Goal: Task Accomplishment & Management: Manage account settings

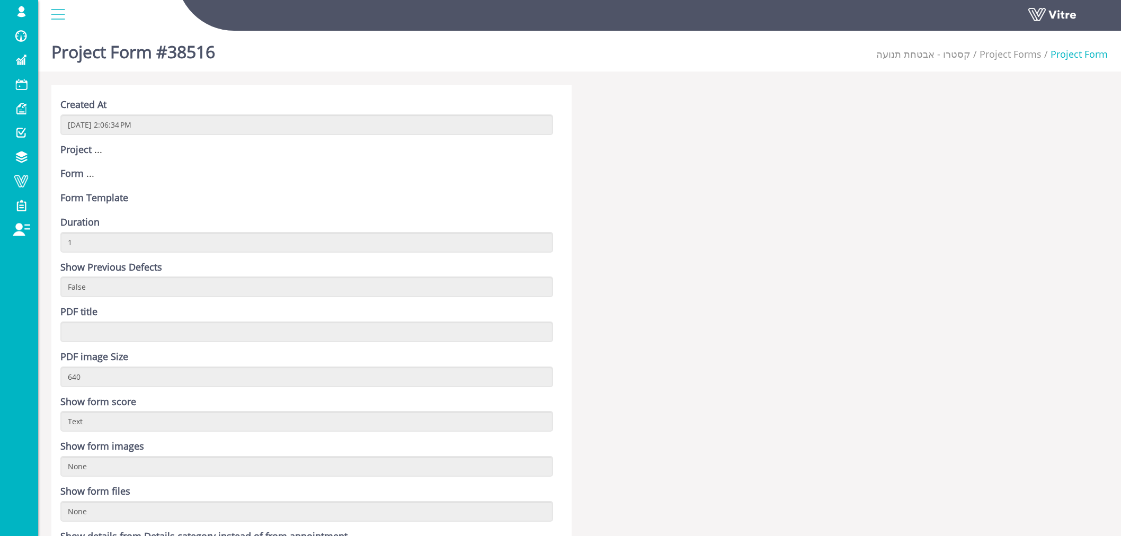
scroll to position [1300, 0]
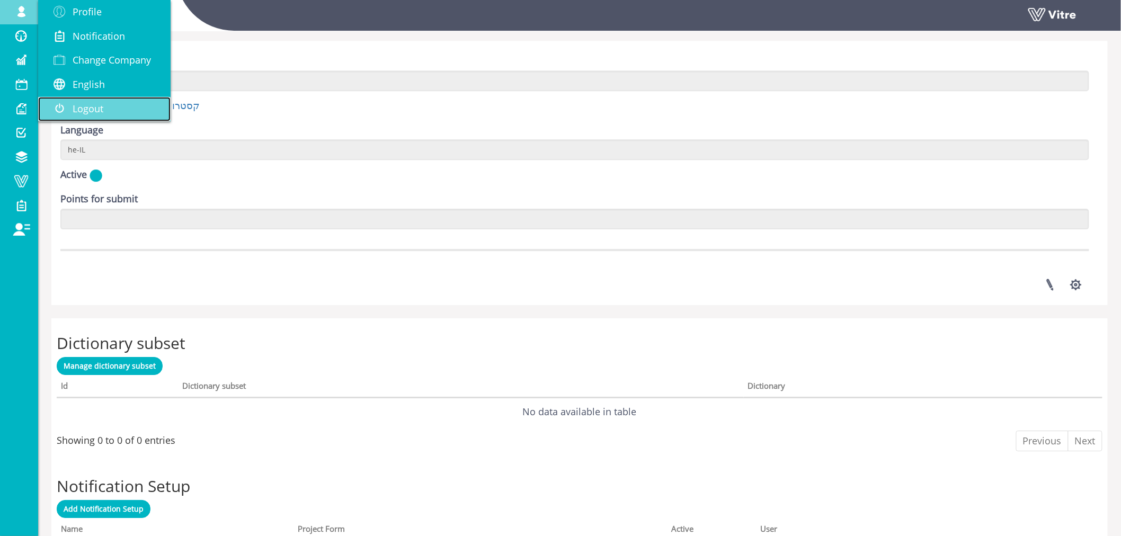
click at [91, 107] on span "Logout" at bounding box center [88, 108] width 31 height 13
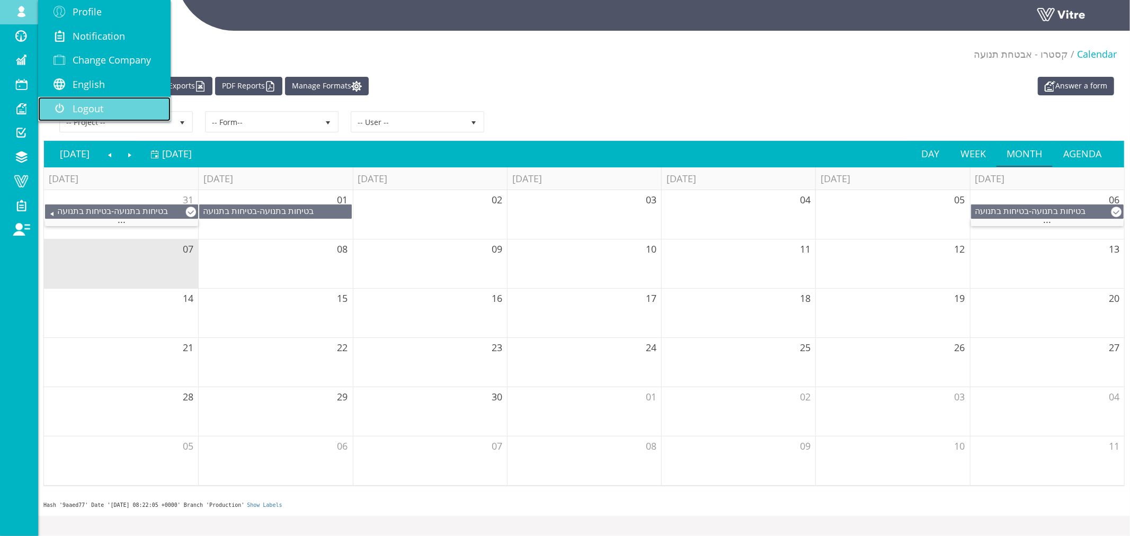
click at [97, 108] on span "Logout" at bounding box center [88, 108] width 31 height 13
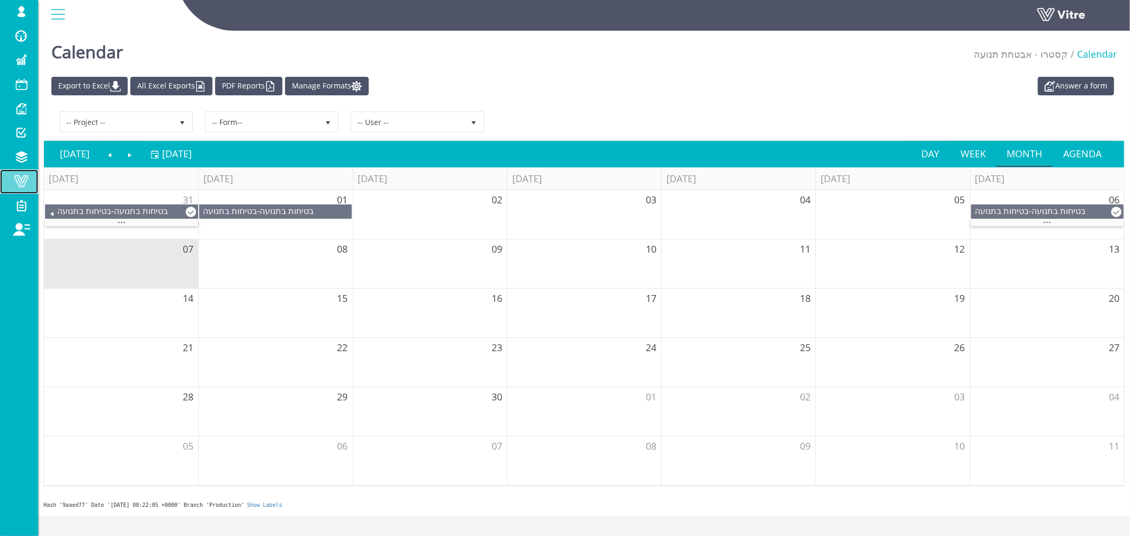
click at [22, 179] on span at bounding box center [21, 181] width 26 height 13
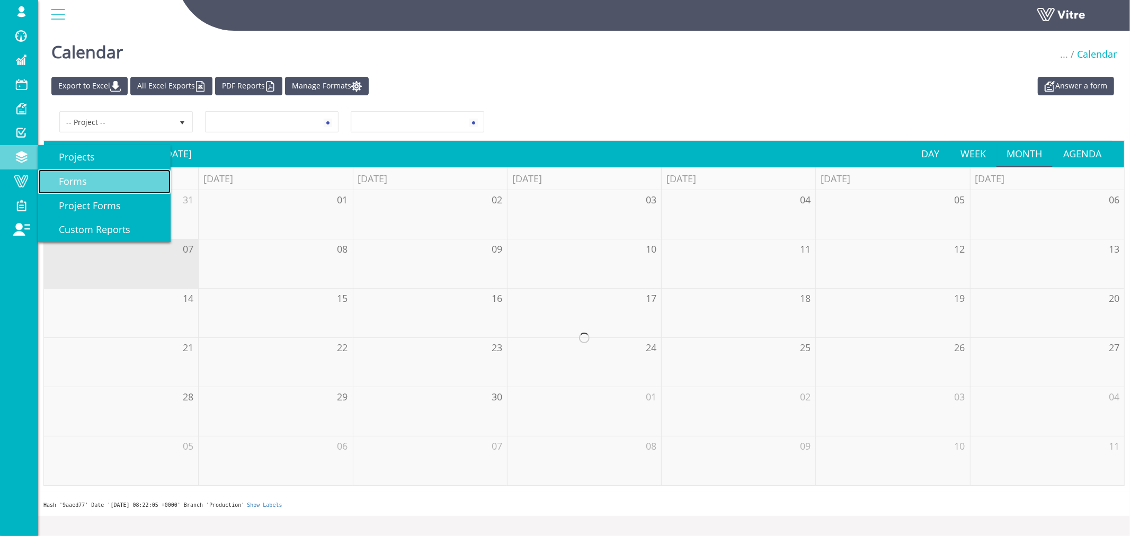
click at [67, 178] on span "Forms" at bounding box center [66, 181] width 41 height 13
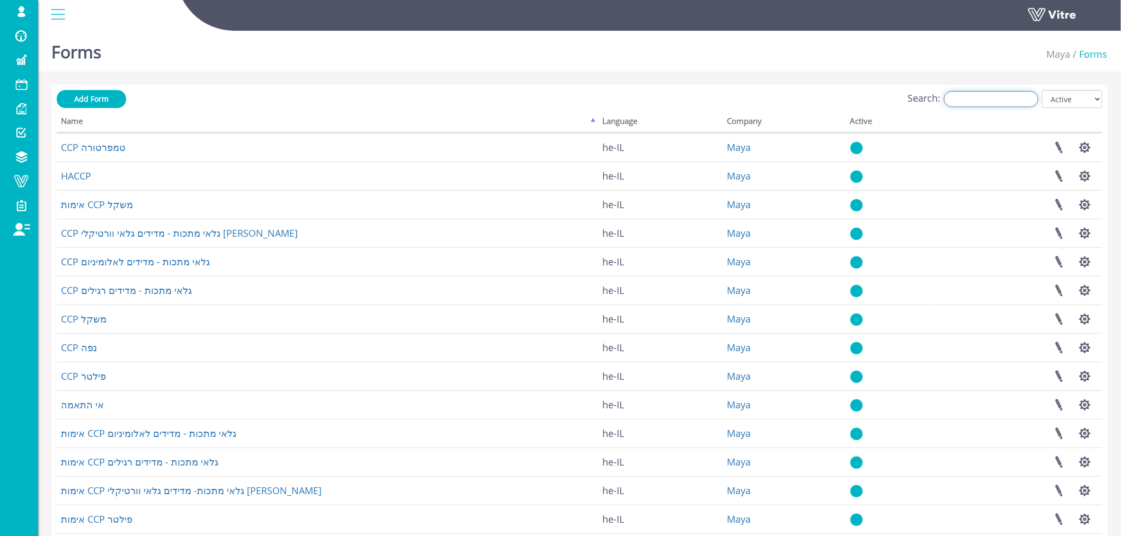
click at [992, 103] on input "Search:" at bounding box center [991, 99] width 94 height 16
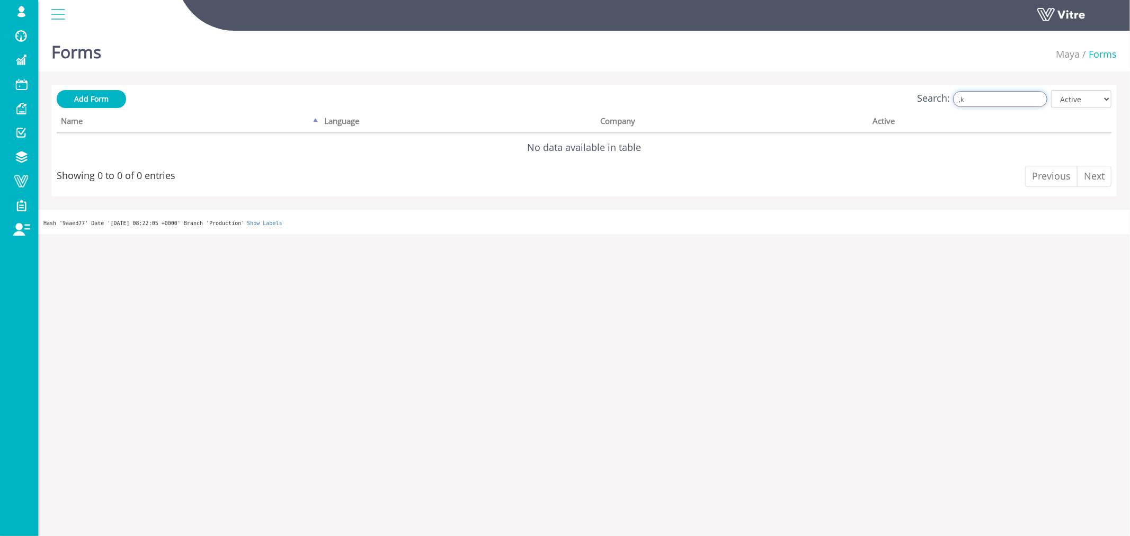
type input ","
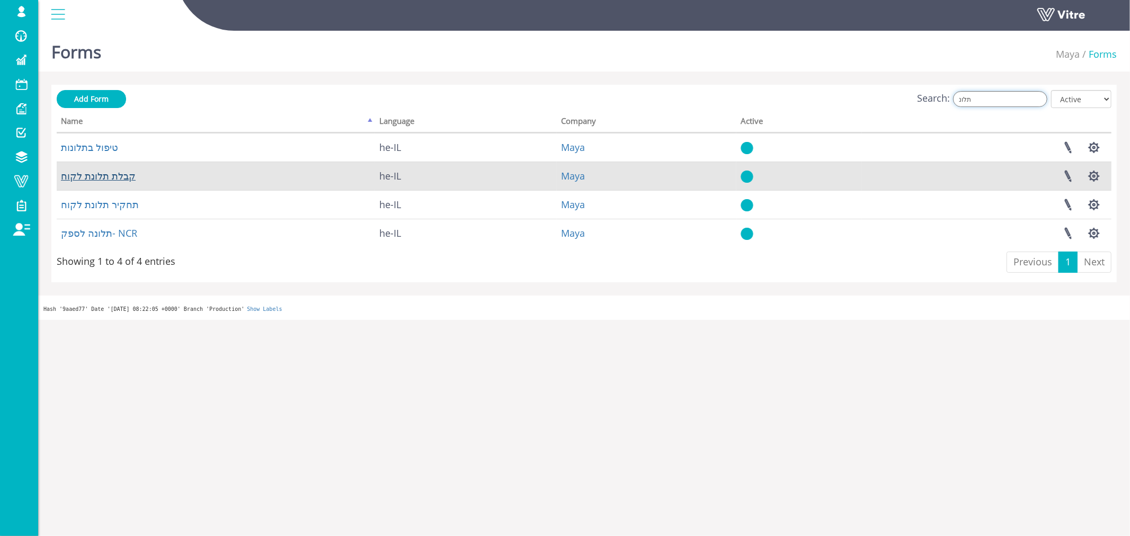
type input "תלונ"
click at [103, 171] on link "קבלת תלונת לקוח" at bounding box center [98, 175] width 75 height 13
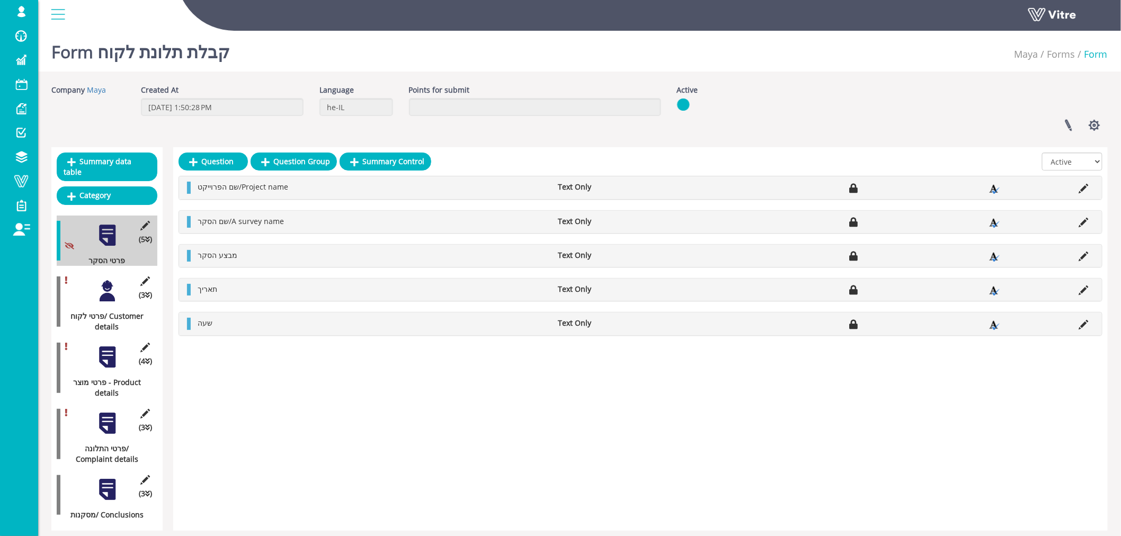
click at [113, 282] on div at bounding box center [107, 291] width 24 height 24
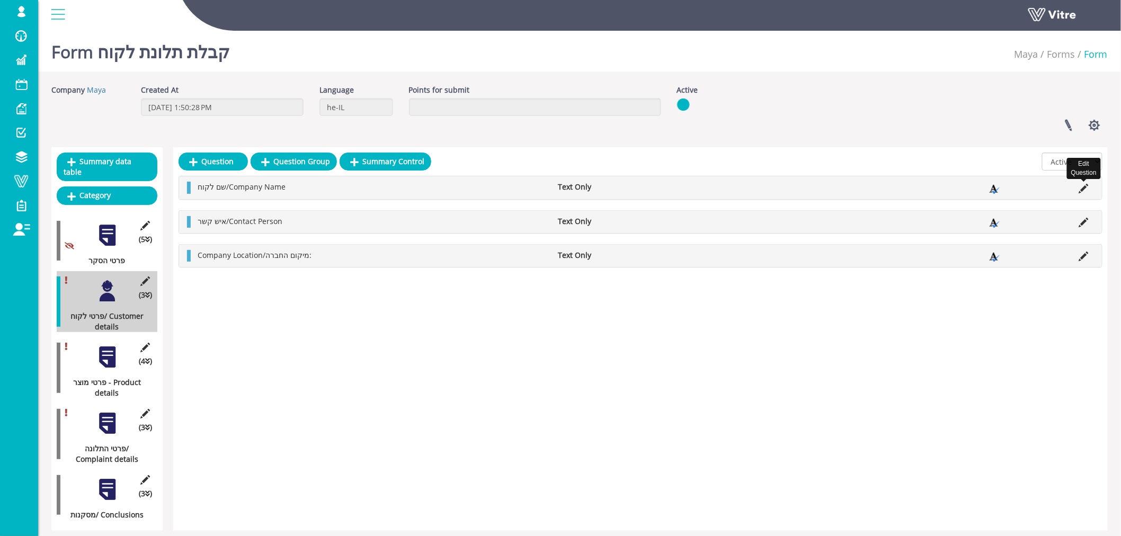
click at [1085, 186] on icon at bounding box center [1084, 189] width 10 height 10
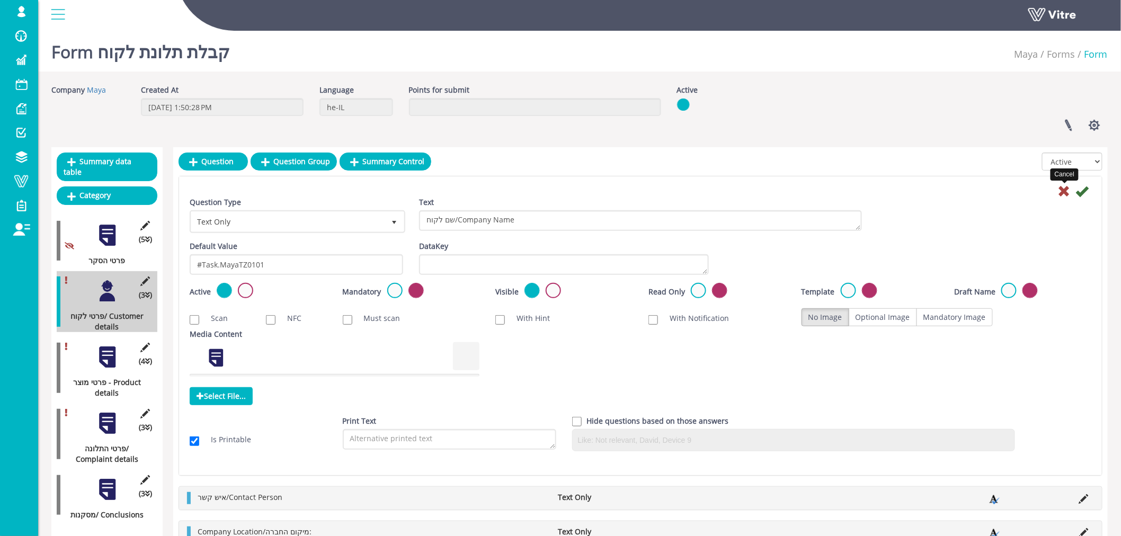
click at [1063, 191] on icon at bounding box center [1064, 191] width 13 height 13
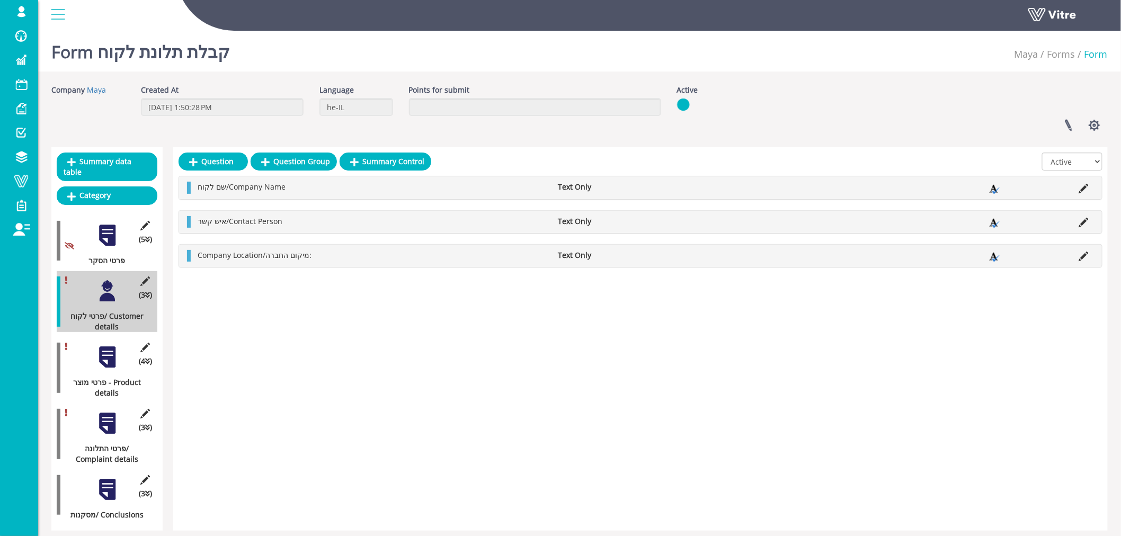
click at [106, 346] on div at bounding box center [107, 357] width 24 height 24
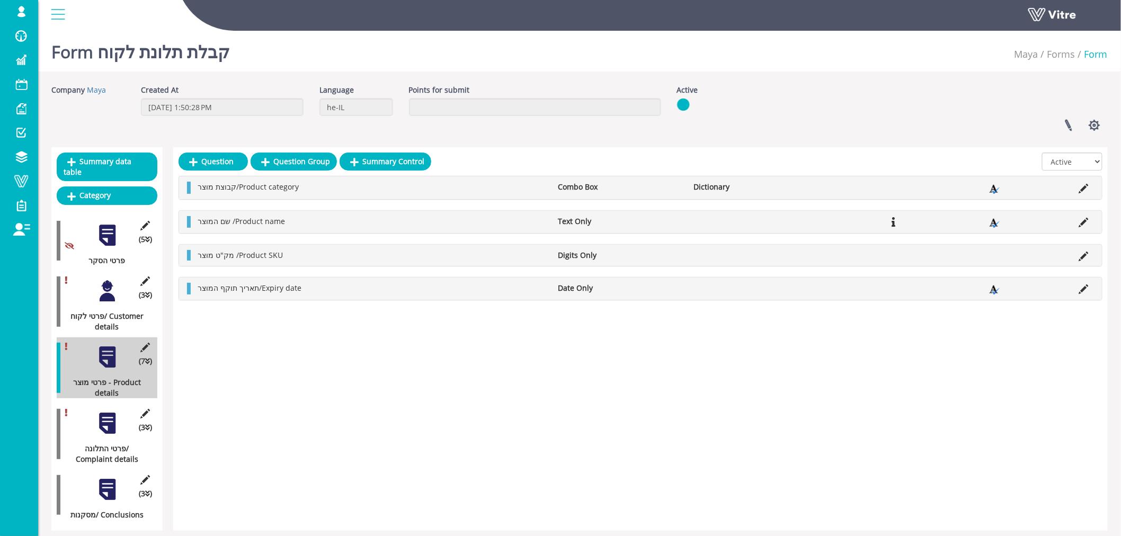
click at [109, 412] on div at bounding box center [107, 423] width 24 height 24
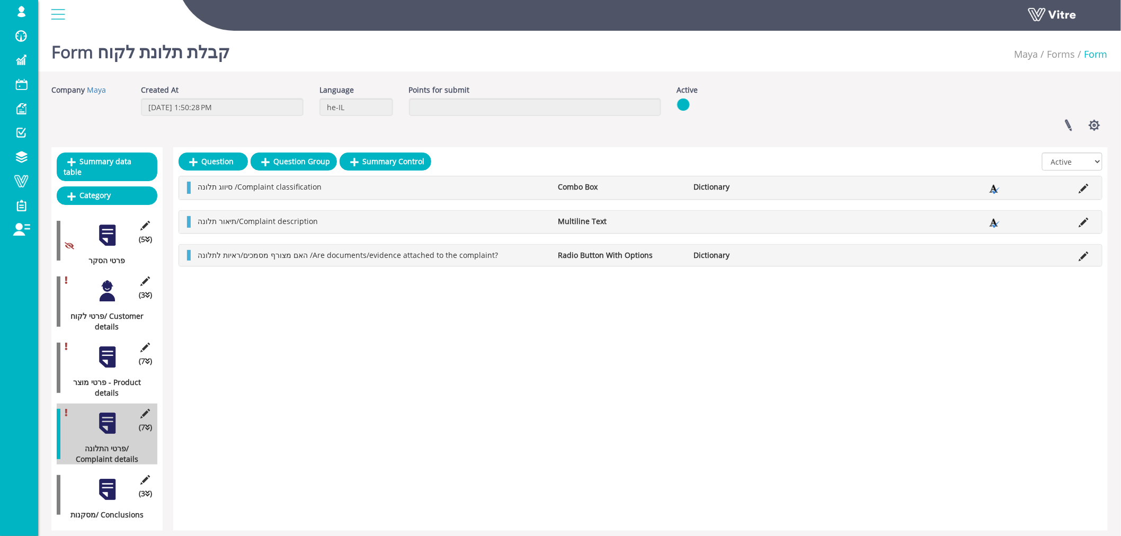
click at [103, 279] on div at bounding box center [107, 291] width 24 height 24
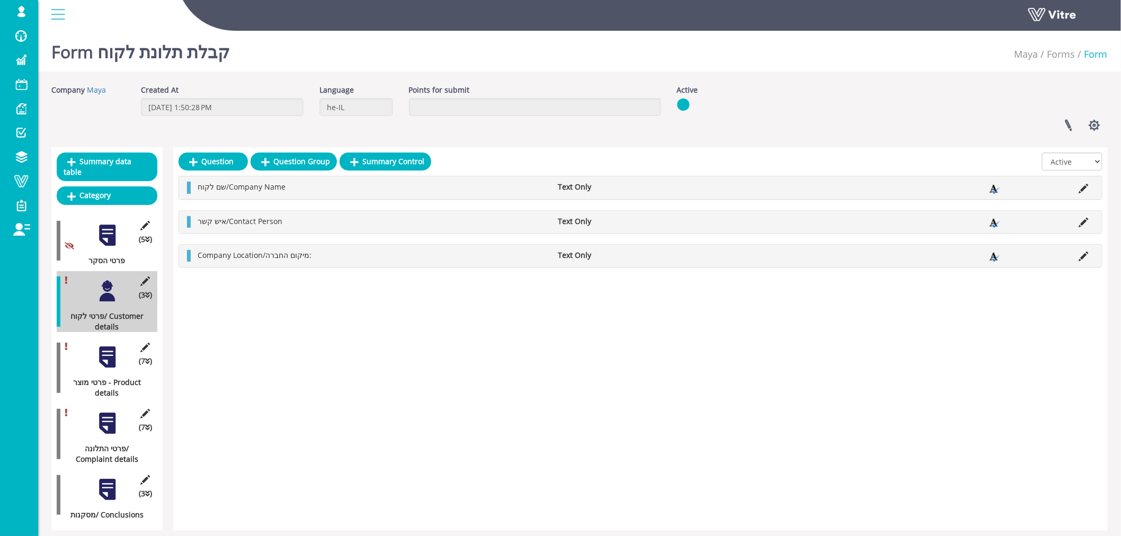
click at [105, 345] on div at bounding box center [107, 357] width 24 height 24
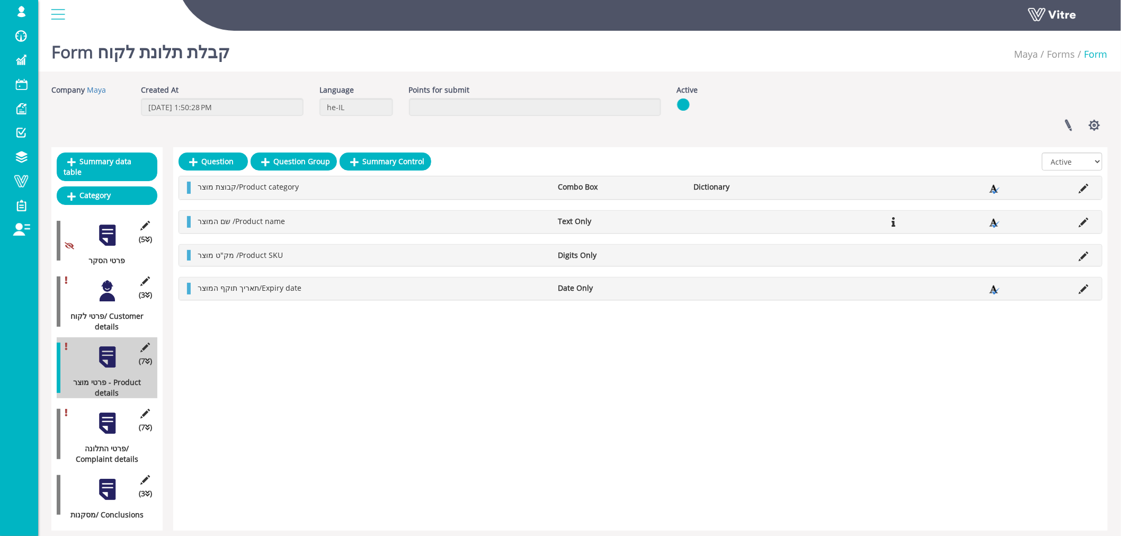
click at [106, 411] on div at bounding box center [107, 423] width 24 height 24
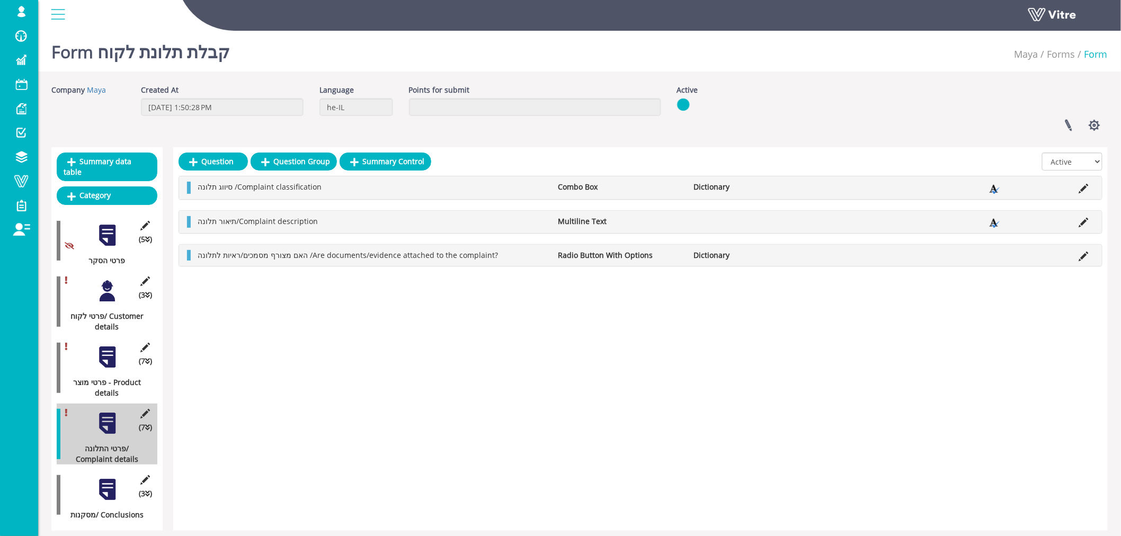
click at [110, 480] on div at bounding box center [107, 490] width 24 height 24
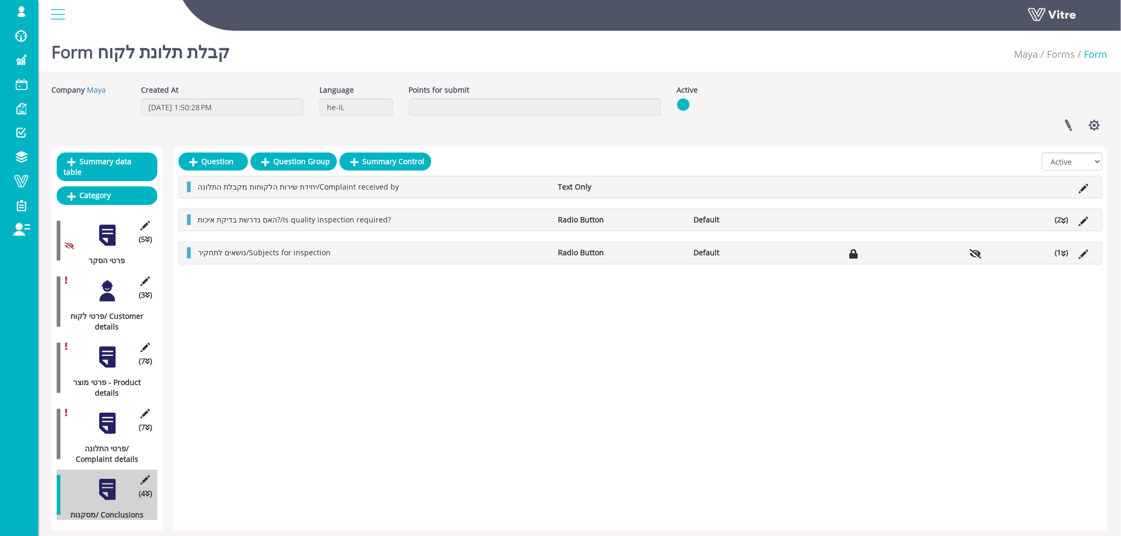
click at [111, 411] on div at bounding box center [107, 423] width 24 height 24
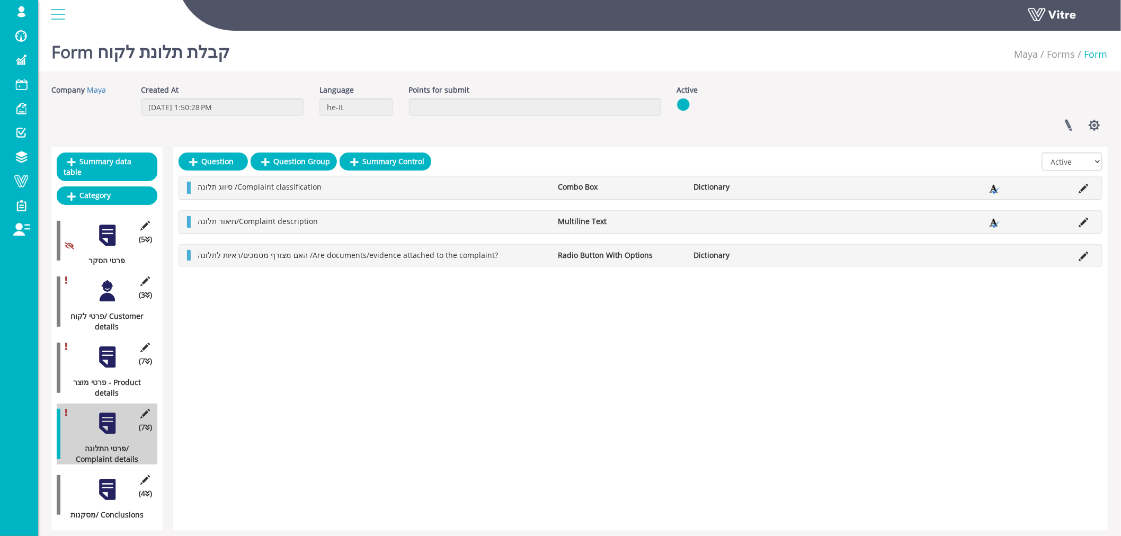
click at [109, 482] on div at bounding box center [107, 490] width 24 height 24
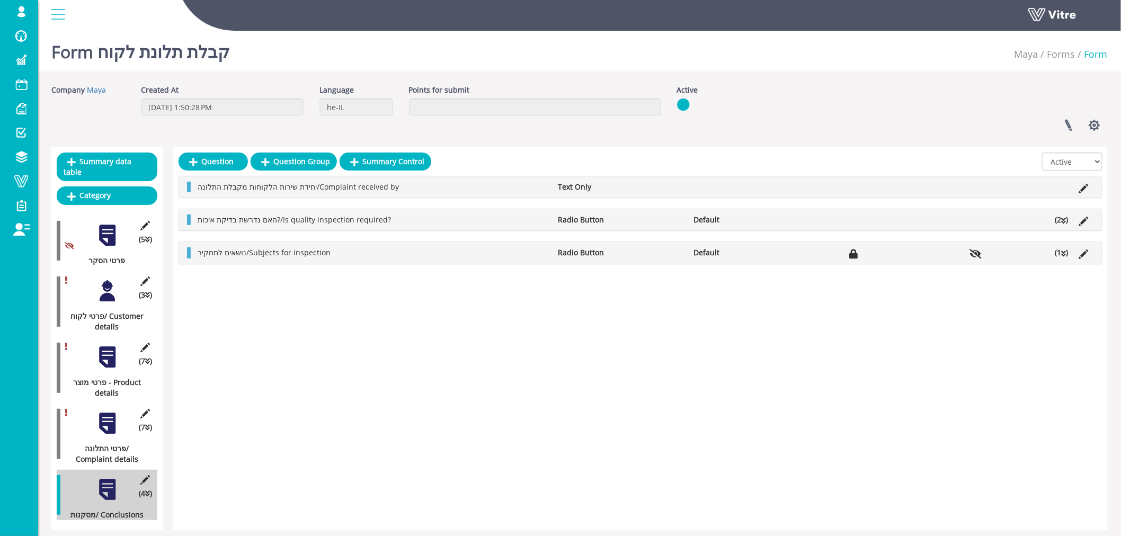
click at [107, 279] on div at bounding box center [107, 291] width 24 height 24
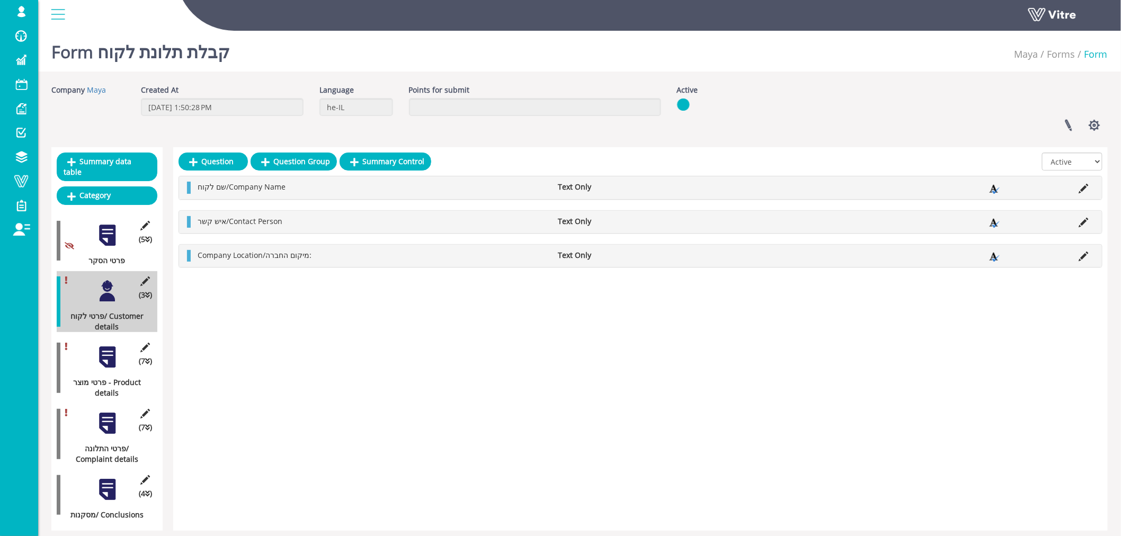
click at [109, 350] on div at bounding box center [107, 357] width 24 height 24
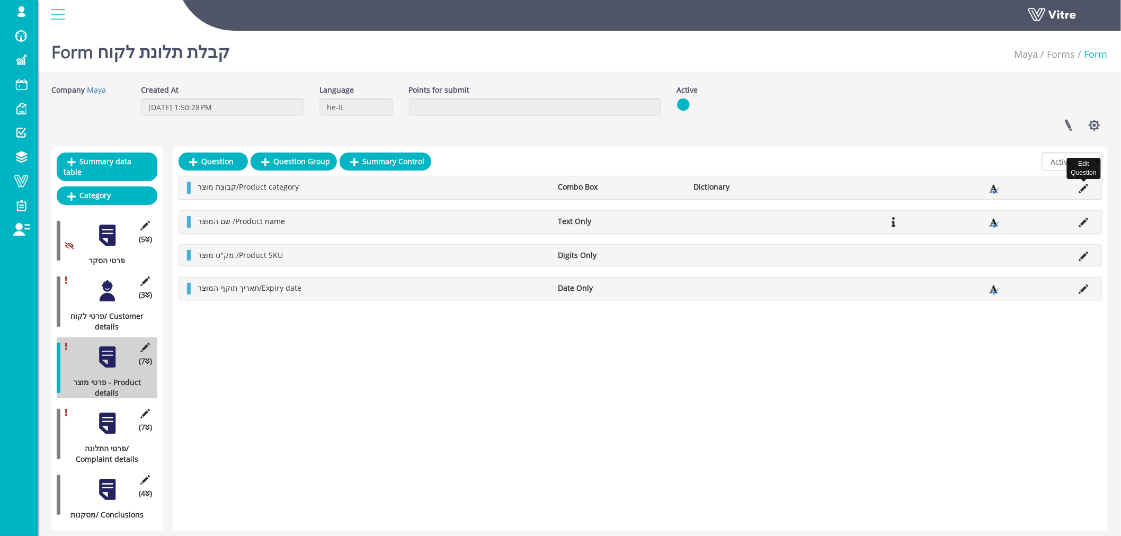
click at [1083, 188] on icon at bounding box center [1084, 189] width 10 height 10
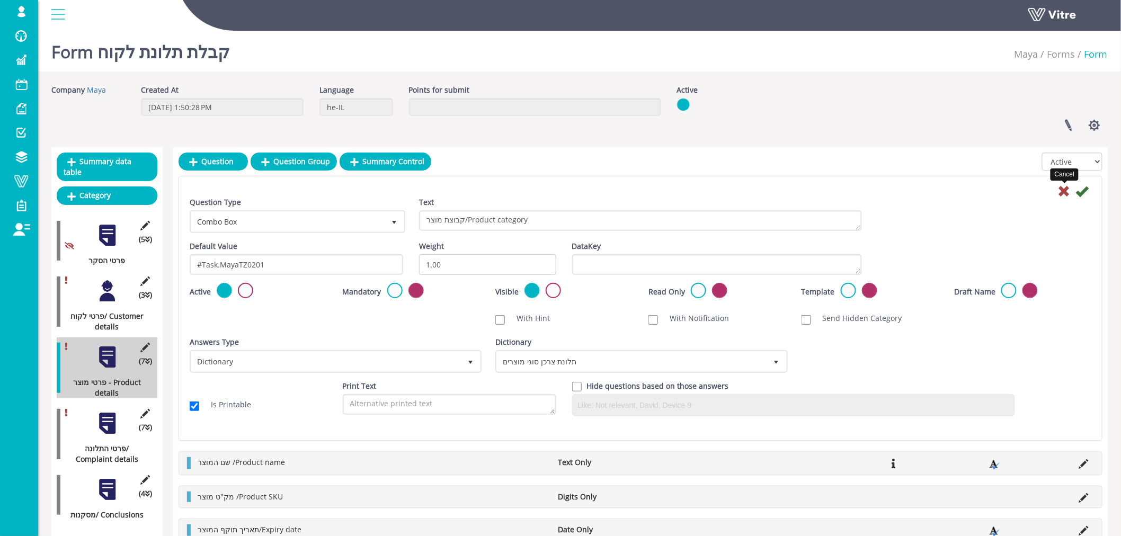
click at [1063, 189] on icon at bounding box center [1064, 191] width 13 height 13
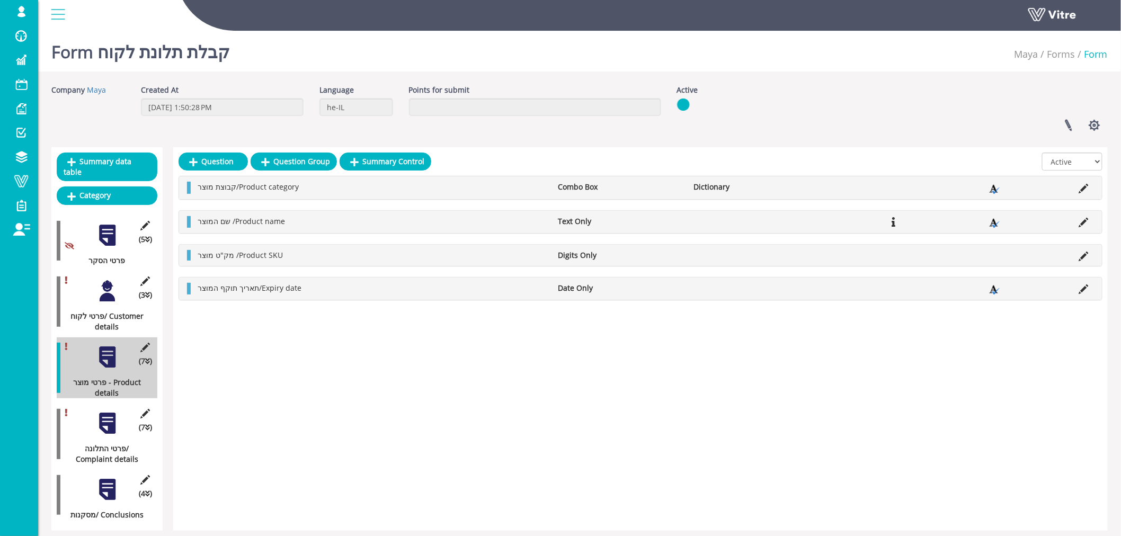
click at [108, 284] on div at bounding box center [107, 291] width 24 height 24
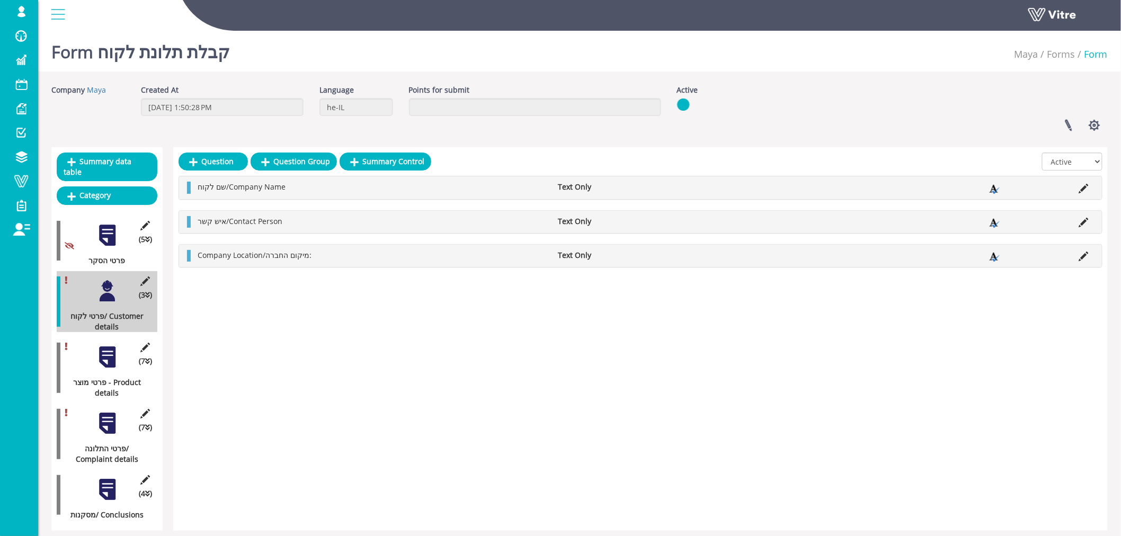
click at [107, 346] on div at bounding box center [107, 357] width 24 height 24
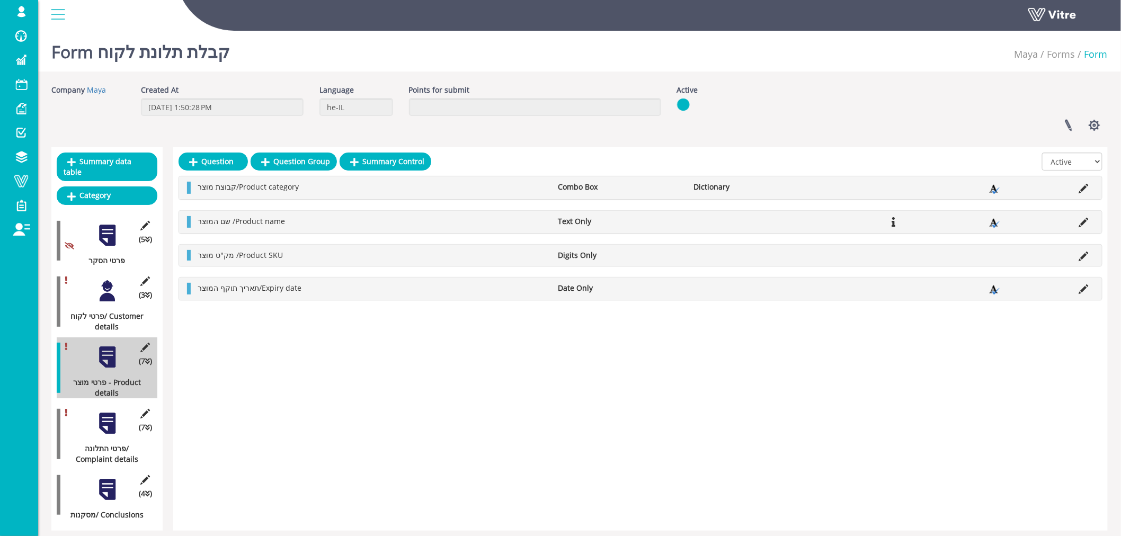
click at [107, 411] on div at bounding box center [107, 423] width 24 height 24
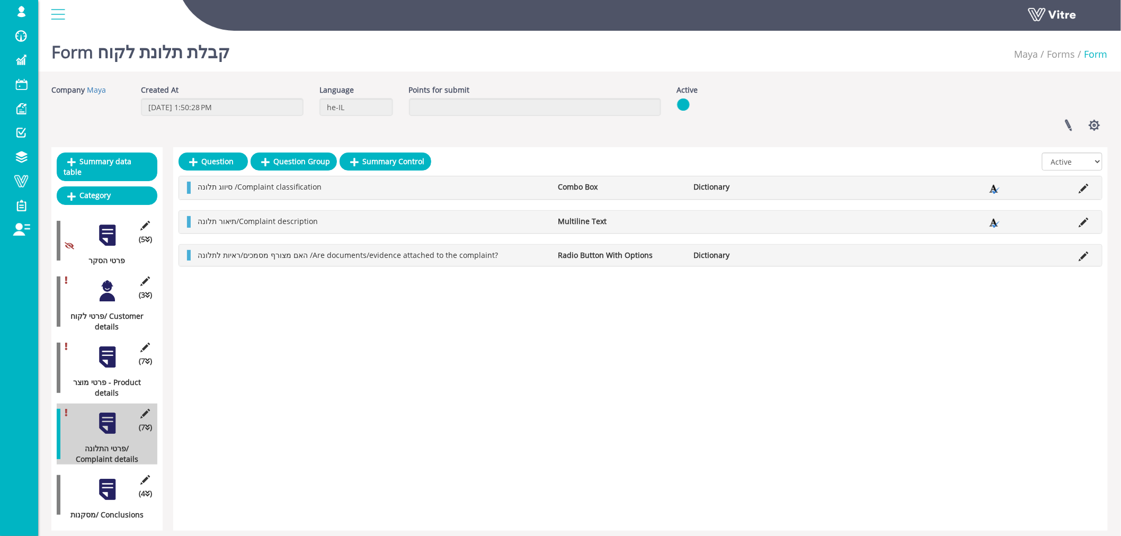
click at [110, 489] on div at bounding box center [107, 490] width 24 height 24
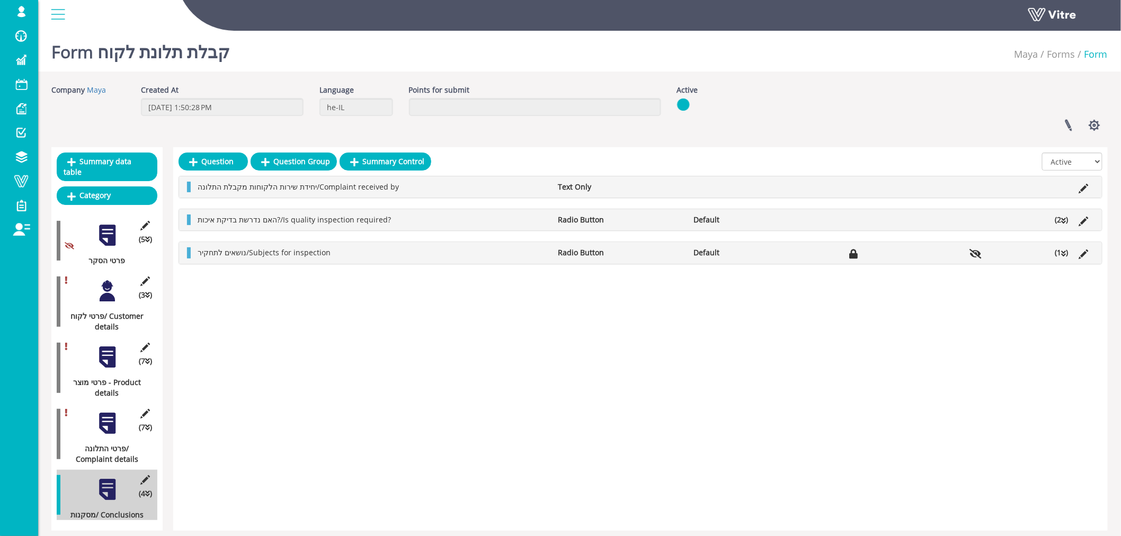
click at [109, 284] on div at bounding box center [107, 291] width 24 height 24
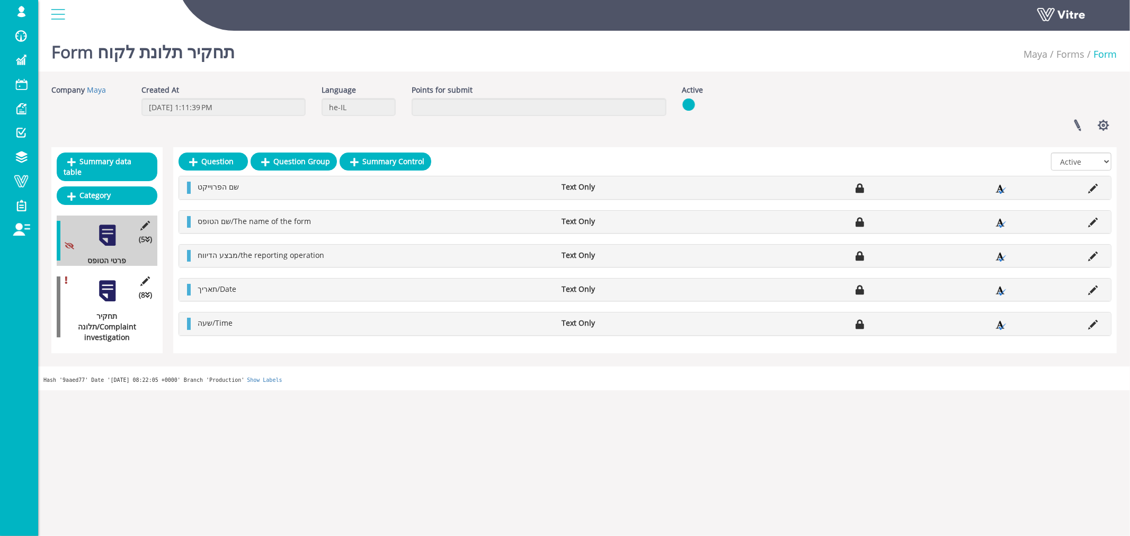
click at [112, 287] on div at bounding box center [107, 291] width 24 height 24
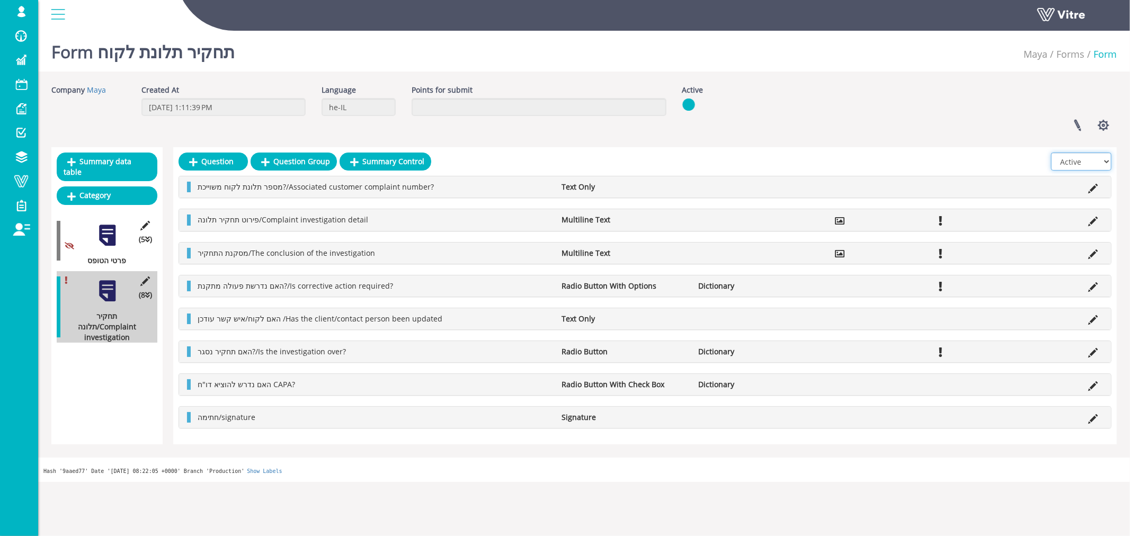
click at [1098, 163] on select "All Active Not Active" at bounding box center [1081, 162] width 60 height 18
select select "2"
click at [1051, 153] on select "All Active Not Active" at bounding box center [1081, 162] width 60 height 18
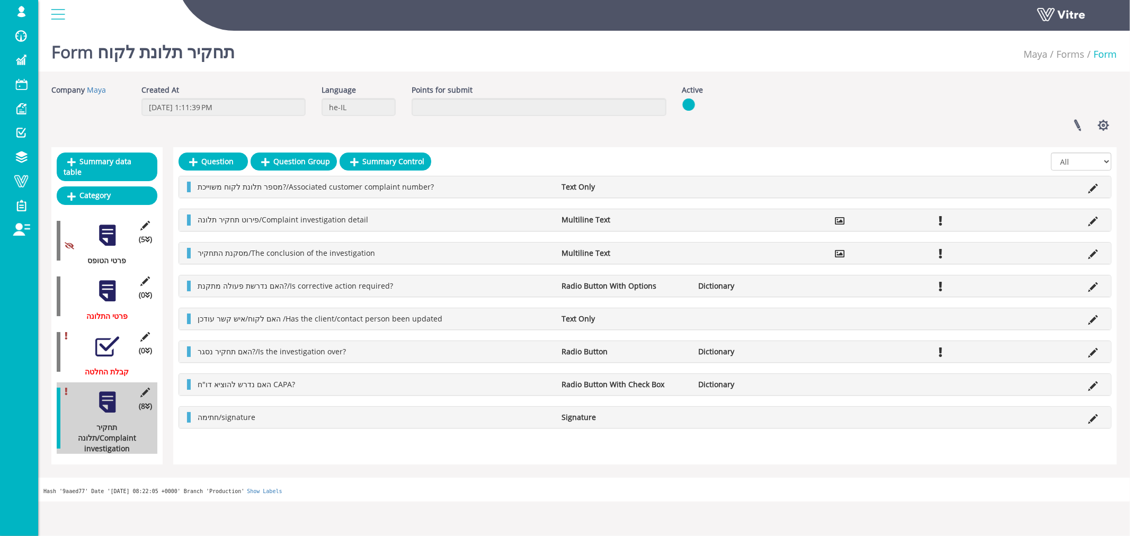
click at [111, 281] on div at bounding box center [107, 291] width 24 height 24
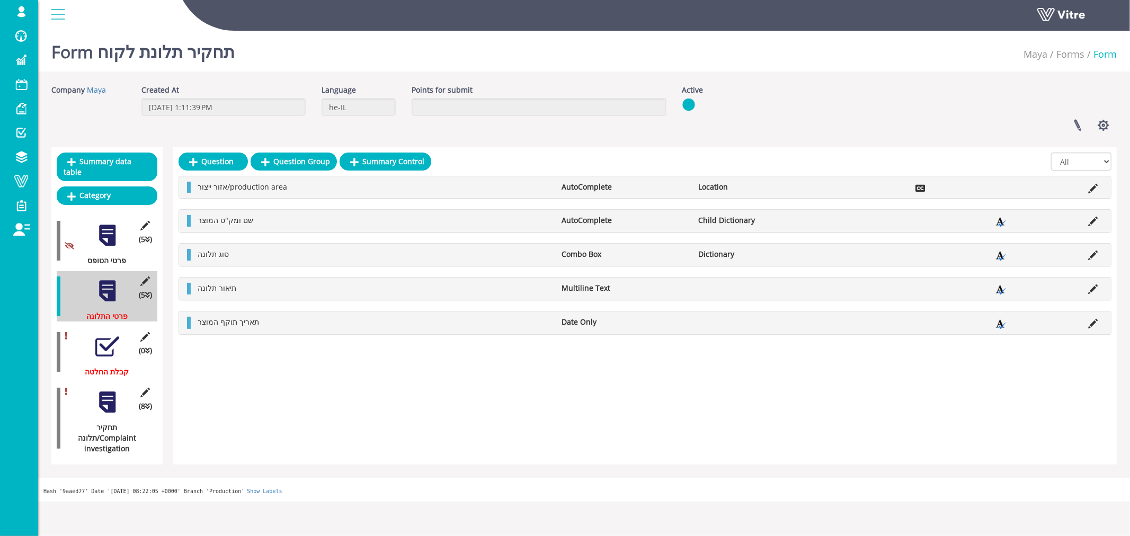
click at [105, 335] on div at bounding box center [107, 347] width 24 height 24
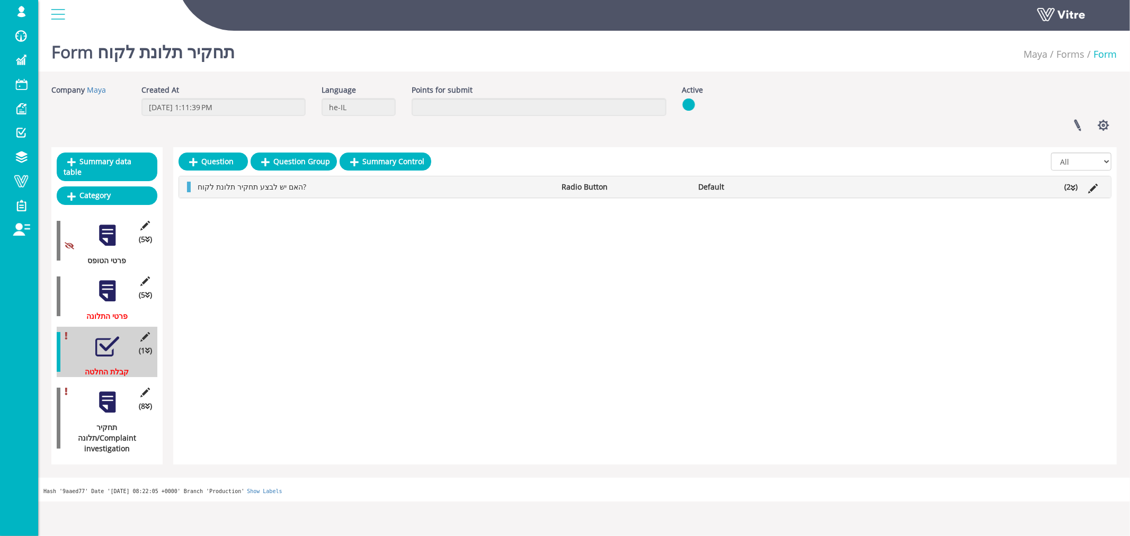
click at [109, 281] on div at bounding box center [107, 291] width 24 height 24
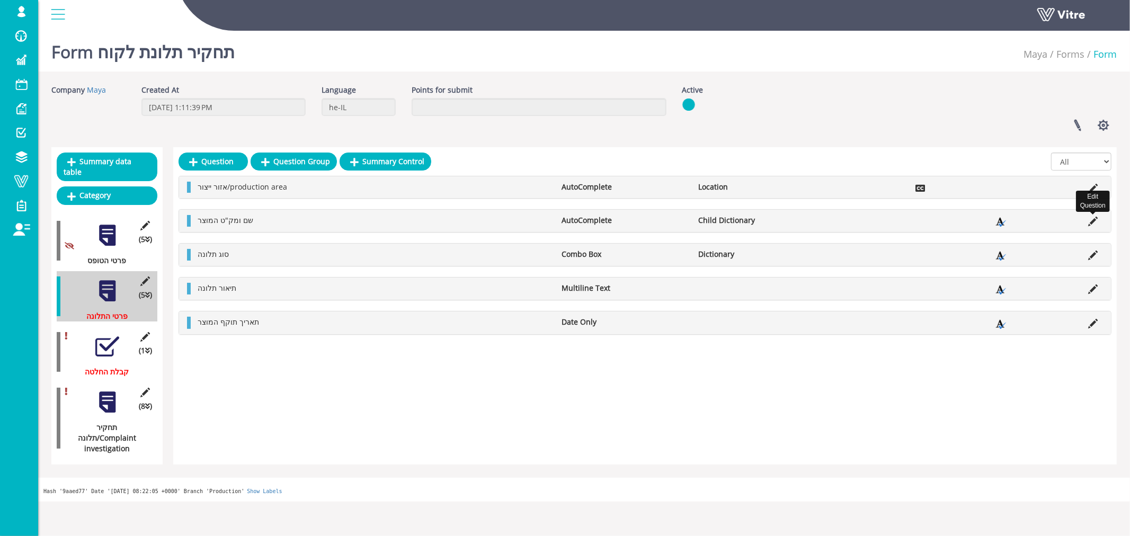
click at [1090, 220] on icon at bounding box center [1093, 222] width 10 height 10
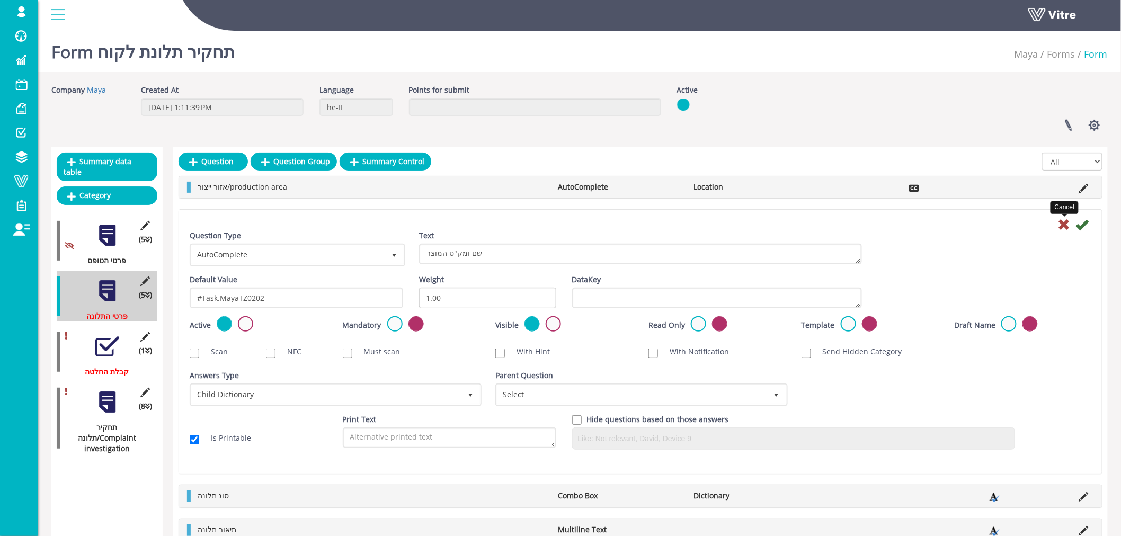
click at [1062, 225] on icon at bounding box center [1064, 224] width 13 height 13
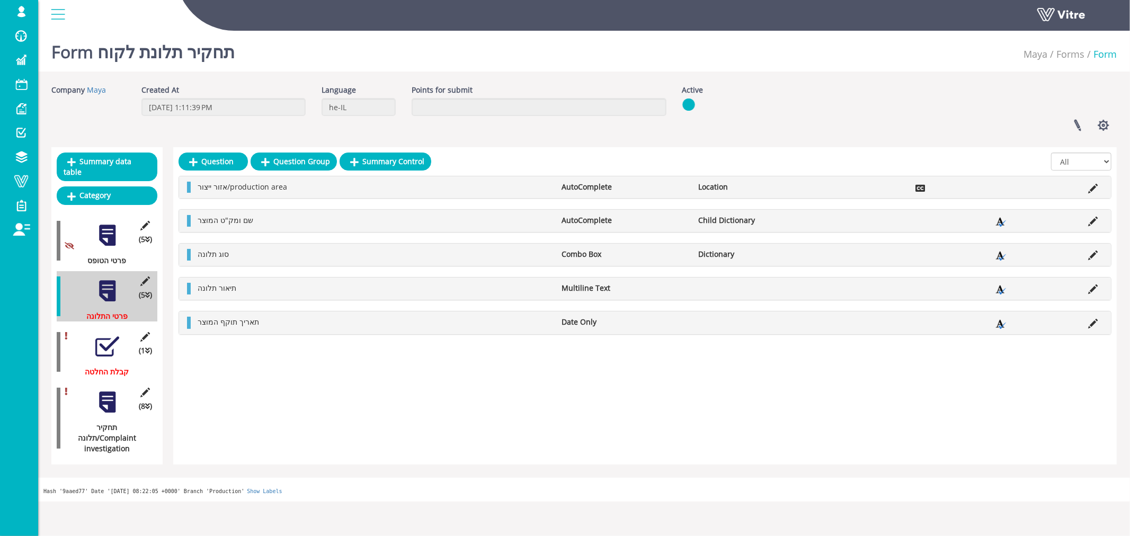
click at [219, 382] on div "Question Question Group Summary Control All Active Not Active אזור ייצור/produc…" at bounding box center [644, 305] width 943 height 317
click at [111, 393] on div at bounding box center [107, 402] width 24 height 24
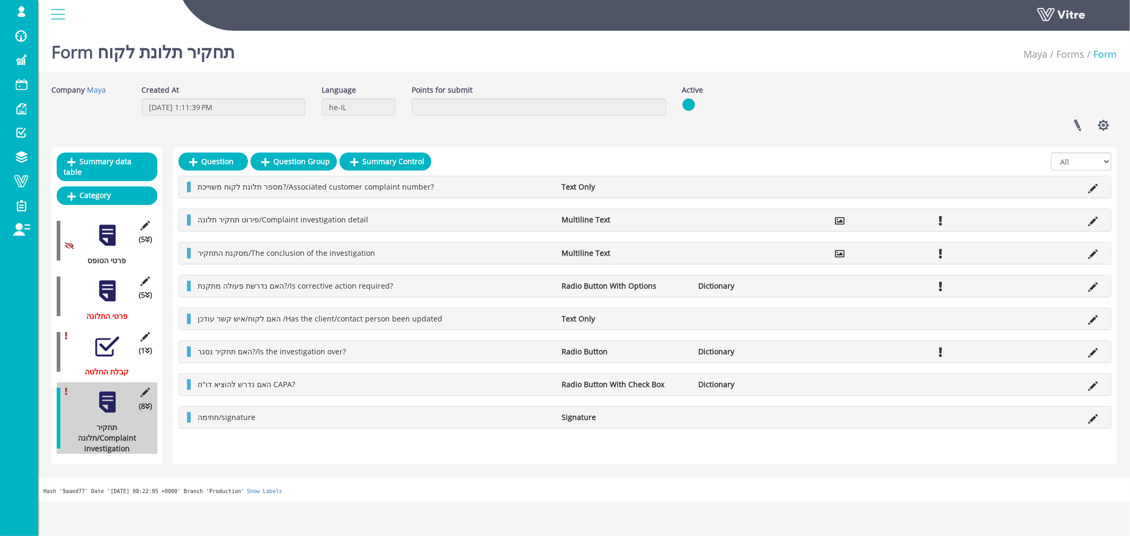
click at [108, 281] on div at bounding box center [107, 291] width 24 height 24
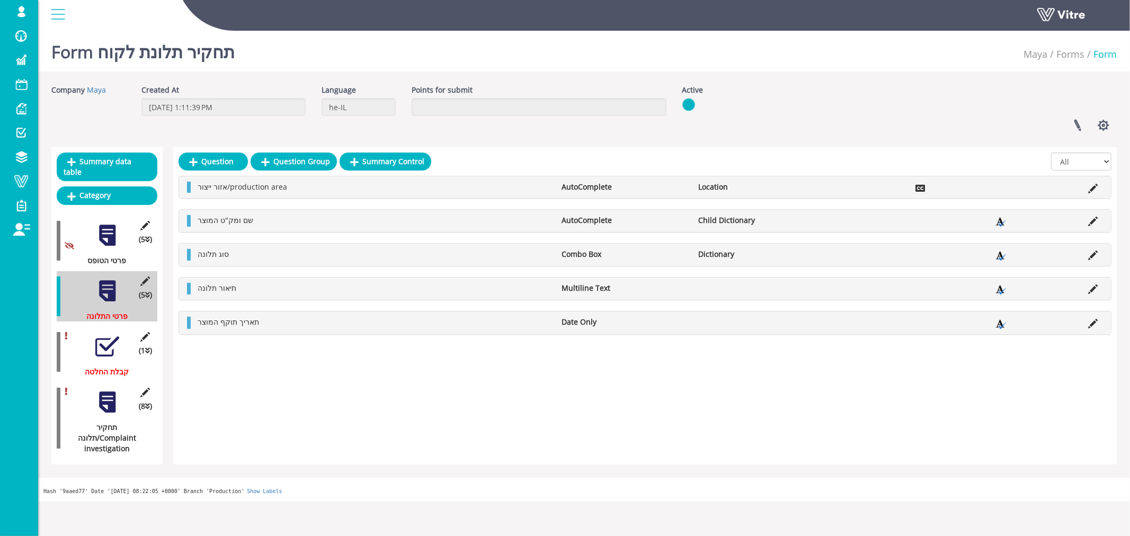
click at [110, 339] on div at bounding box center [107, 347] width 24 height 24
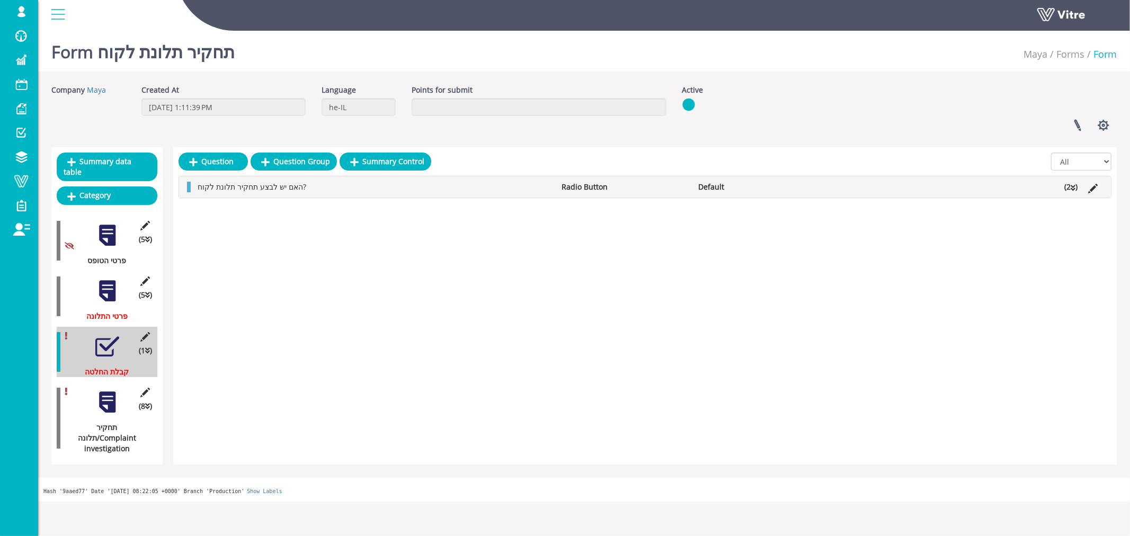
click at [109, 396] on div at bounding box center [107, 402] width 24 height 24
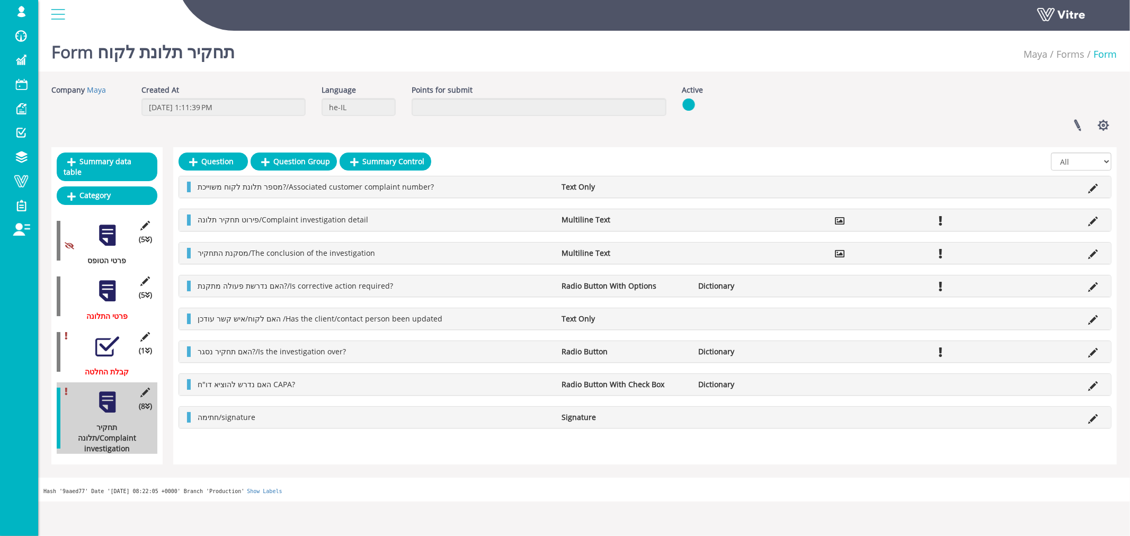
click at [337, 478] on div "Hash '9aaed77' Date '2025-09-04 08:22:05 +0000' Branch 'Production' Show Labels" at bounding box center [583, 490] width 1091 height 24
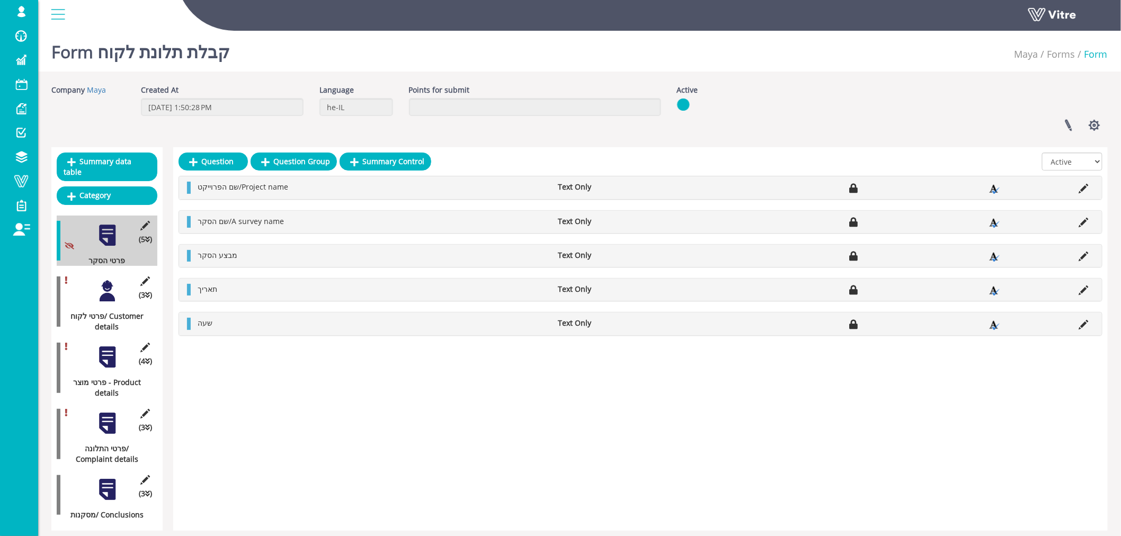
click at [107, 286] on div at bounding box center [107, 291] width 24 height 24
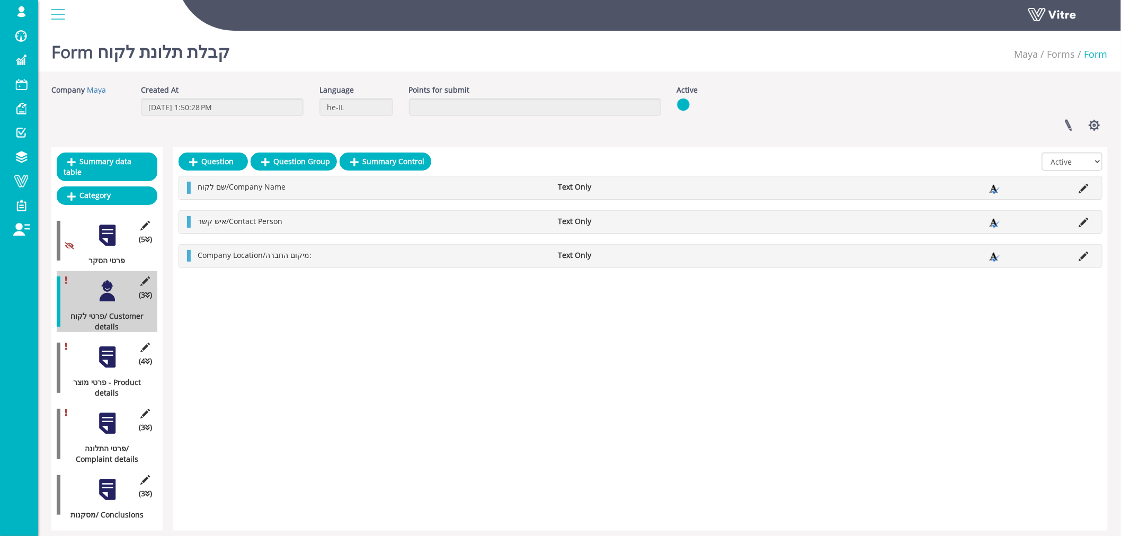
click at [109, 345] on div at bounding box center [107, 357] width 24 height 24
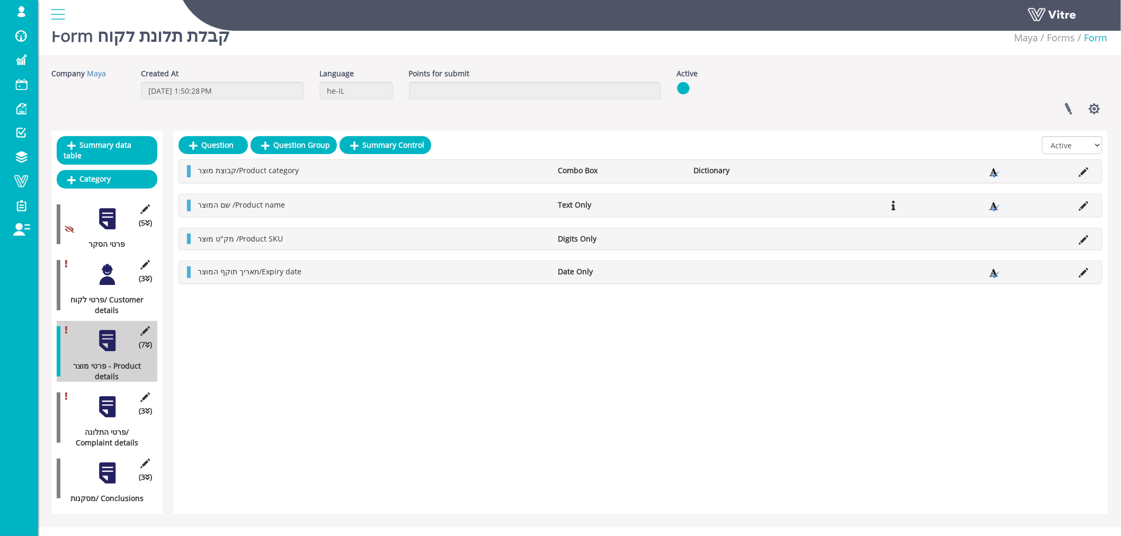
scroll to position [21, 0]
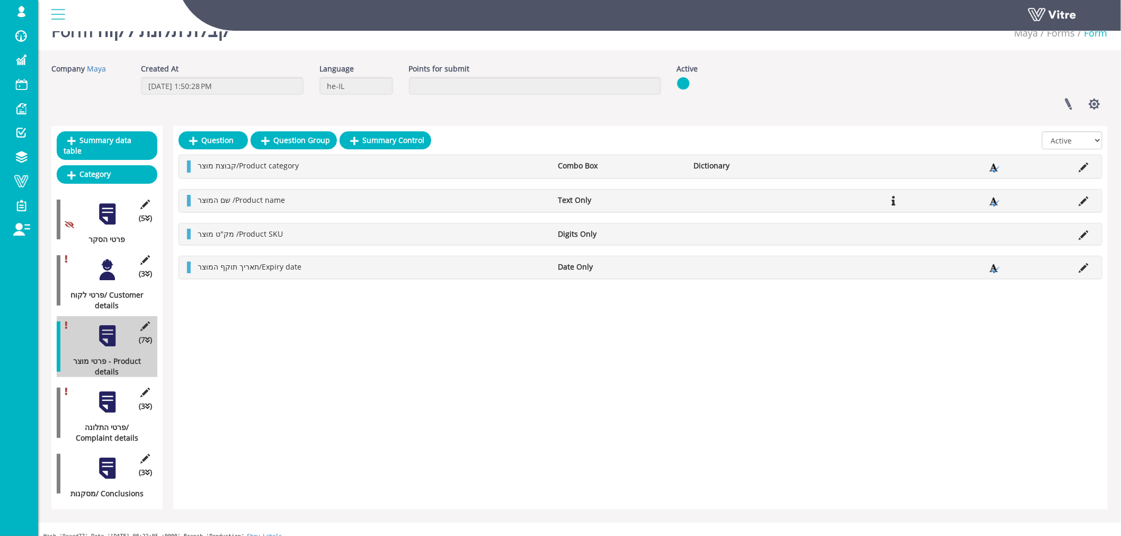
click at [112, 390] on div at bounding box center [107, 402] width 24 height 24
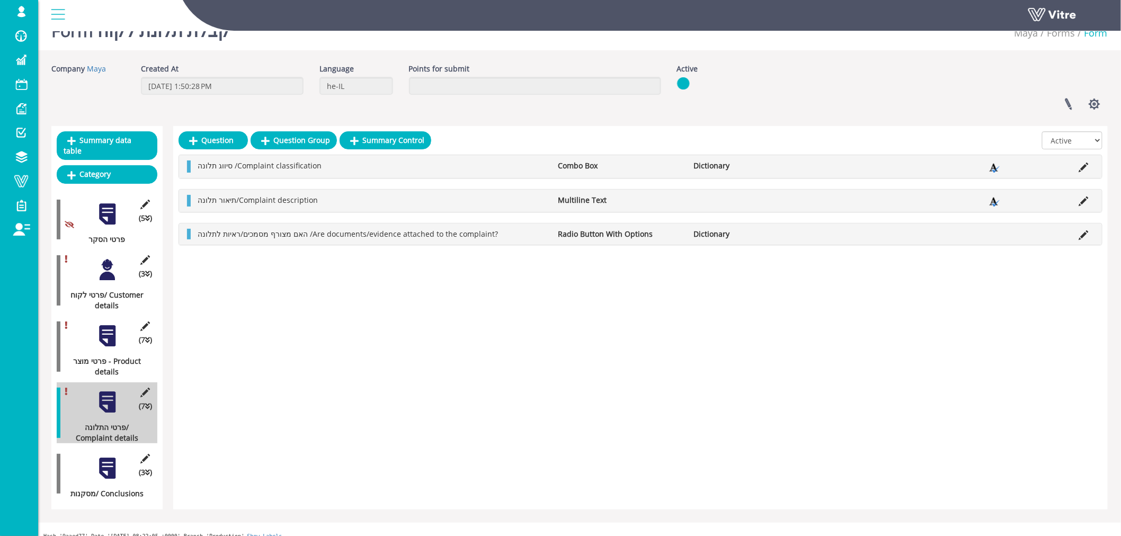
click at [108, 456] on div at bounding box center [107, 468] width 24 height 24
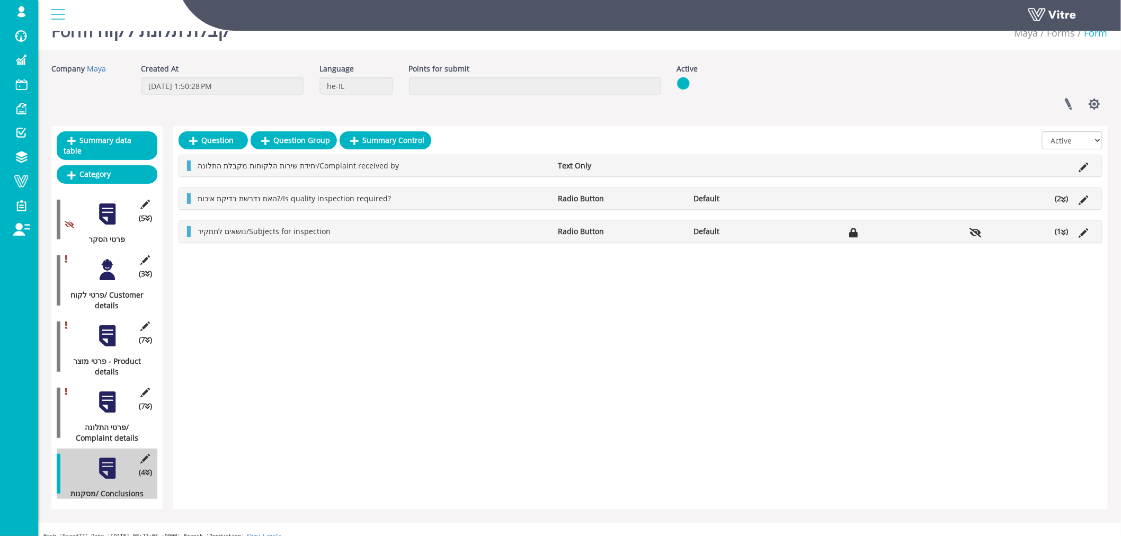
click at [1067, 234] on li "(1 )" at bounding box center [1062, 231] width 24 height 11
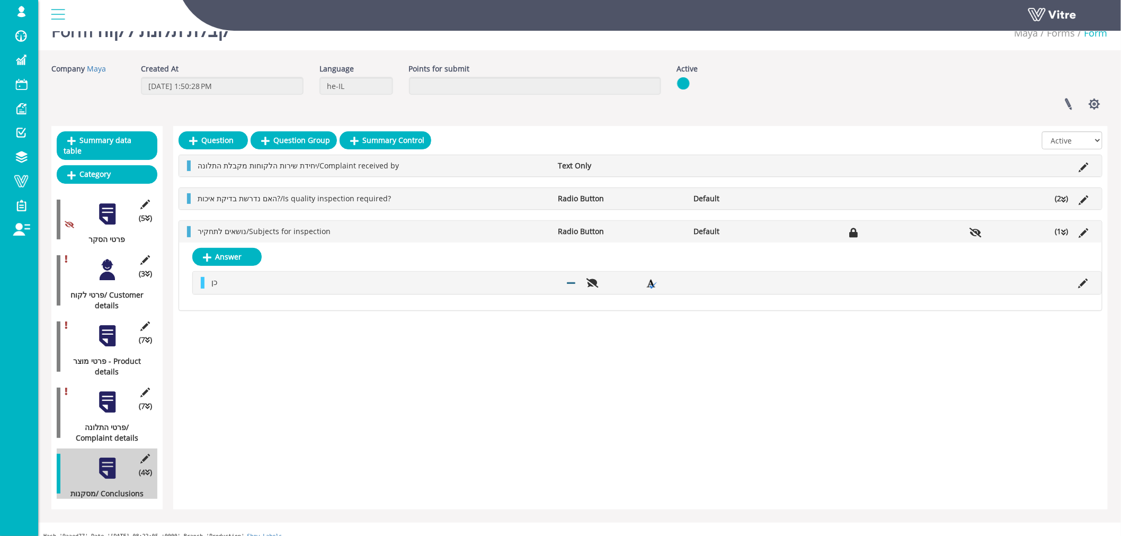
click at [1067, 234] on li "(1 )" at bounding box center [1062, 231] width 24 height 11
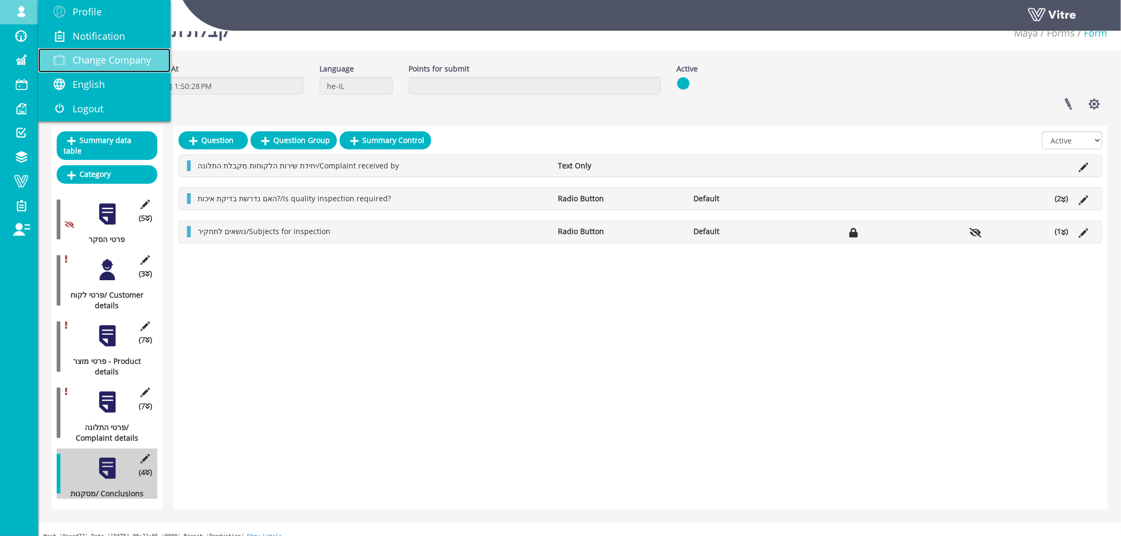
click at [99, 56] on span "Change Company" at bounding box center [112, 59] width 78 height 13
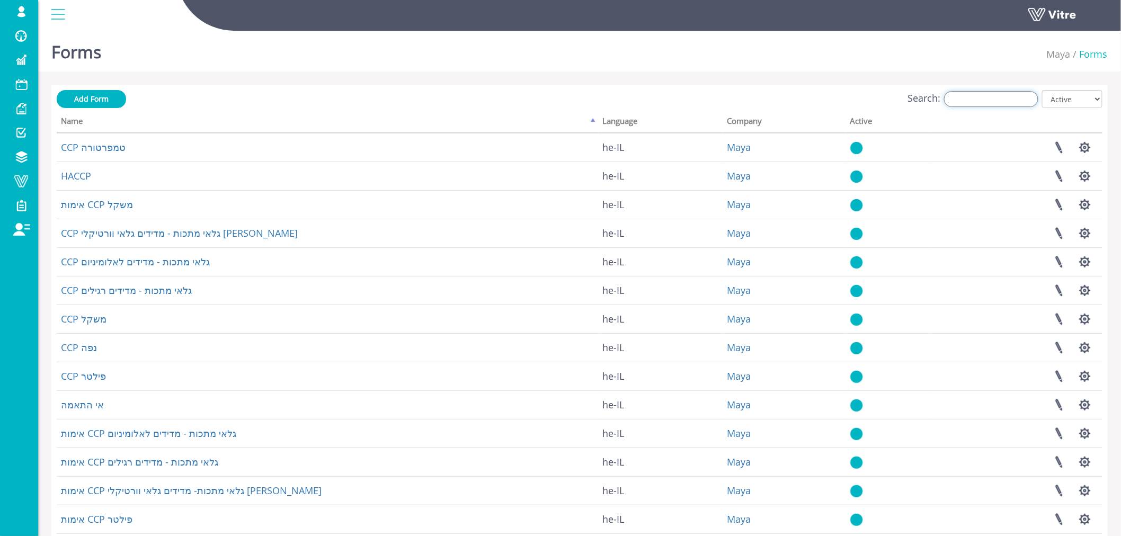
click at [1008, 101] on input "Search:" at bounding box center [991, 99] width 94 height 16
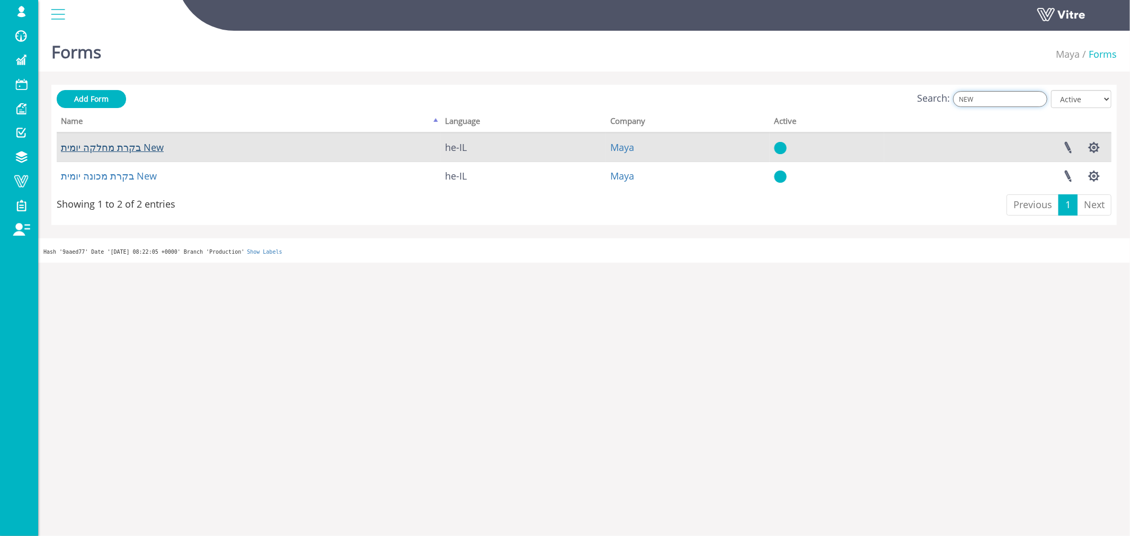
type input "NEW"
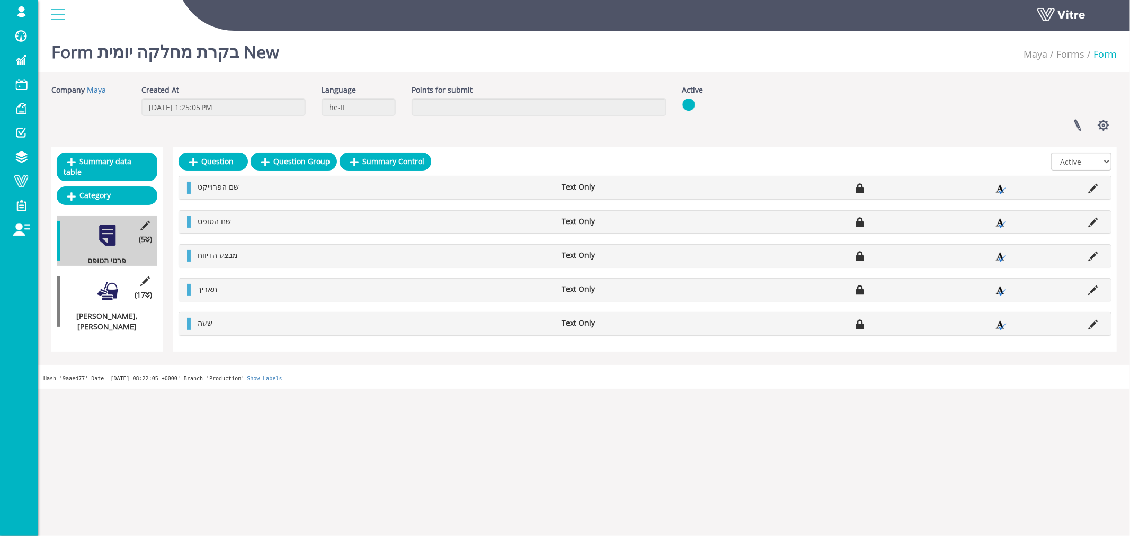
click at [109, 285] on div at bounding box center [107, 291] width 24 height 24
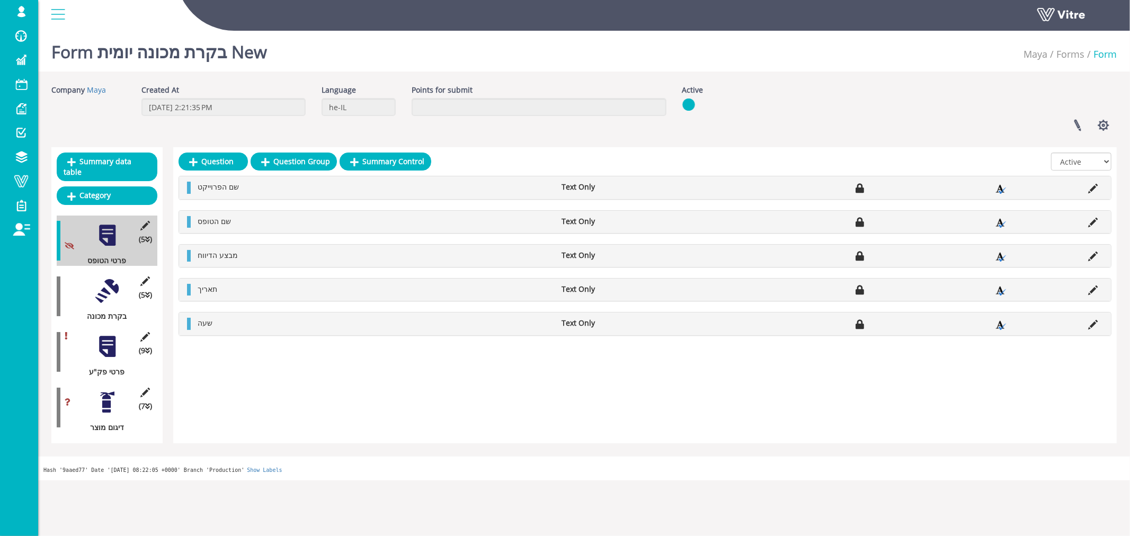
click at [113, 283] on div at bounding box center [107, 291] width 24 height 24
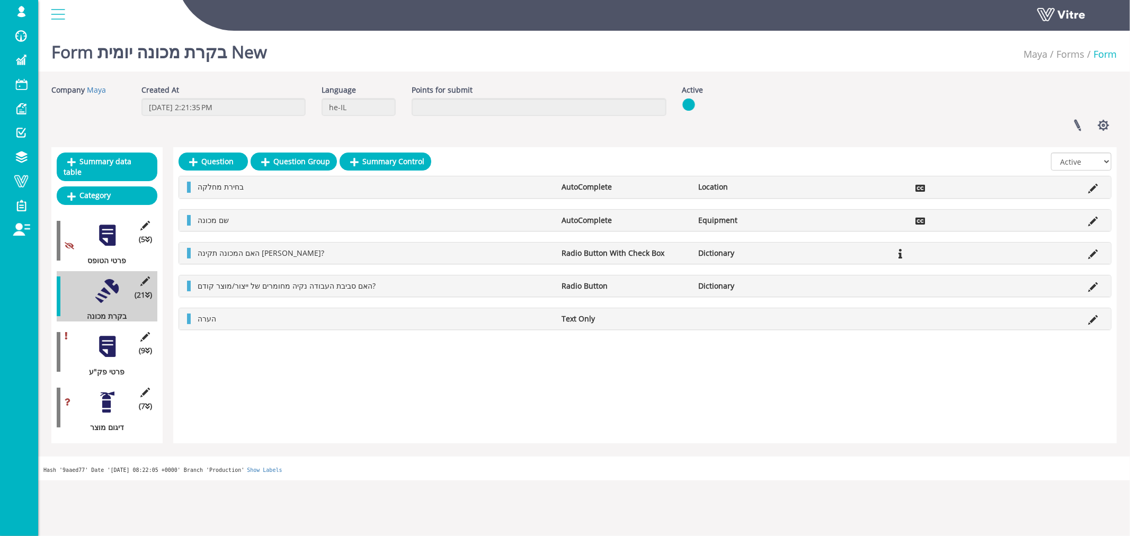
click at [109, 337] on div at bounding box center [107, 347] width 24 height 24
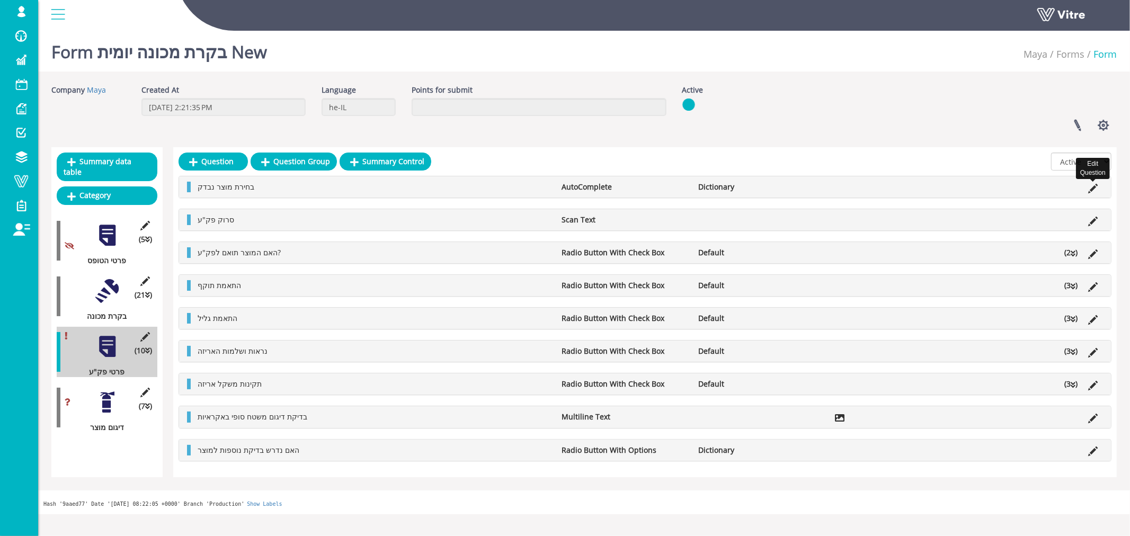
click at [1094, 187] on icon at bounding box center [1093, 189] width 10 height 10
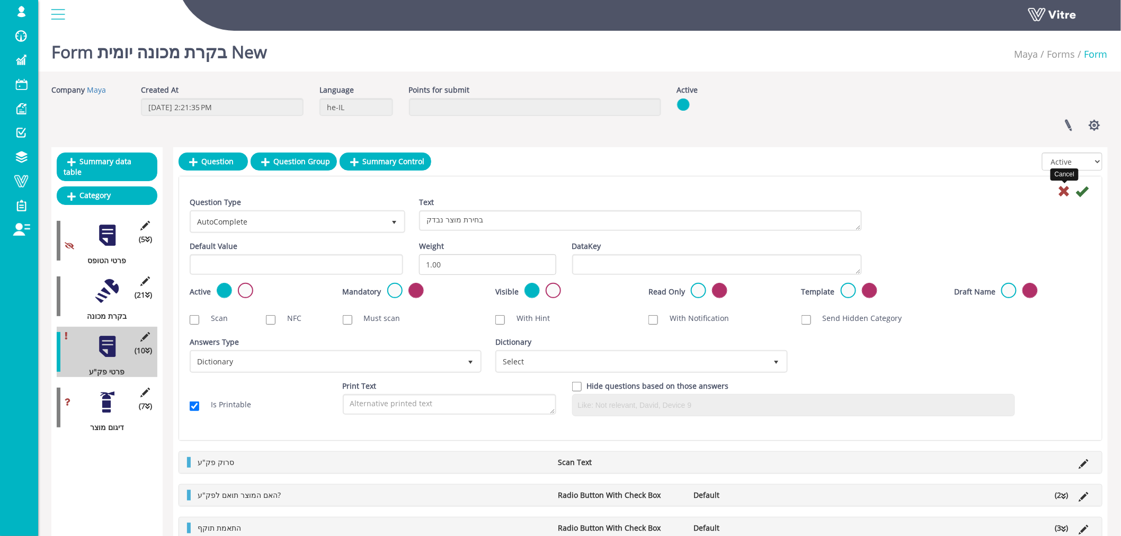
click at [1065, 192] on icon at bounding box center [1064, 191] width 13 height 13
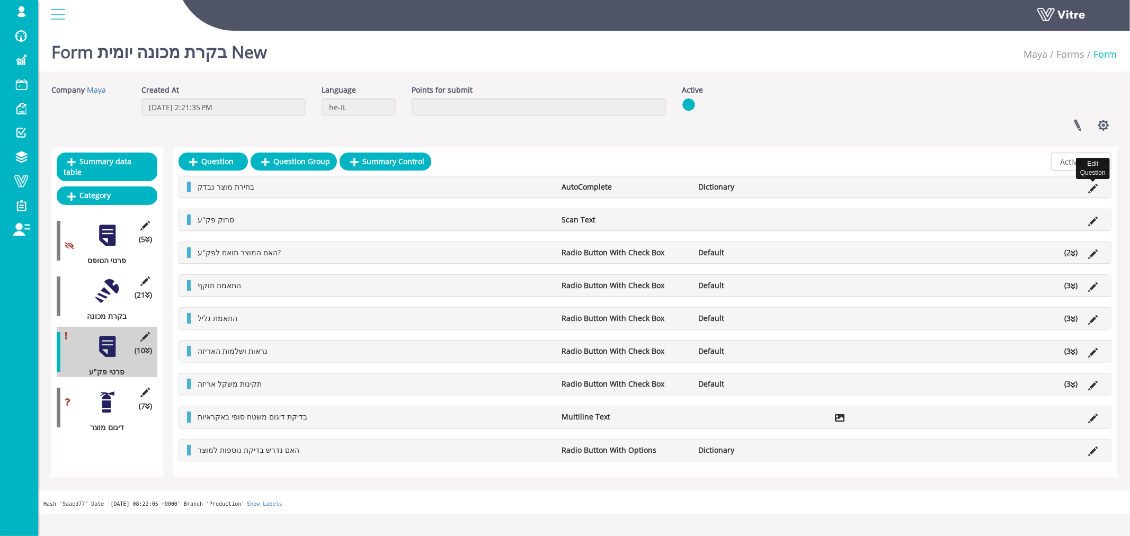
click at [1093, 191] on icon at bounding box center [1093, 189] width 10 height 10
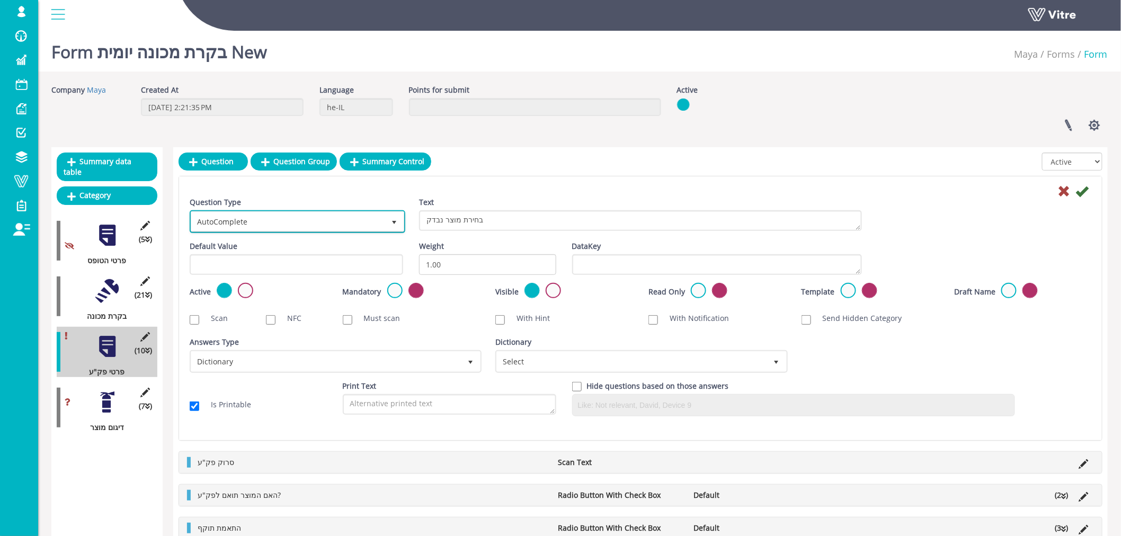
click at [393, 220] on span "select" at bounding box center [394, 222] width 8 height 8
click at [394, 220] on span "select" at bounding box center [394, 222] width 8 height 8
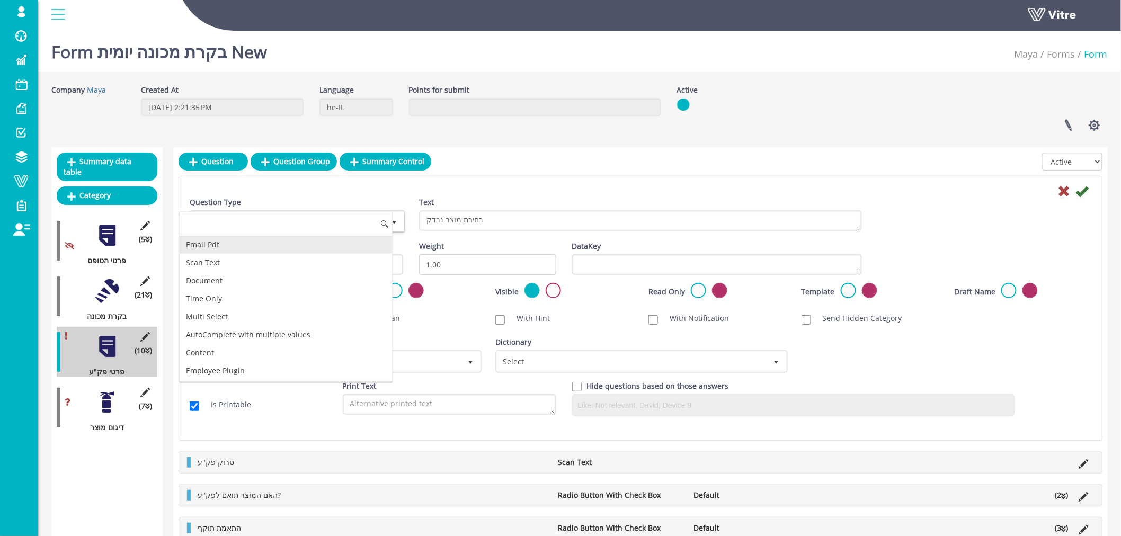
scroll to position [308, 0]
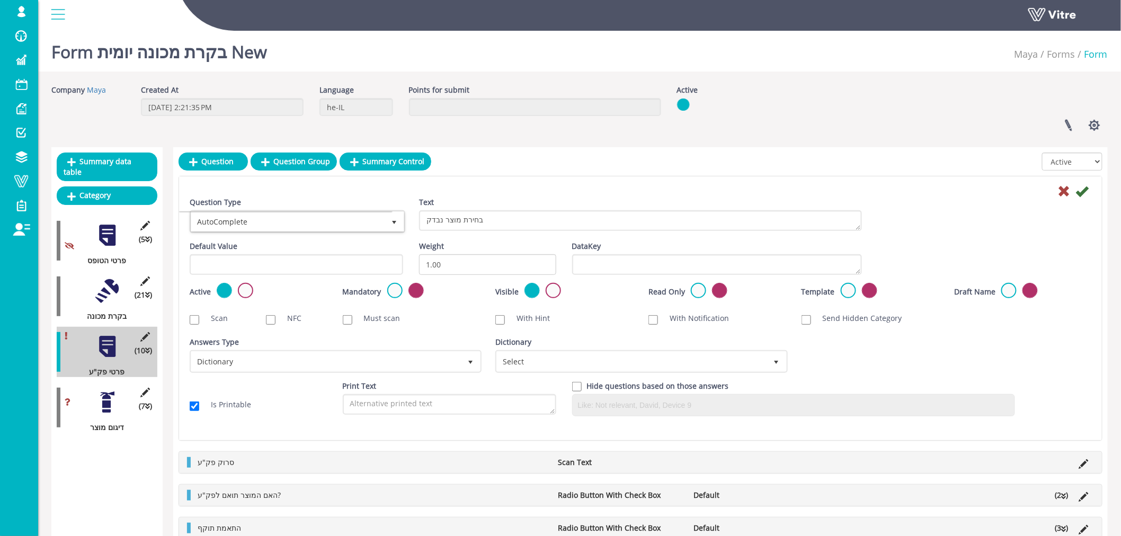
click at [376, 190] on div at bounding box center [640, 190] width 917 height 13
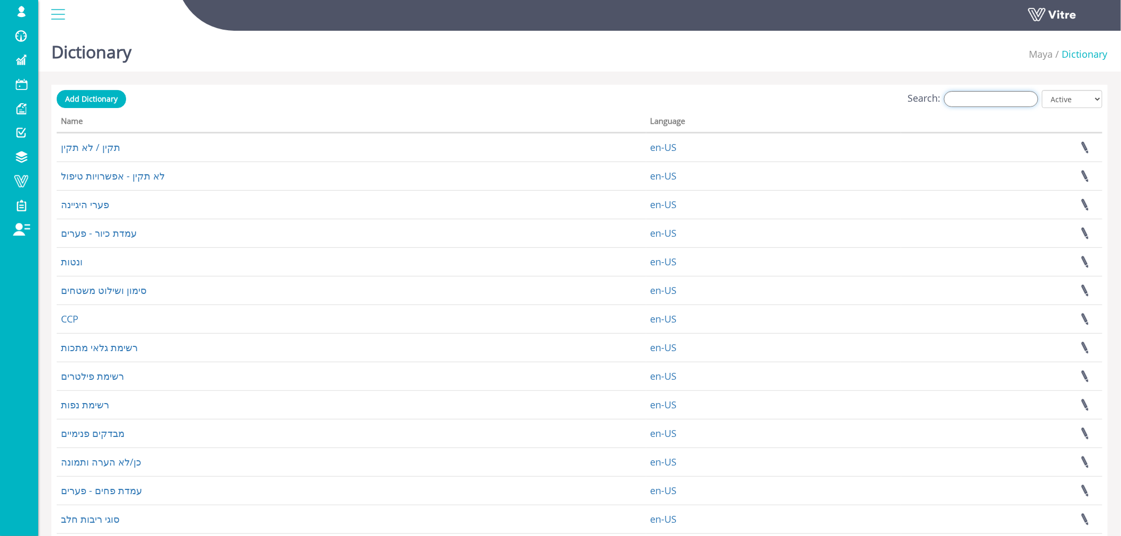
click at [1001, 99] on input "Search:" at bounding box center [991, 99] width 94 height 16
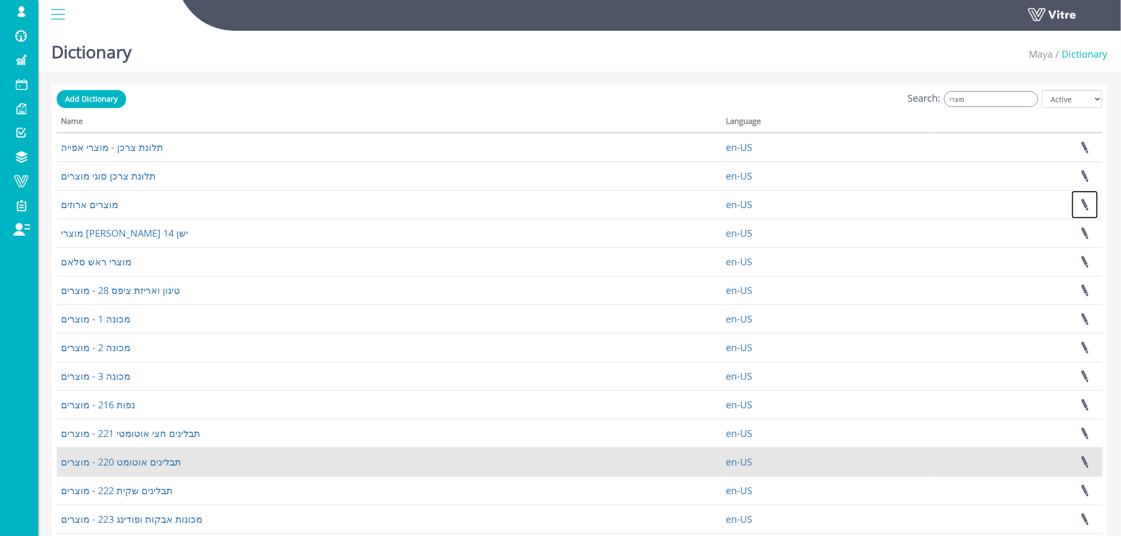
scroll to position [99, 0]
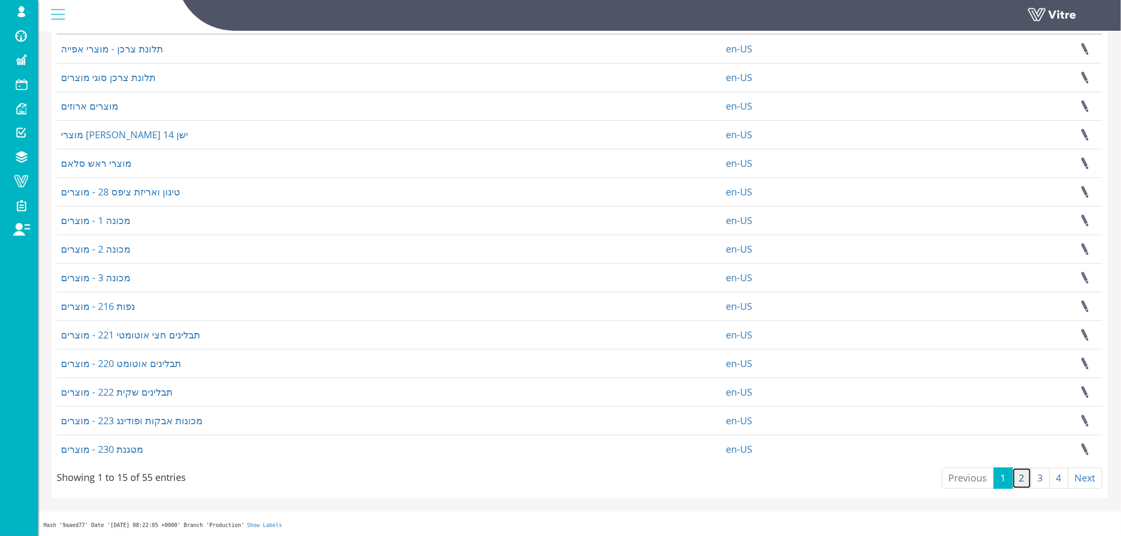
click at [1020, 478] on link "2" at bounding box center [1021, 478] width 19 height 21
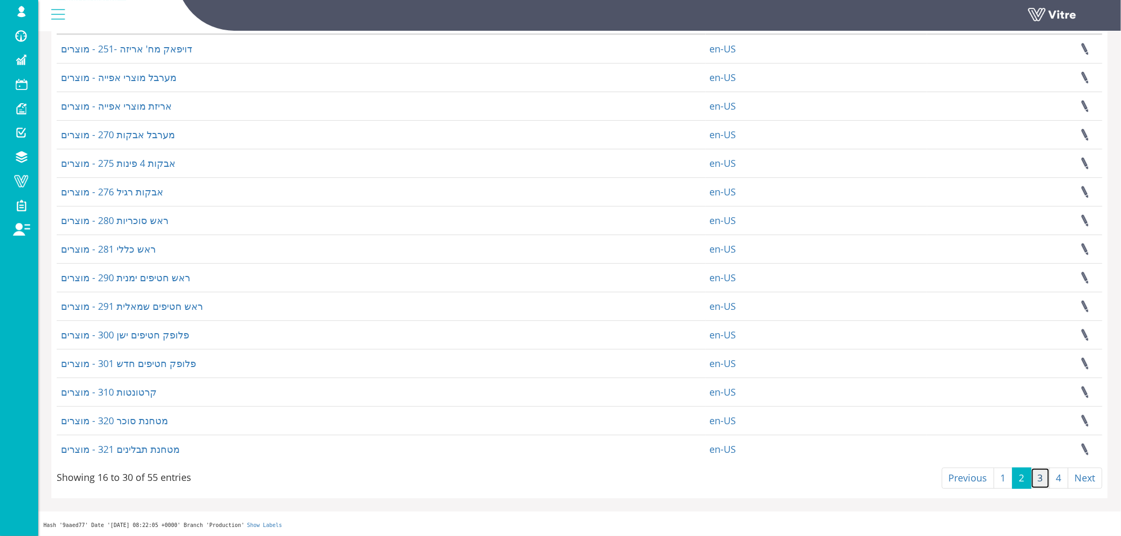
click at [1038, 480] on link "3" at bounding box center [1040, 478] width 19 height 21
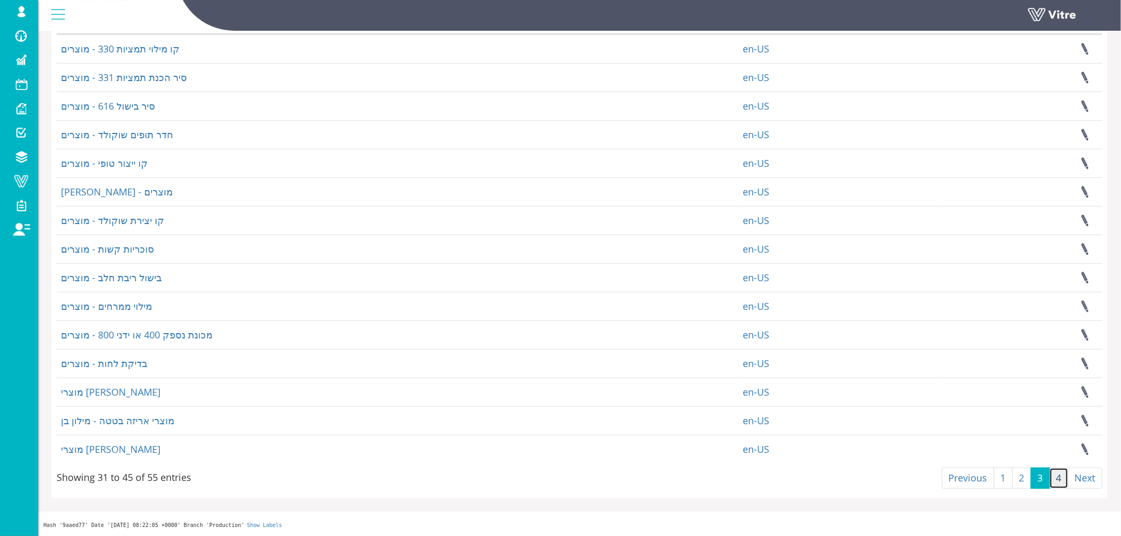
click at [1060, 480] on link "4" at bounding box center [1058, 478] width 19 height 21
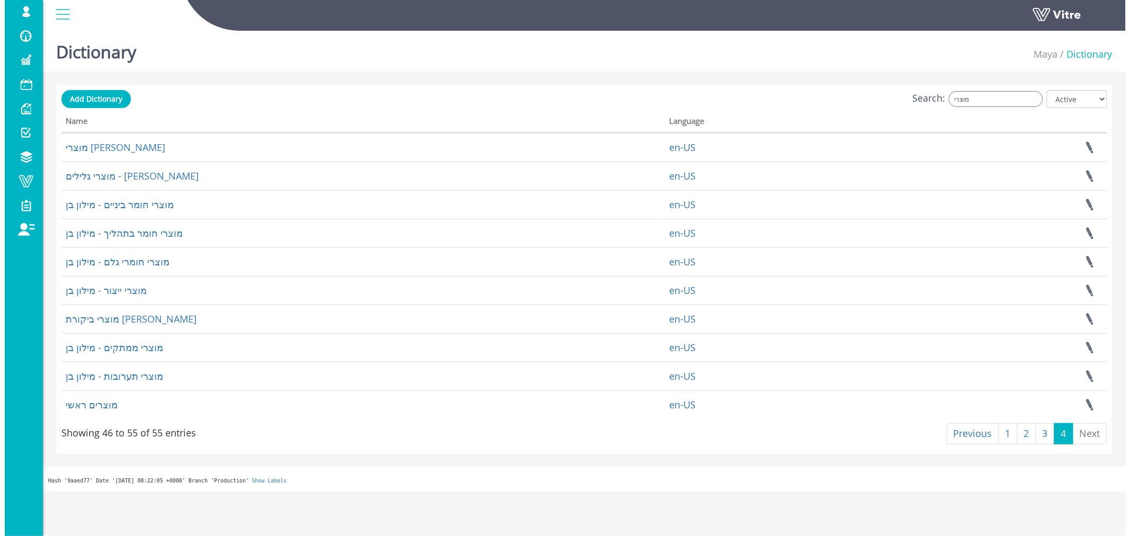
scroll to position [0, 0]
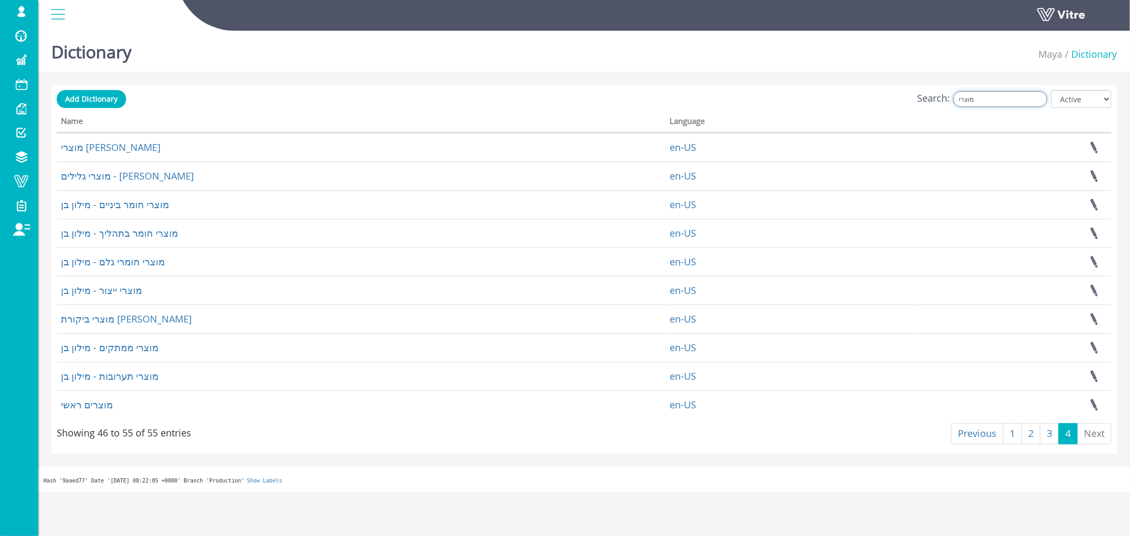
click at [987, 97] on input "מוצרי" at bounding box center [1000, 99] width 94 height 16
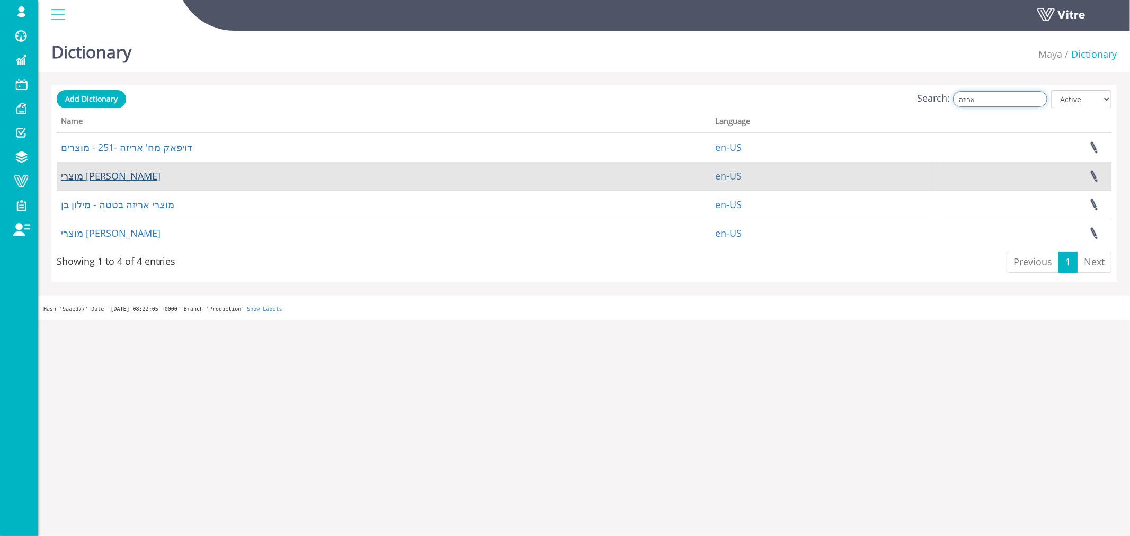
type input "אריזה"
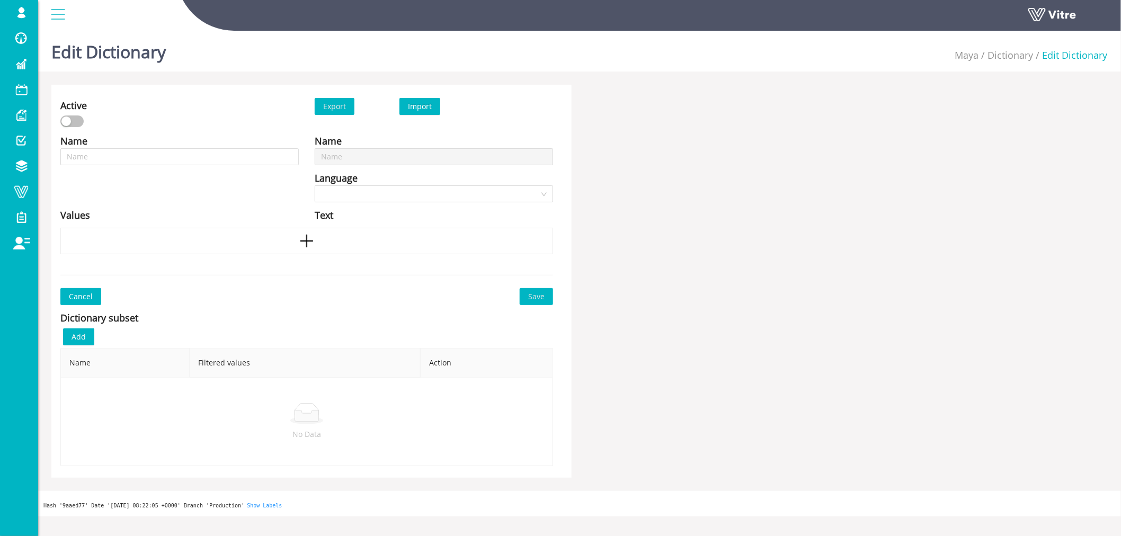
type input "מוצרים ארוזים"
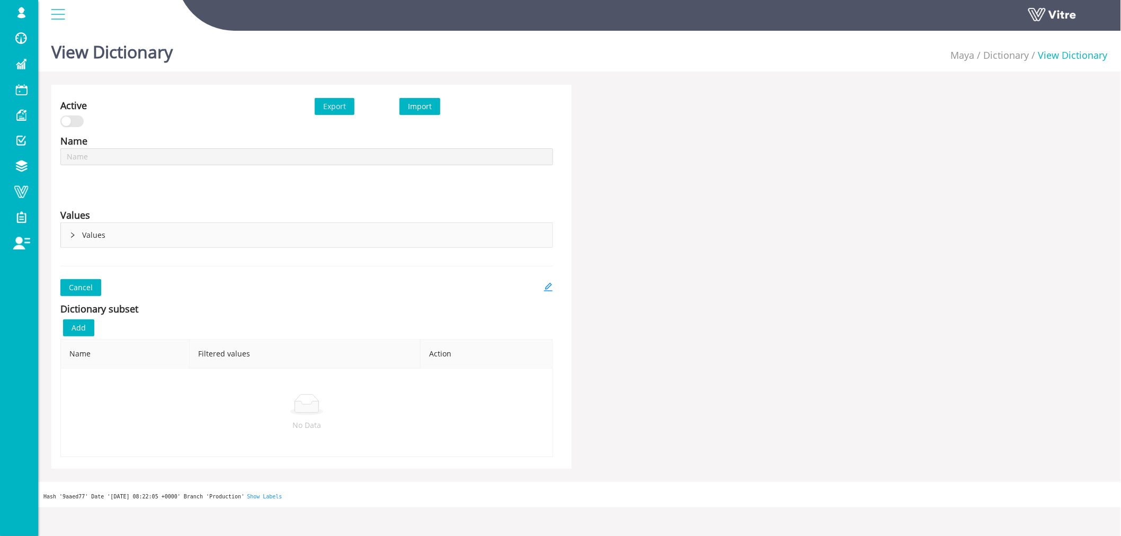
type input "מוצרים ראשי"
click at [69, 236] on icon "right" at bounding box center [72, 235] width 6 height 6
click at [69, 230] on div "Values" at bounding box center [306, 235] width 491 height 24
click at [70, 237] on icon "right" at bounding box center [72, 235] width 6 height 6
click at [72, 235] on icon "right" at bounding box center [72, 235] width 6 height 6
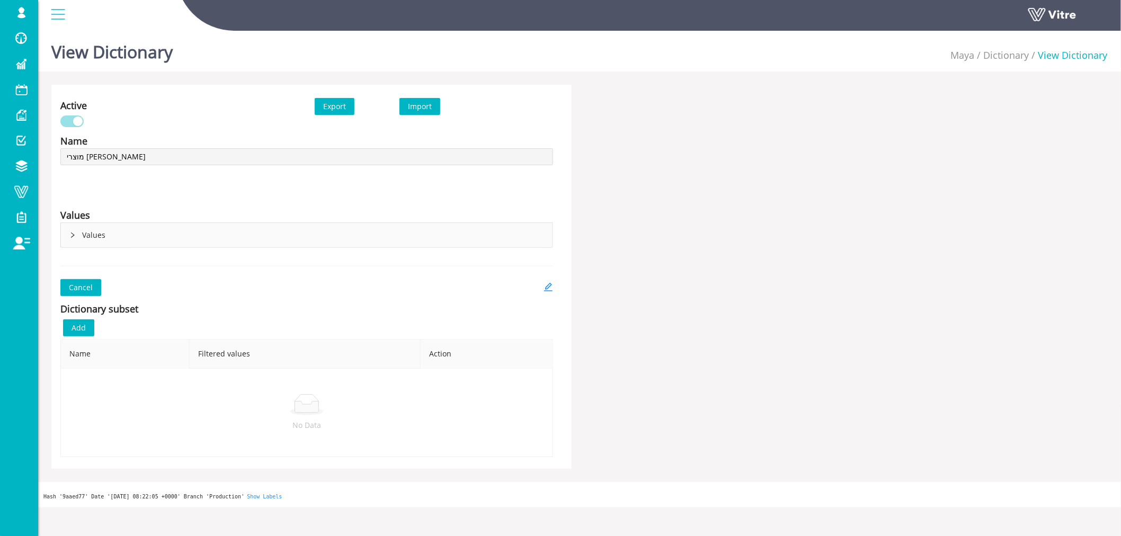
click at [72, 235] on icon "right" at bounding box center [72, 235] width 6 height 6
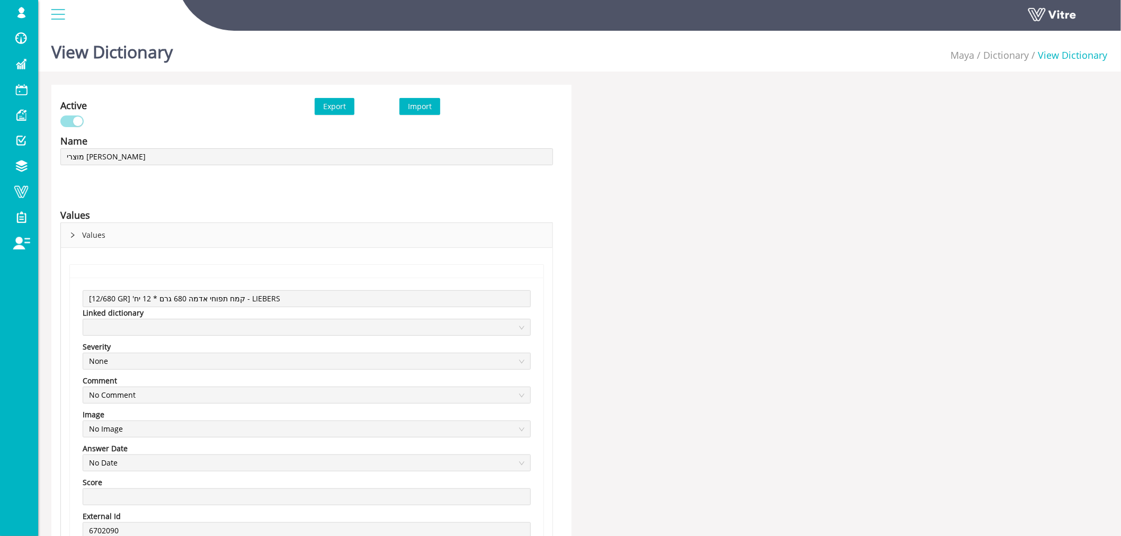
click at [72, 235] on icon "right" at bounding box center [72, 235] width 6 height 6
drag, startPoint x: 72, startPoint y: 235, endPoint x: 963, endPoint y: 1, distance: 921.0
click at [71, 236] on icon "right" at bounding box center [72, 235] width 6 height 6
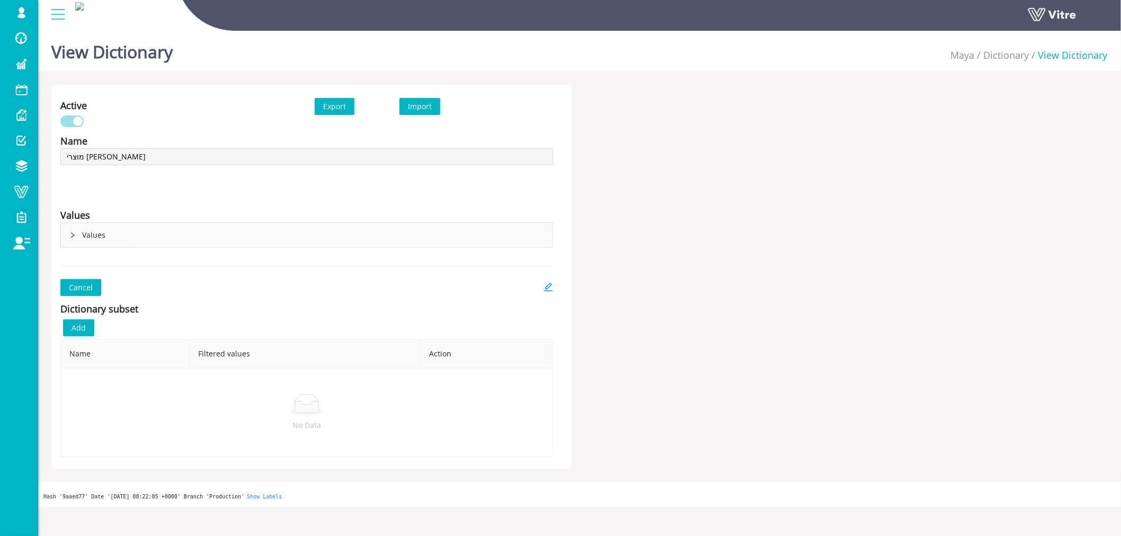
click at [71, 235] on icon "right" at bounding box center [72, 235] width 6 height 6
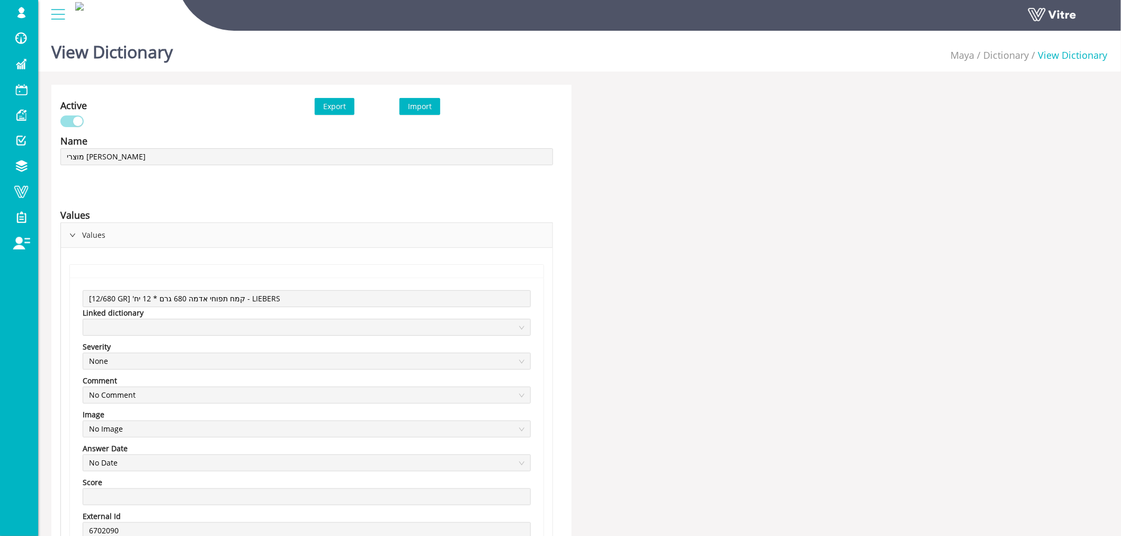
click at [72, 236] on icon "right" at bounding box center [72, 235] width 6 height 6
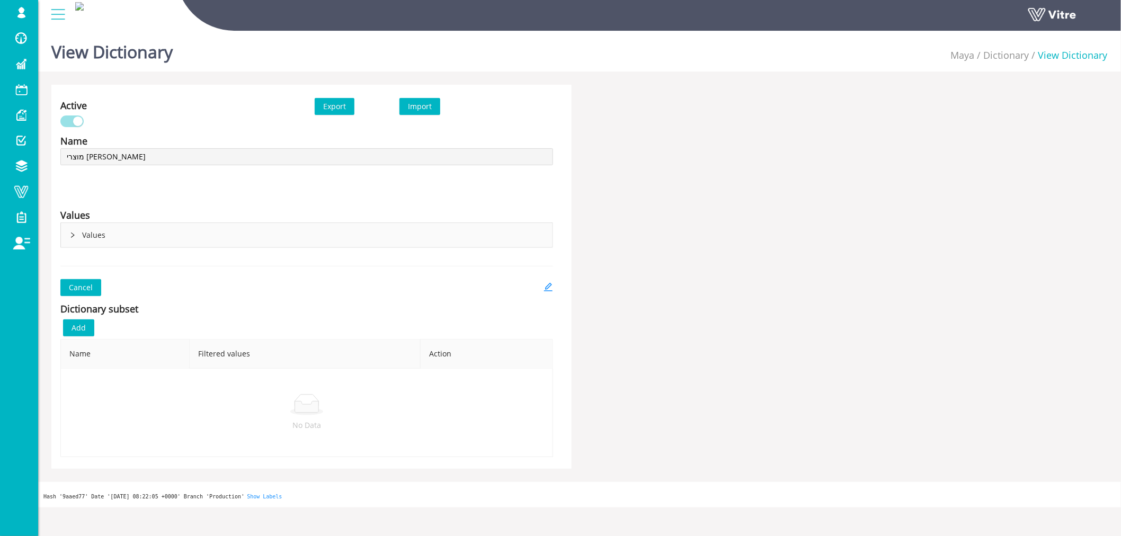
click at [72, 236] on icon "right" at bounding box center [72, 235] width 6 height 6
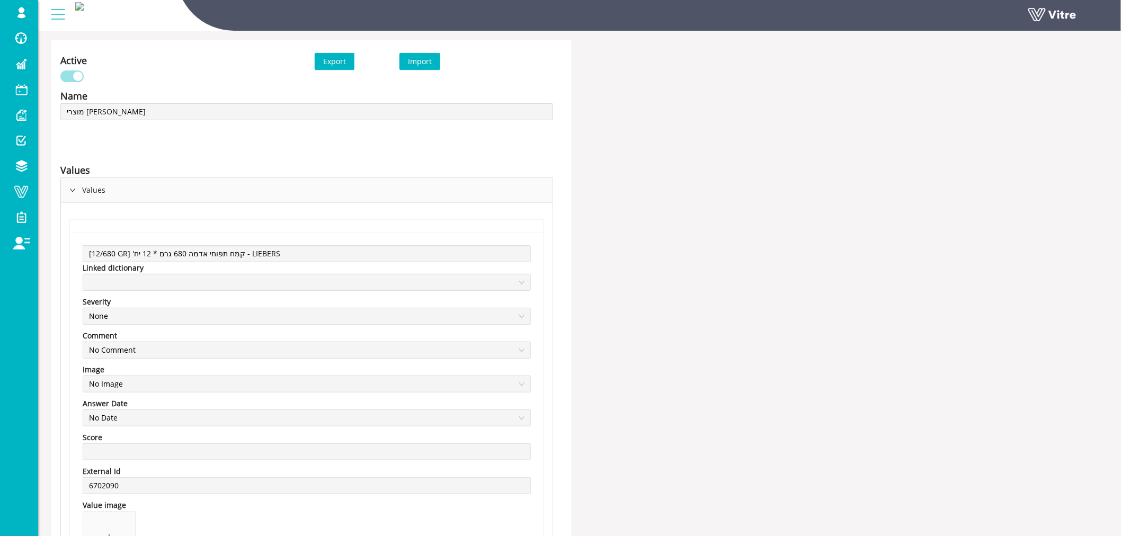
scroll to position [59, 0]
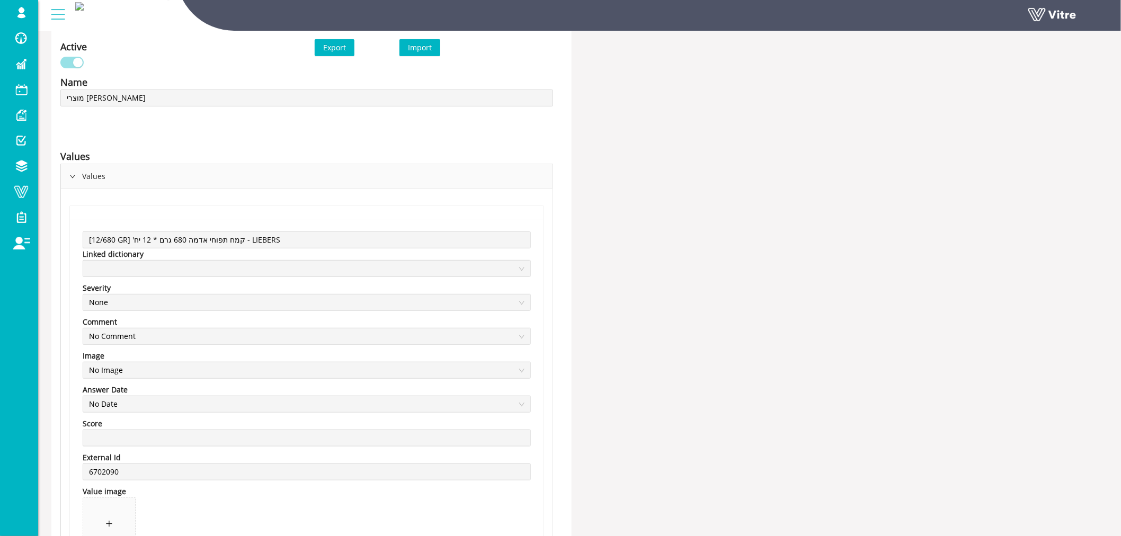
click at [72, 177] on icon "right" at bounding box center [72, 176] width 6 height 6
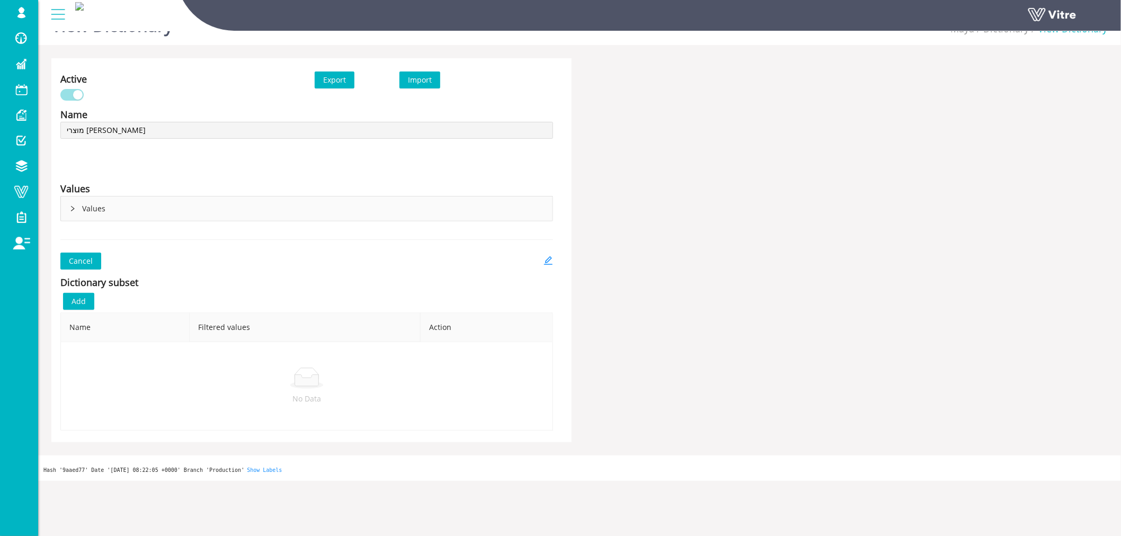
scroll to position [26, 0]
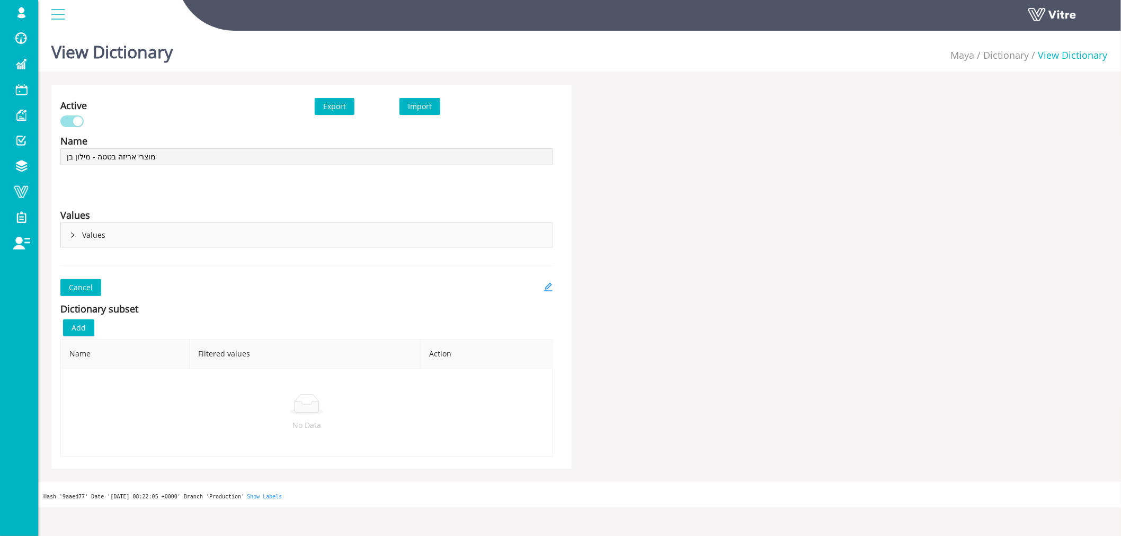
click at [75, 235] on icon "right" at bounding box center [72, 235] width 6 height 6
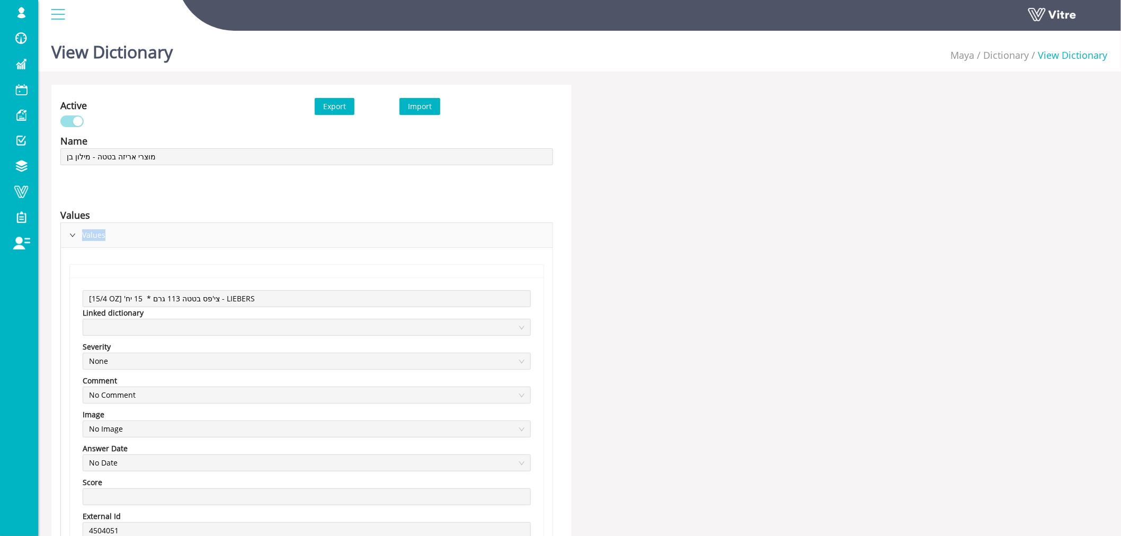
click at [75, 235] on icon "right" at bounding box center [72, 235] width 6 height 6
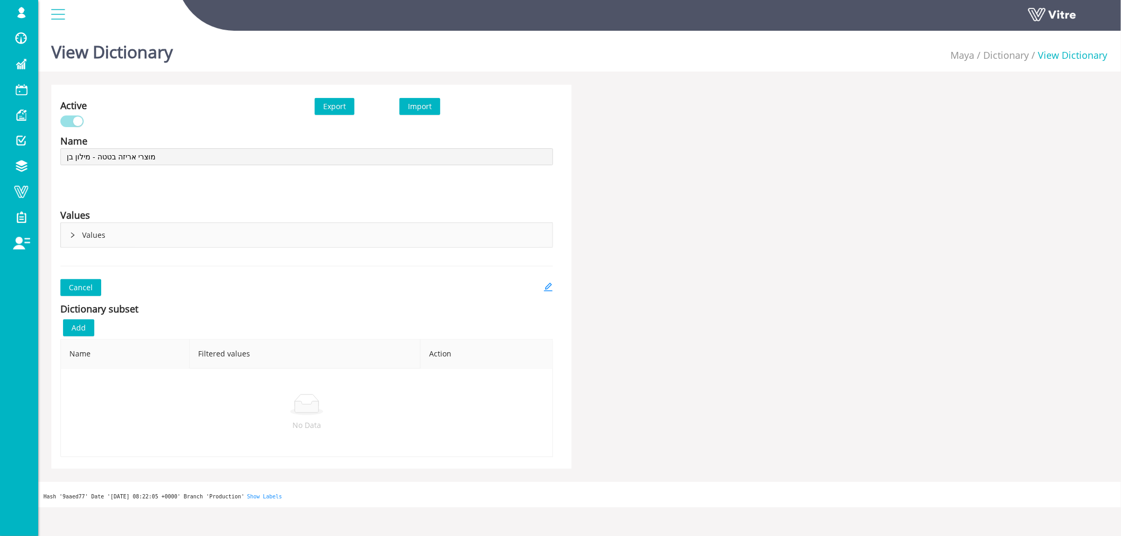
click at [75, 235] on icon "right" at bounding box center [72, 235] width 6 height 6
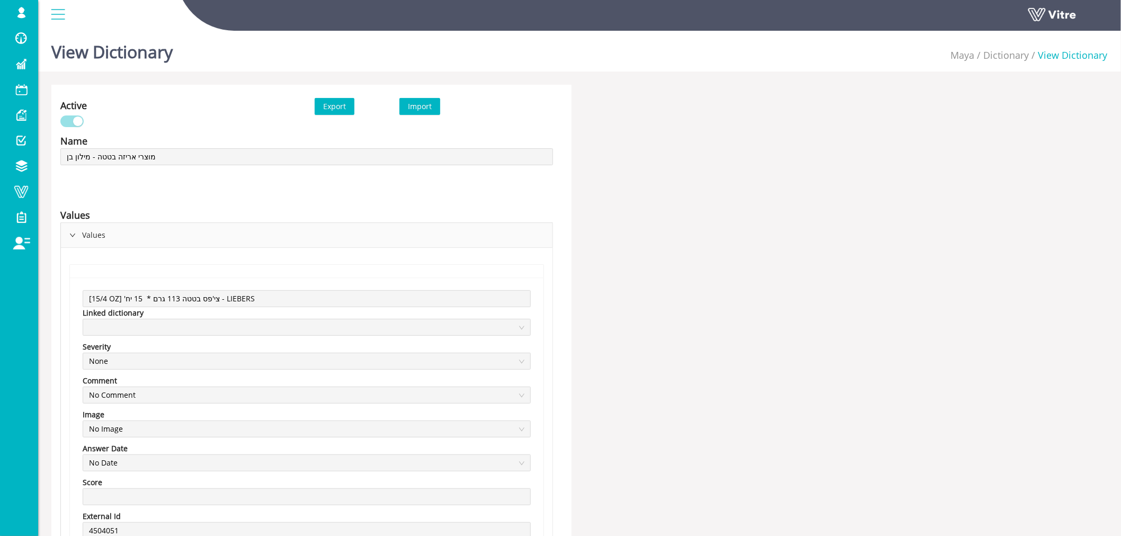
click at [75, 236] on icon "right" at bounding box center [72, 235] width 6 height 6
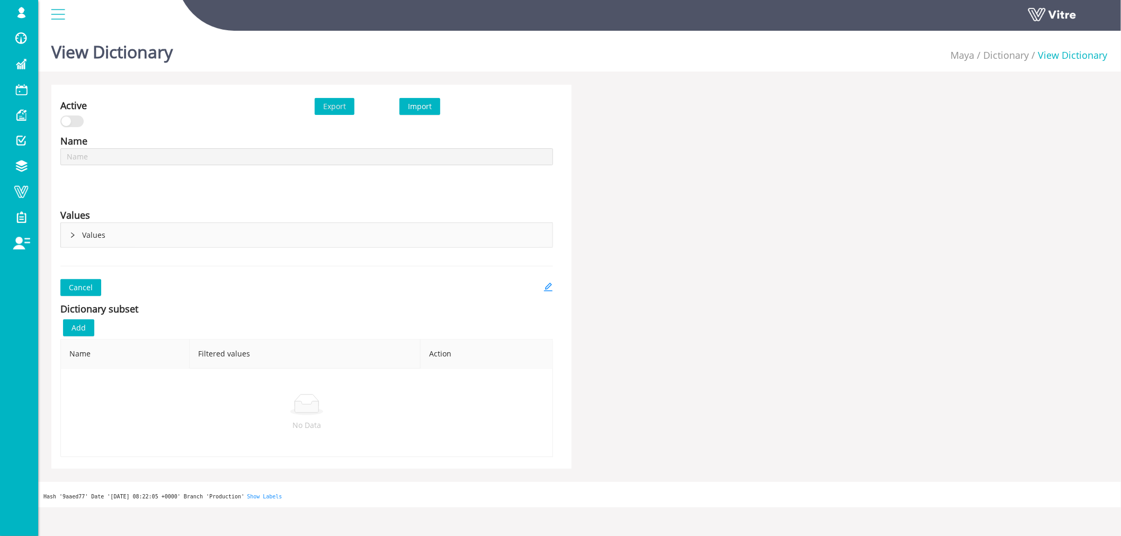
type input "רשימת מוצרים"
click at [72, 235] on icon "right" at bounding box center [72, 235] width 6 height 6
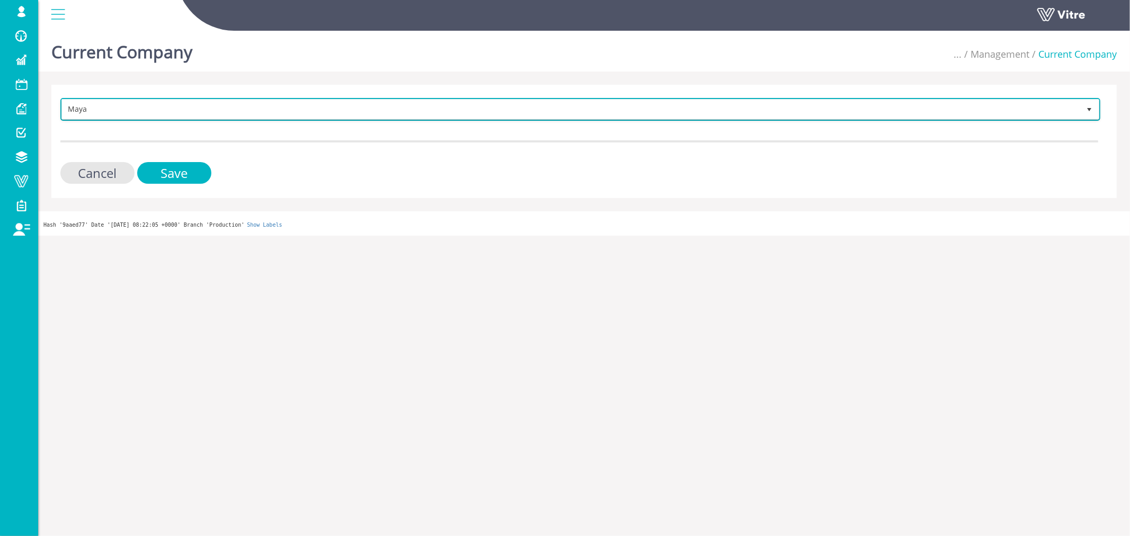
click at [235, 109] on span "Maya" at bounding box center [570, 109] width 1017 height 19
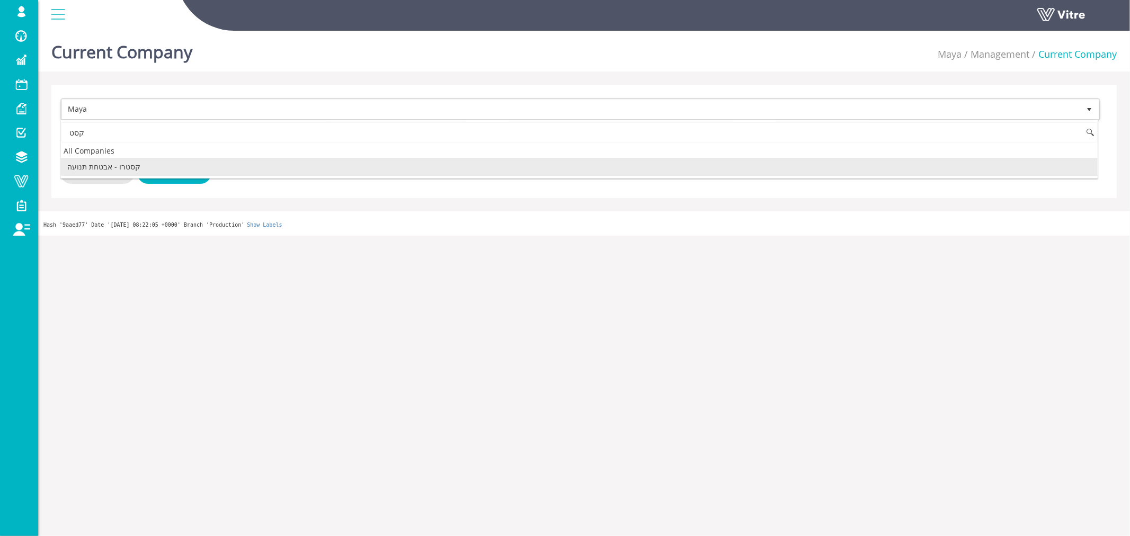
click at [123, 167] on li "קסטרו - אבטחת תנועה" at bounding box center [579, 167] width 1036 height 18
type input "קסט"
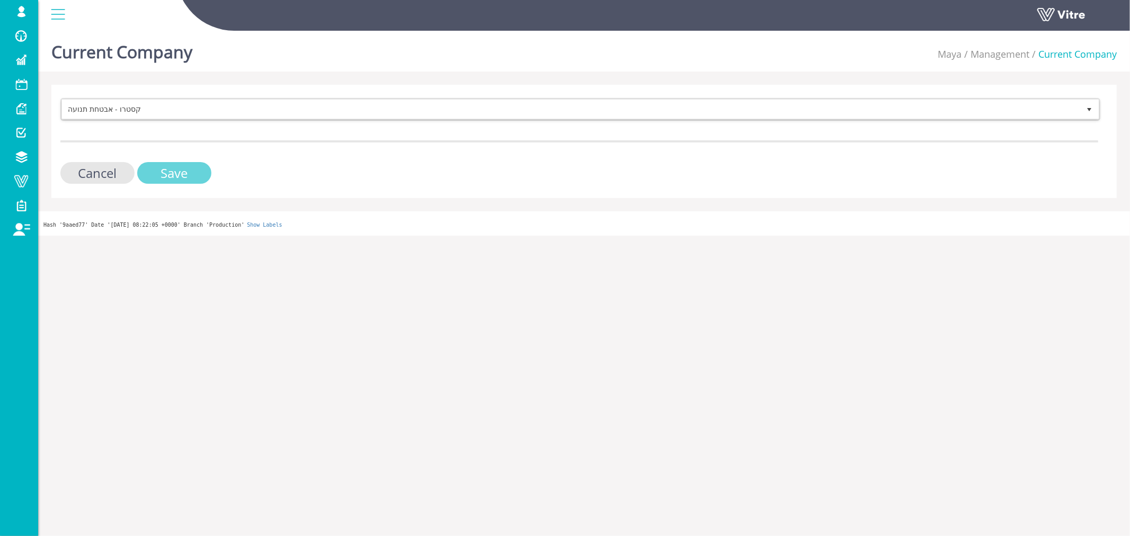
click at [156, 167] on input "Save" at bounding box center [174, 173] width 74 height 22
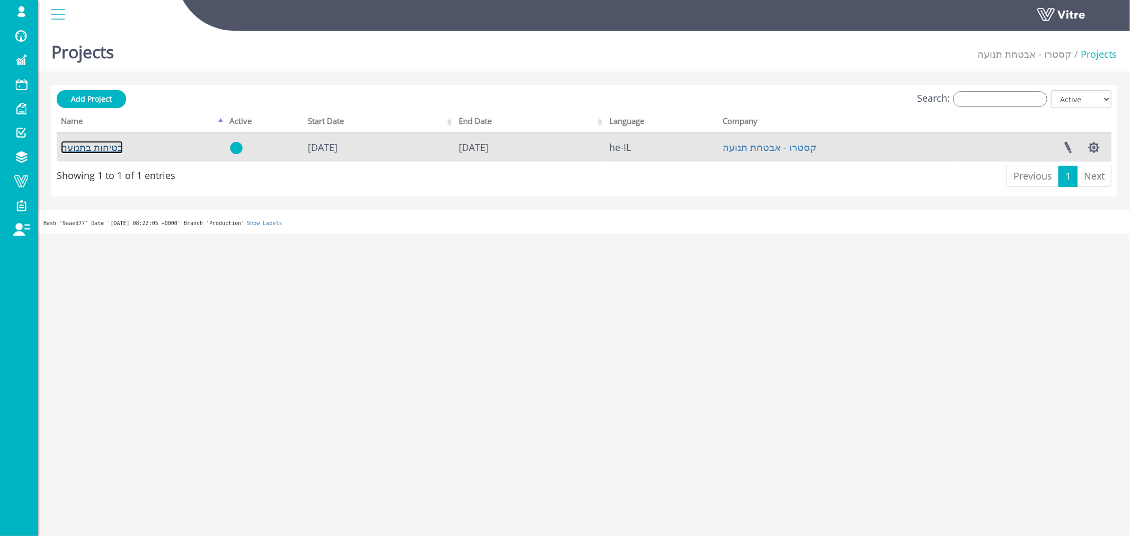
click at [82, 147] on link "בטיחות בתנועה" at bounding box center [92, 147] width 62 height 13
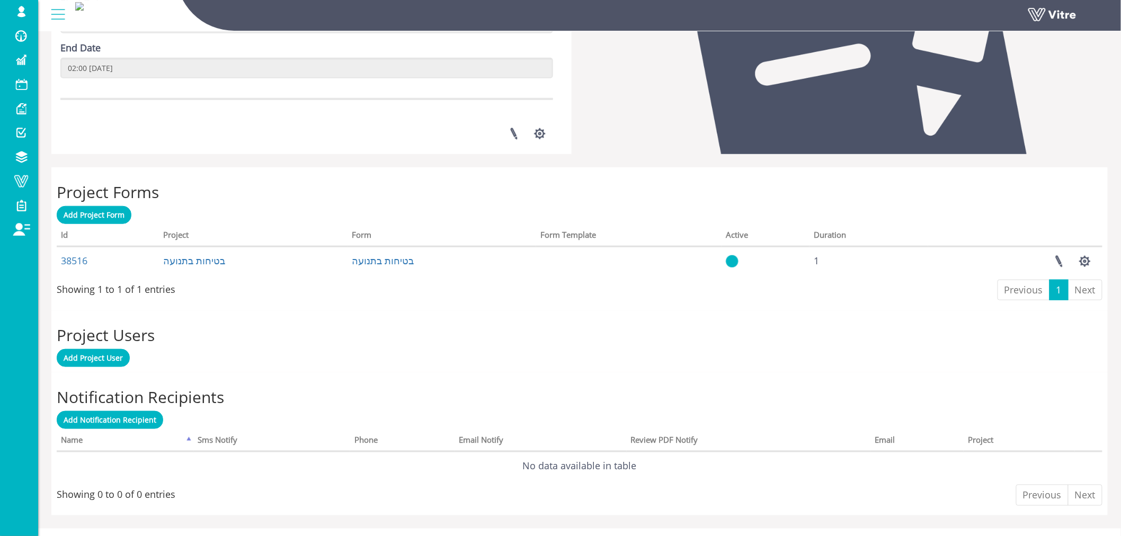
scroll to position [303, 0]
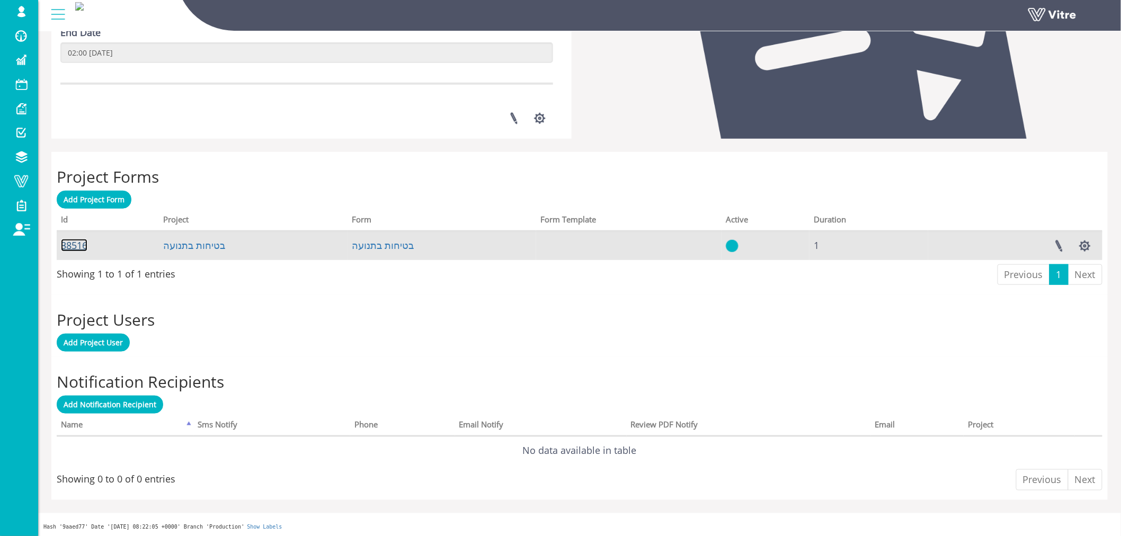
click at [73, 244] on link "38516" at bounding box center [74, 245] width 26 height 13
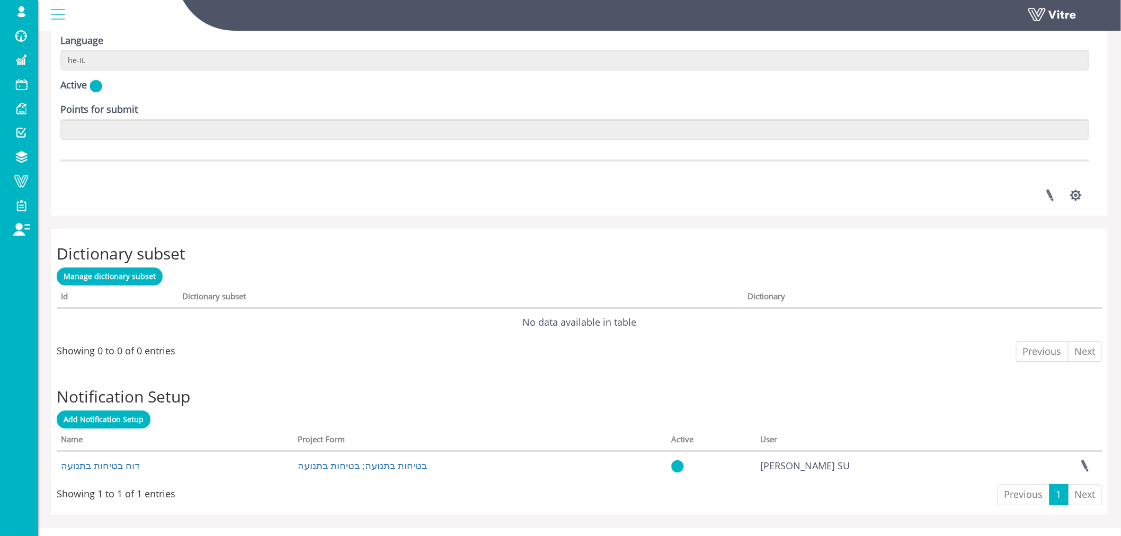
scroll to position [1402, 0]
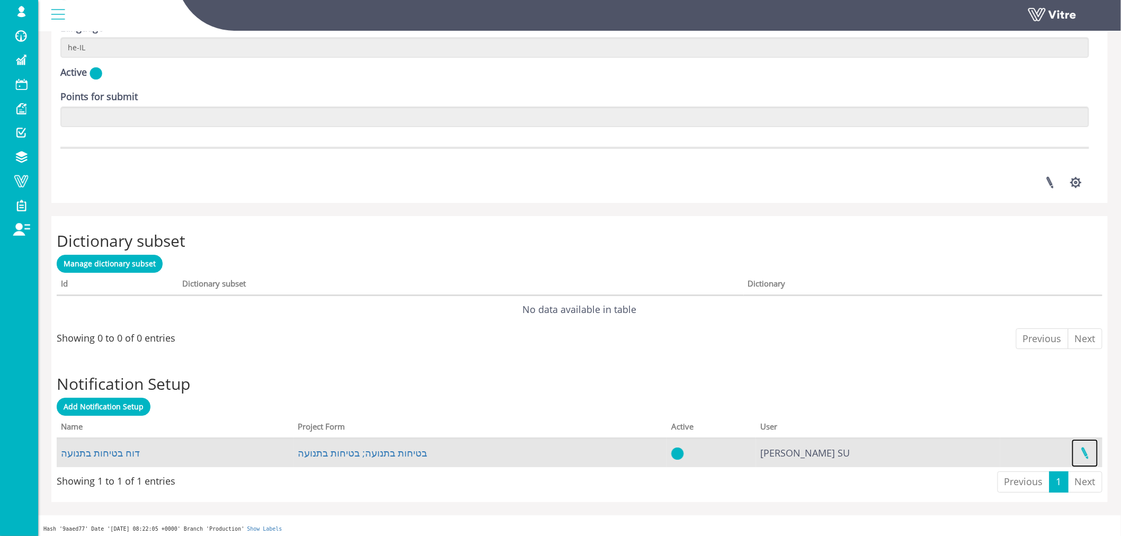
click at [1086, 449] on link at bounding box center [1084, 453] width 26 height 28
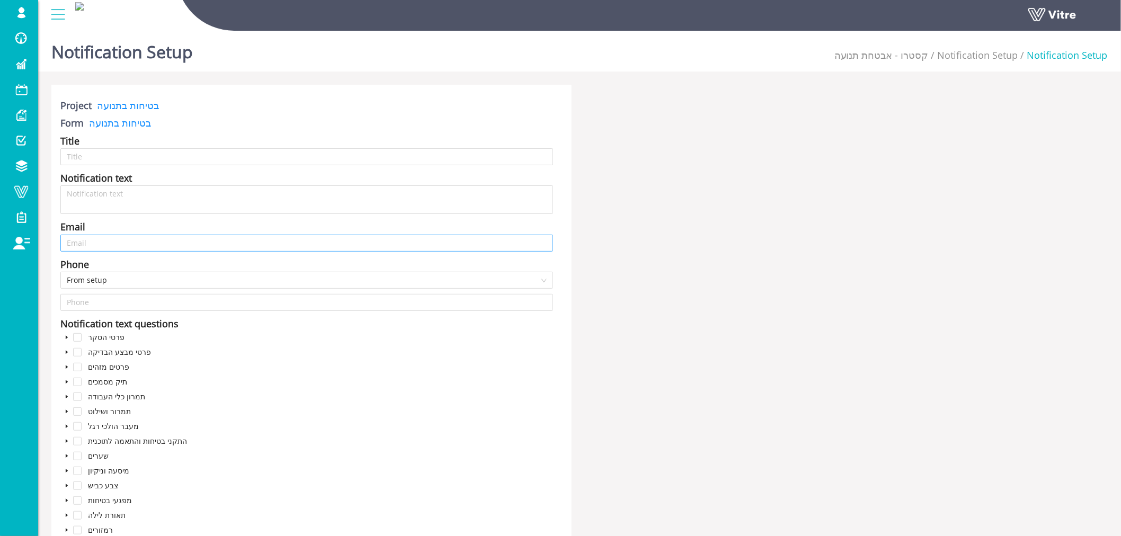
type input "דוח בטיחות בתנועה"
type textarea "דוח בטיחות בתנועה עבור"
type input "[EMAIL_ADDRESS][DOMAIN_NAME];[EMAIL_ADDRESS][DOMAIN_NAME];[EMAIL_ADDRESS][DOMAI…"
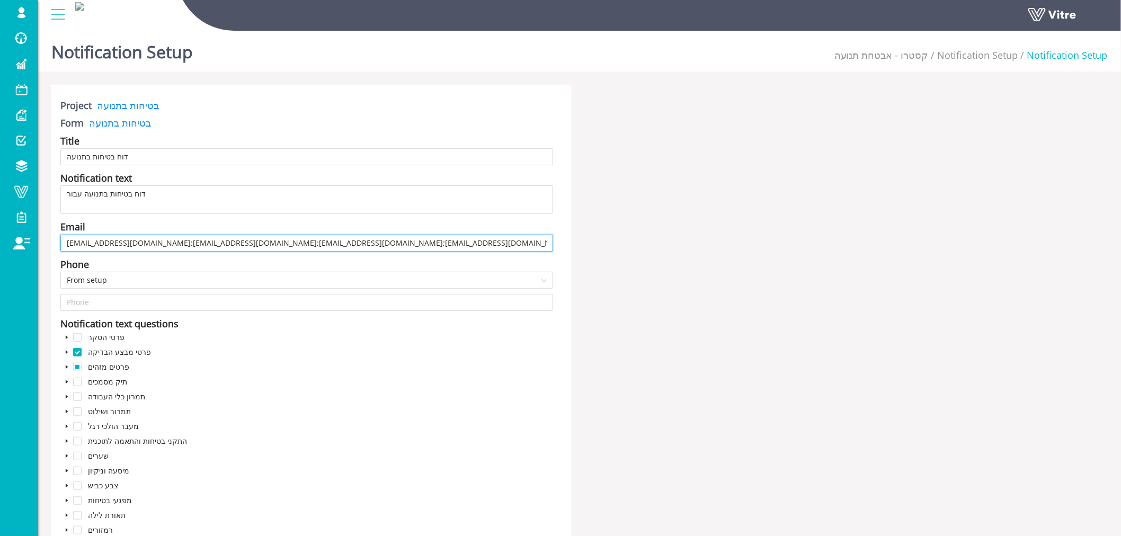
drag, startPoint x: 66, startPoint y: 241, endPoint x: 122, endPoint y: 240, distance: 56.7
click at [122, 240] on input "[EMAIL_ADDRESS][DOMAIN_NAME];[EMAIL_ADDRESS][DOMAIN_NAME];[EMAIL_ADDRESS][DOMAI…" at bounding box center [306, 243] width 493 height 17
drag, startPoint x: 124, startPoint y: 243, endPoint x: 187, endPoint y: 243, distance: 63.5
click at [187, 243] on input "[EMAIL_ADDRESS][DOMAIN_NAME];[EMAIL_ADDRESS][DOMAIN_NAME];[EMAIL_ADDRESS][DOMAI…" at bounding box center [306, 243] width 493 height 17
click at [226, 366] on div "פרטי הסקר פרטי מבצע הבדיקה פרטים מזהים תיק מסמכים תמרון כלי העבודה תמרור ושילוט…" at bounding box center [306, 464] width 493 height 267
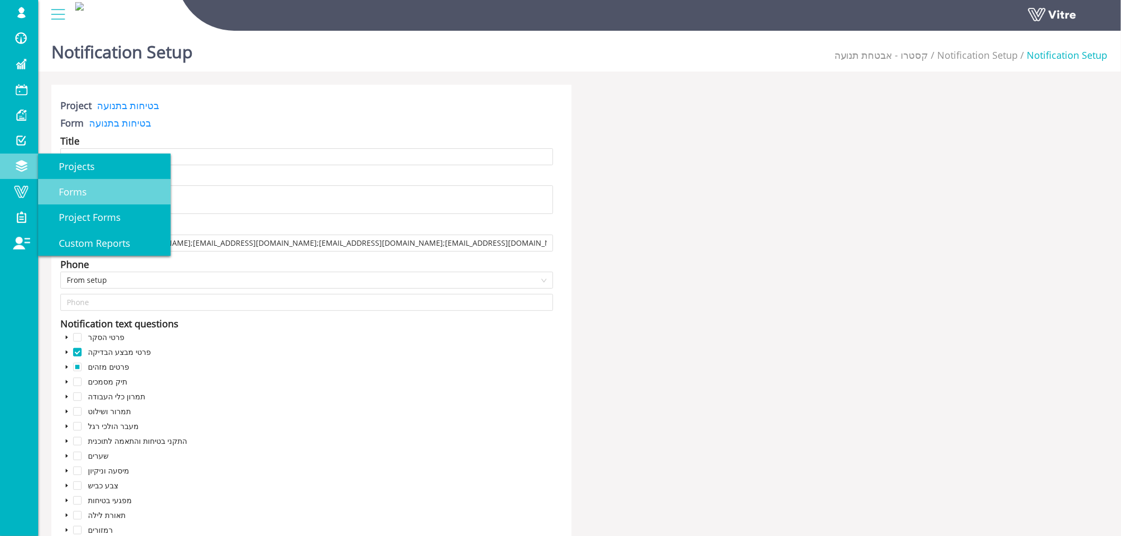
click at [70, 191] on span "Forms" at bounding box center [66, 191] width 41 height 13
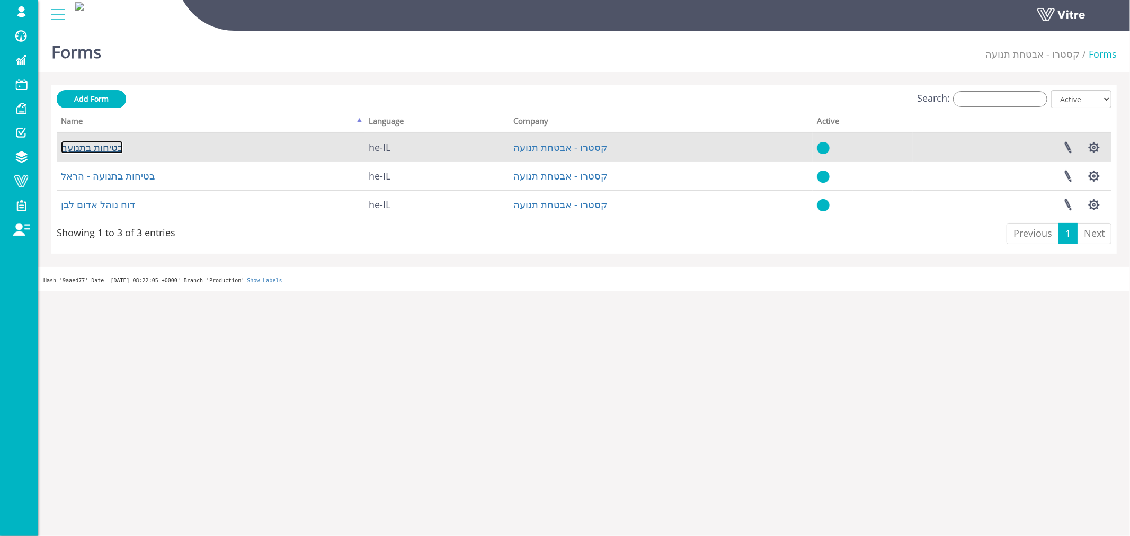
click at [99, 150] on link "בטיחות בתנועה" at bounding box center [92, 147] width 62 height 13
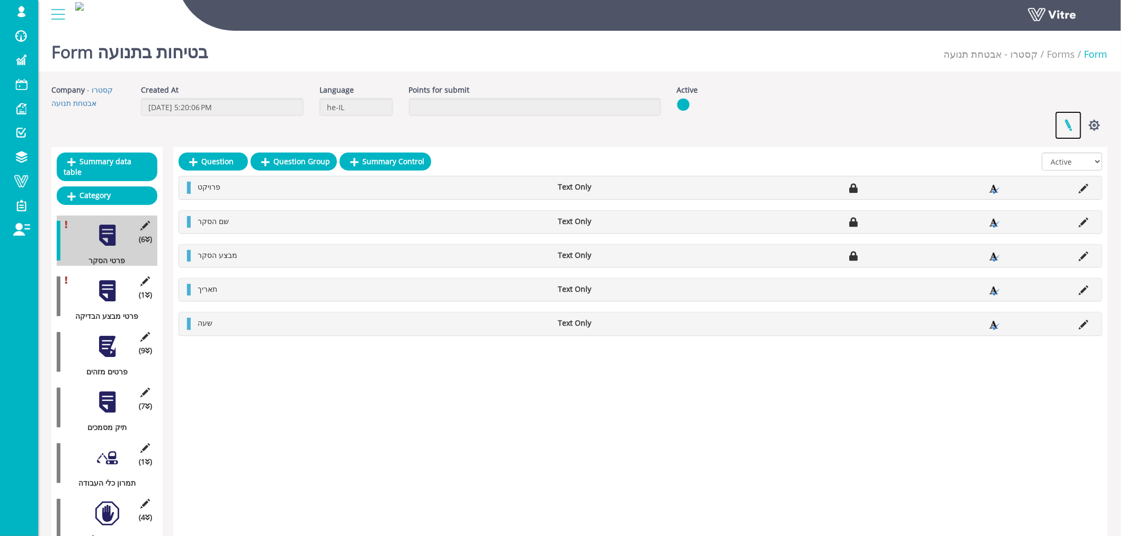
click at [1070, 123] on link at bounding box center [1068, 125] width 26 height 28
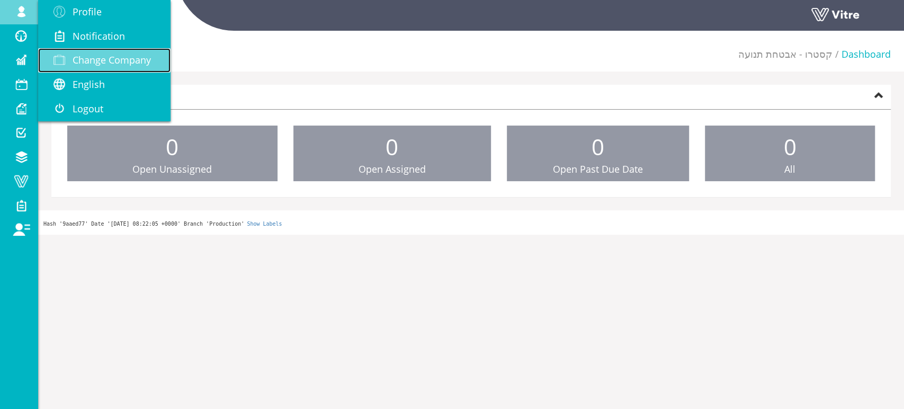
click at [87, 58] on span "Change Company" at bounding box center [112, 59] width 78 height 13
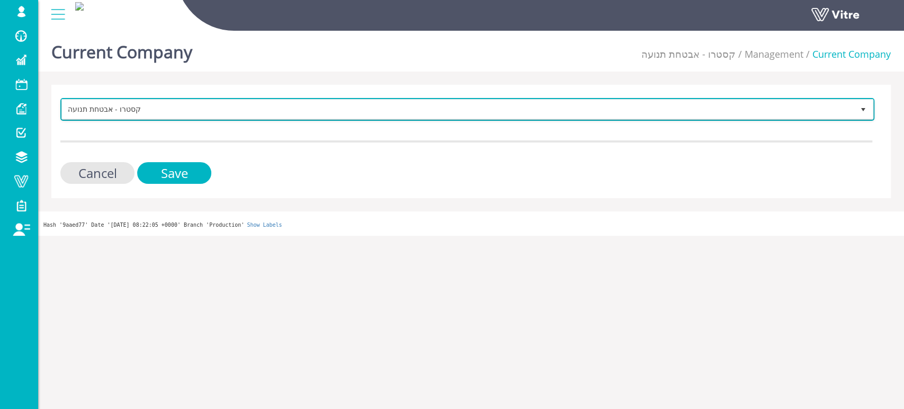
click at [107, 109] on span "קסטרו - אבטחת תנועה" at bounding box center [458, 109] width 792 height 19
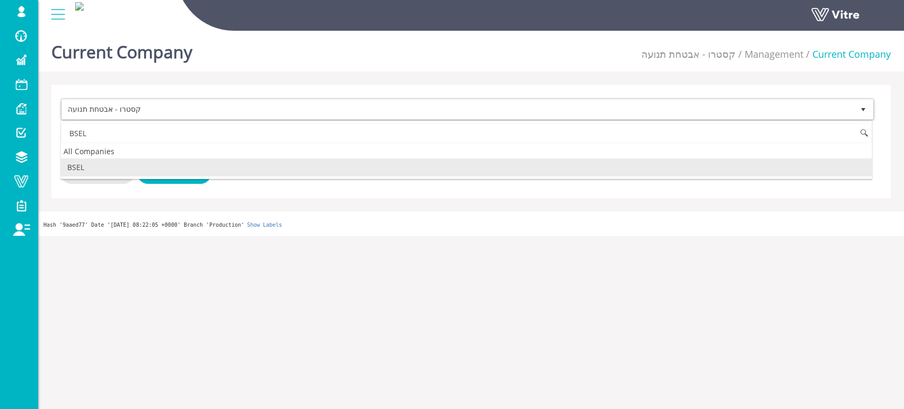
click at [105, 166] on li "BSEL" at bounding box center [466, 167] width 811 height 18
type input "BSEL"
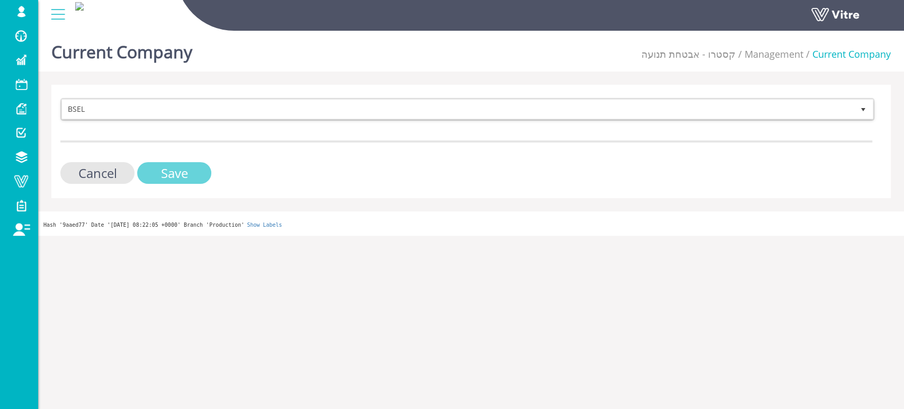
click at [186, 169] on input "Save" at bounding box center [174, 173] width 74 height 22
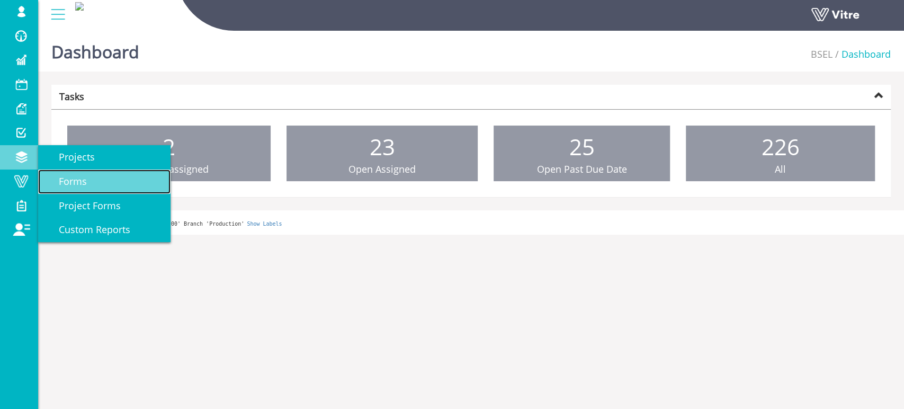
click at [61, 180] on span "Forms" at bounding box center [66, 181] width 41 height 13
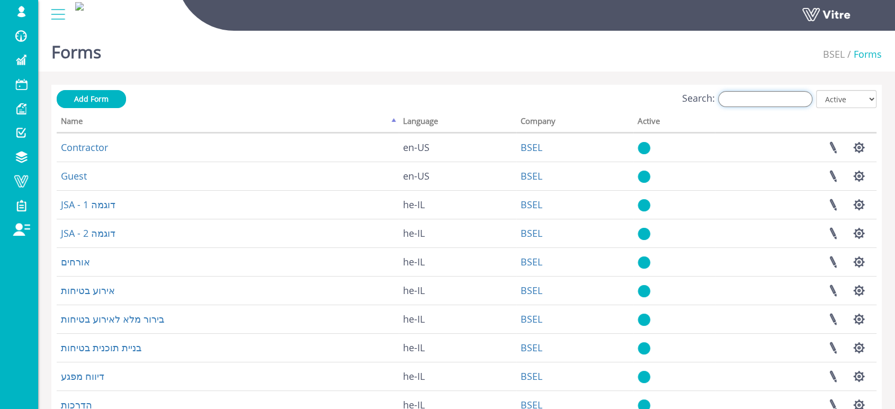
click at [762, 101] on input "Search:" at bounding box center [765, 99] width 94 height 16
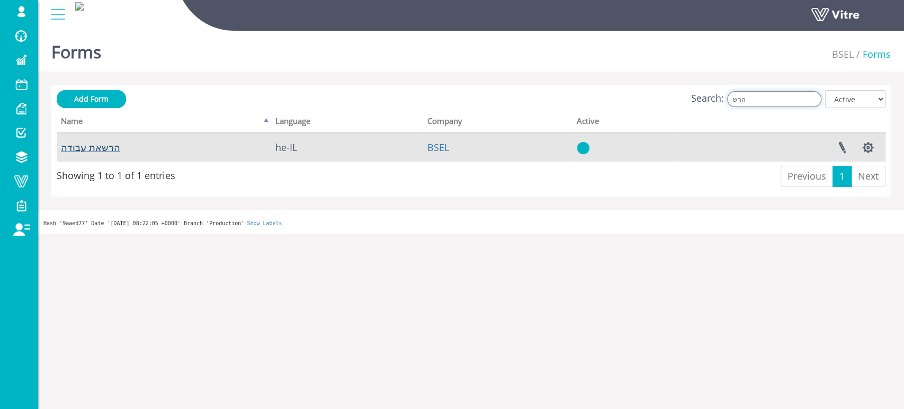
type input "הרש"
click at [92, 148] on link "הרשאת עבודה" at bounding box center [90, 147] width 59 height 13
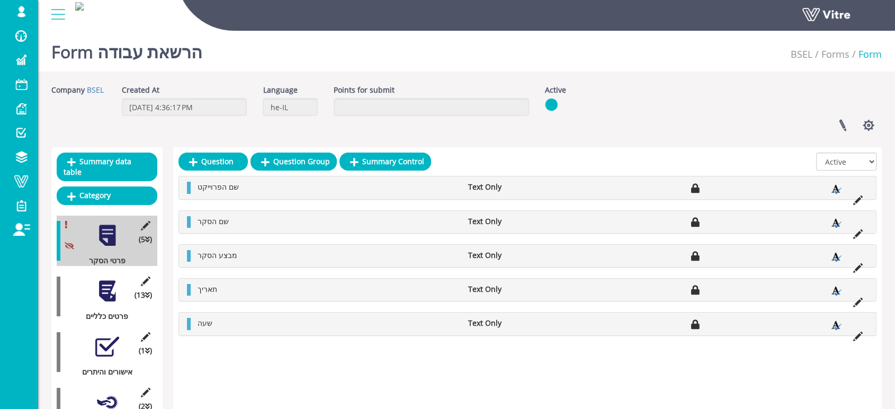
click at [107, 284] on div at bounding box center [107, 291] width 24 height 24
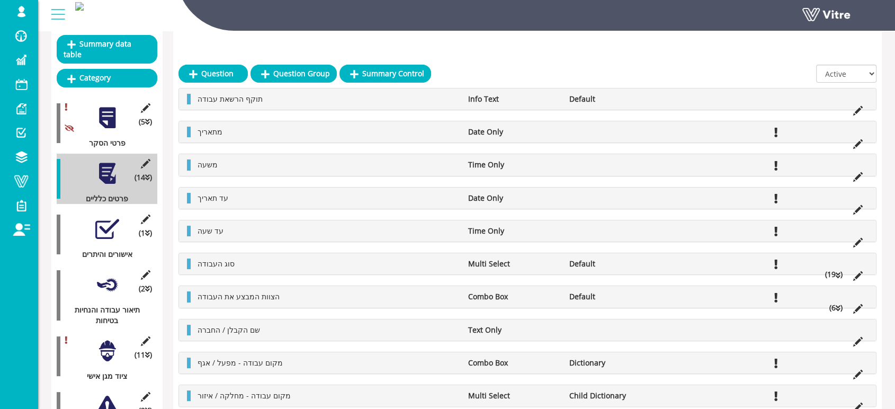
scroll to position [176, 0]
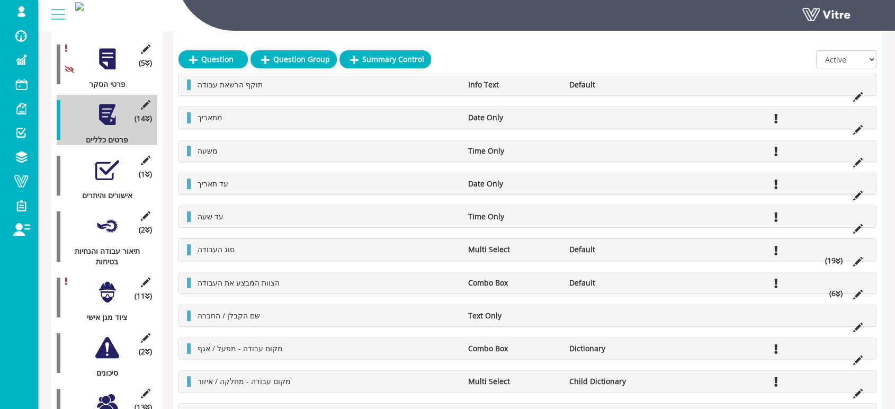
click at [106, 164] on div at bounding box center [107, 170] width 24 height 24
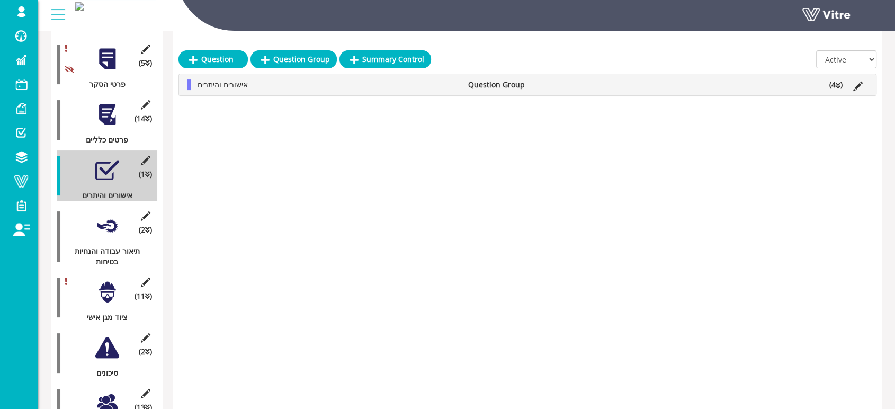
click at [105, 214] on div at bounding box center [107, 226] width 24 height 24
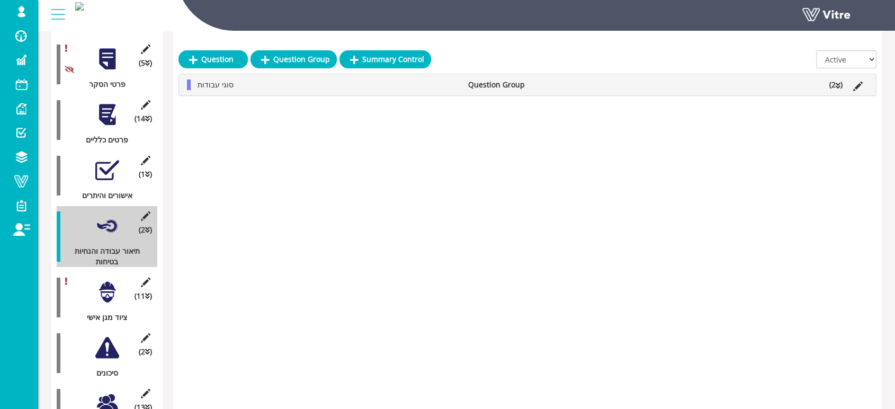
click at [105, 280] on div at bounding box center [107, 292] width 24 height 24
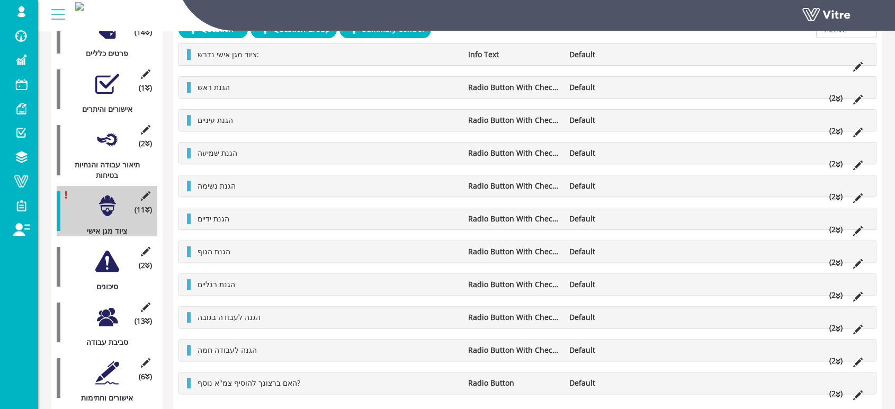
scroll to position [293, 0]
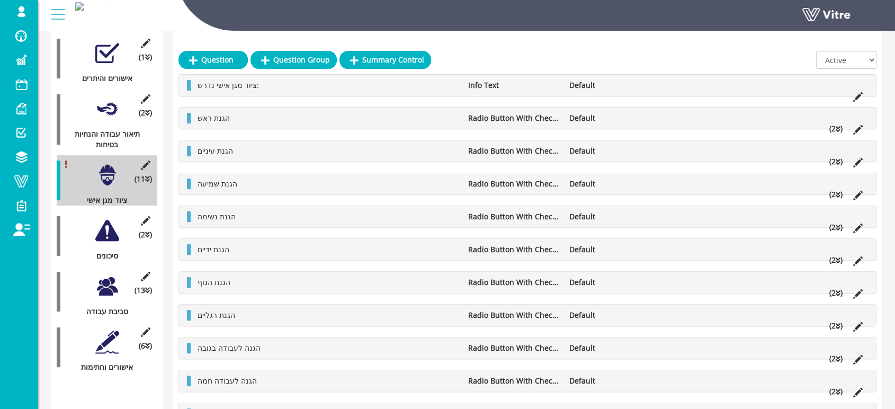
click at [110, 226] on div at bounding box center [107, 231] width 24 height 24
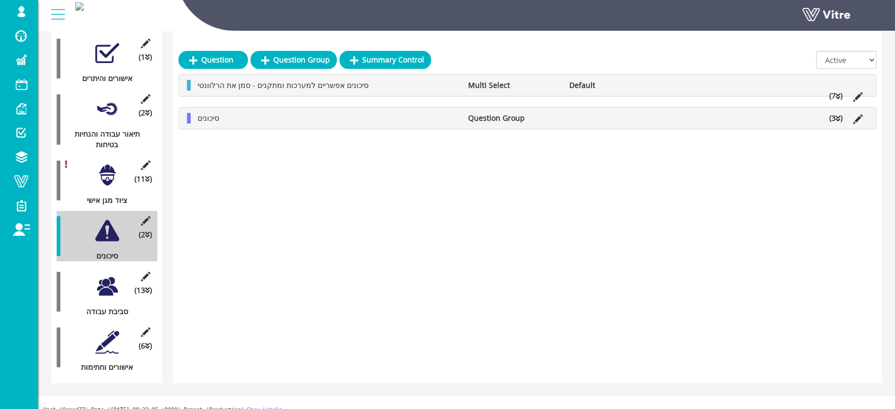
click at [101, 274] on div at bounding box center [107, 286] width 24 height 24
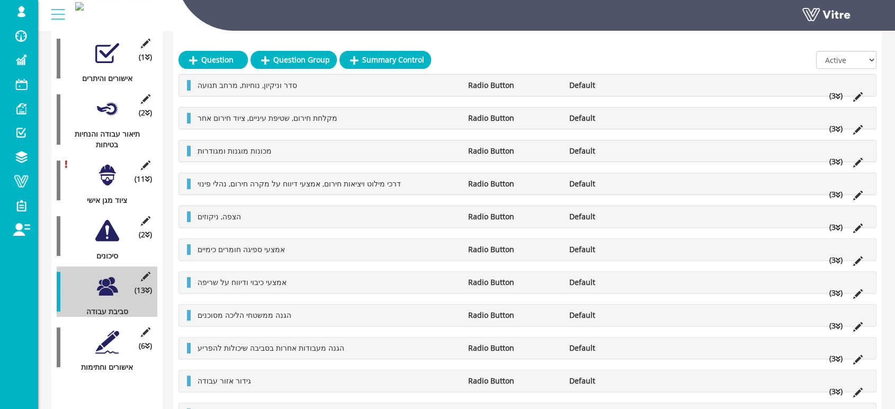
click at [838, 94] on icon at bounding box center [838, 96] width 5 height 7
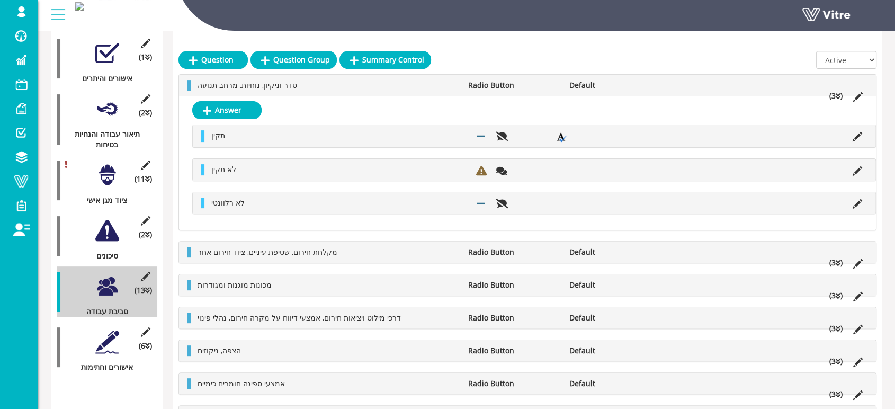
click at [838, 94] on icon at bounding box center [838, 96] width 5 height 7
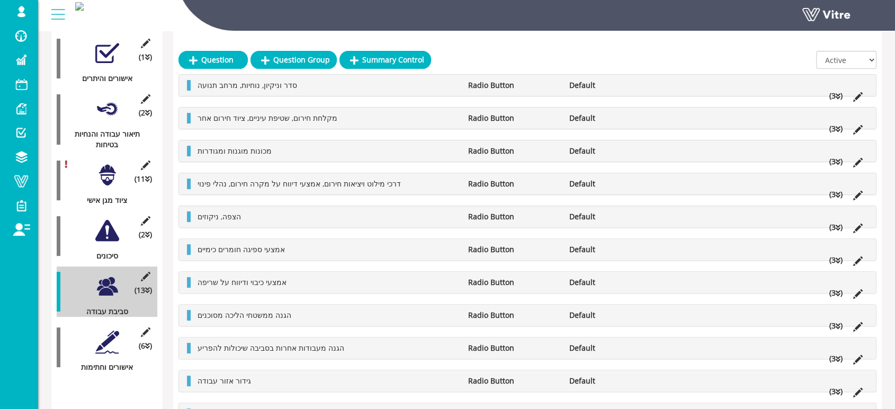
click at [839, 130] on icon at bounding box center [838, 129] width 5 height 7
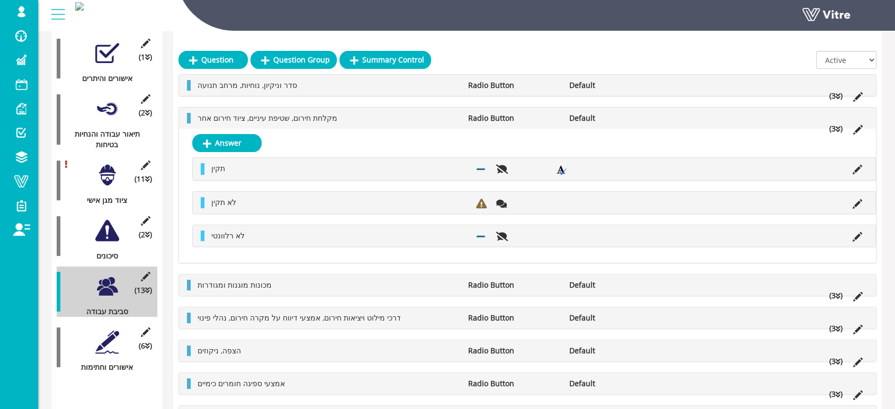
click at [839, 130] on icon at bounding box center [838, 129] width 5 height 7
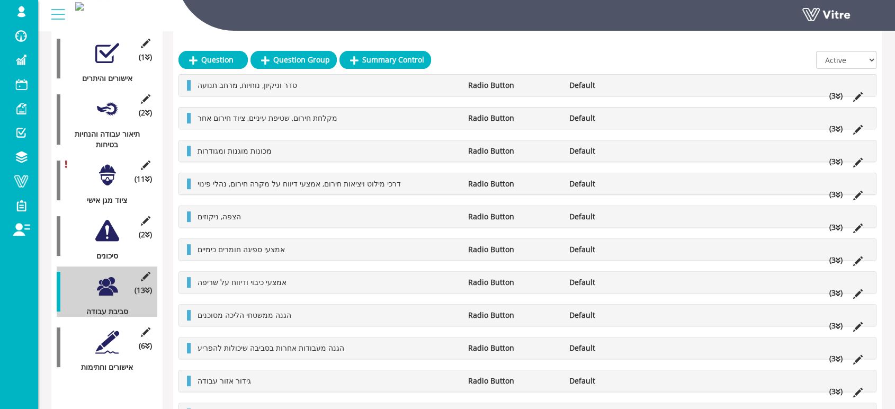
click at [835, 160] on li "(3 )" at bounding box center [836, 161] width 24 height 11
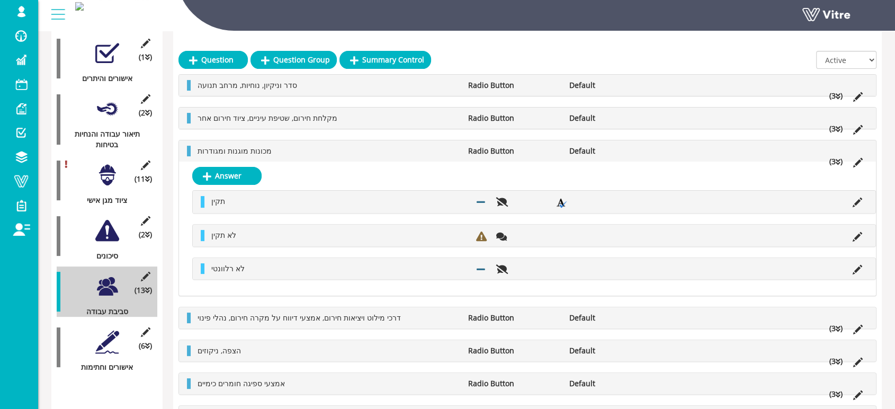
click at [837, 159] on icon at bounding box center [838, 161] width 5 height 7
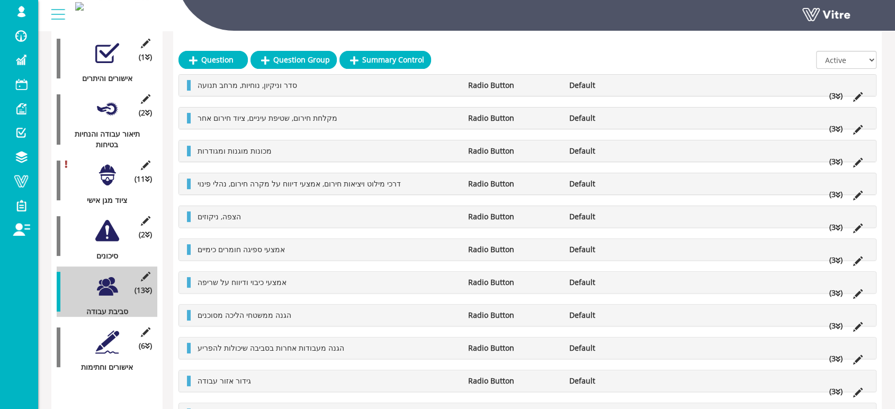
click at [836, 194] on icon at bounding box center [838, 194] width 5 height 7
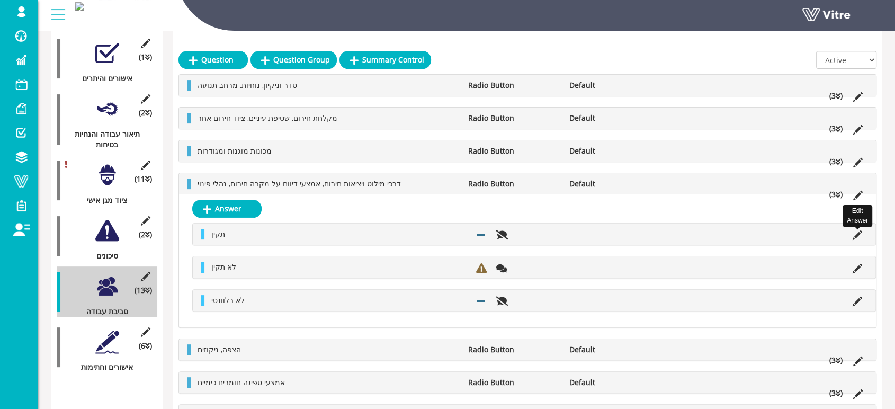
click at [856, 238] on icon at bounding box center [858, 235] width 10 height 10
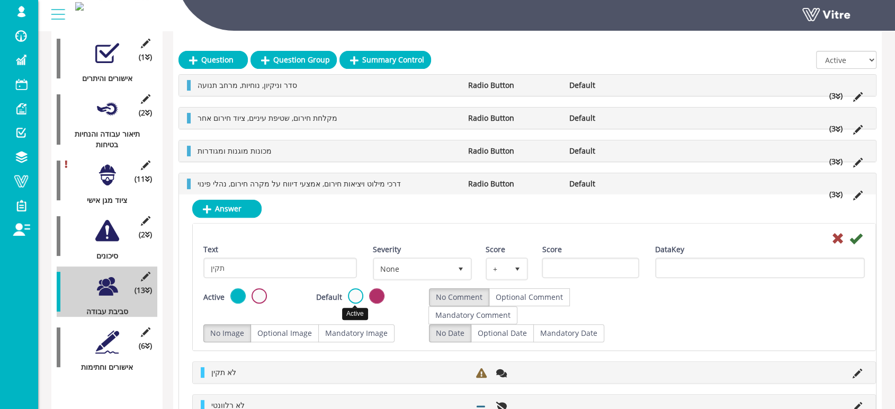
click at [353, 300] on label at bounding box center [355, 295] width 15 height 15
click at [0, 0] on input "radio" at bounding box center [0, 0] width 0 height 0
click at [857, 236] on icon at bounding box center [855, 238] width 13 height 13
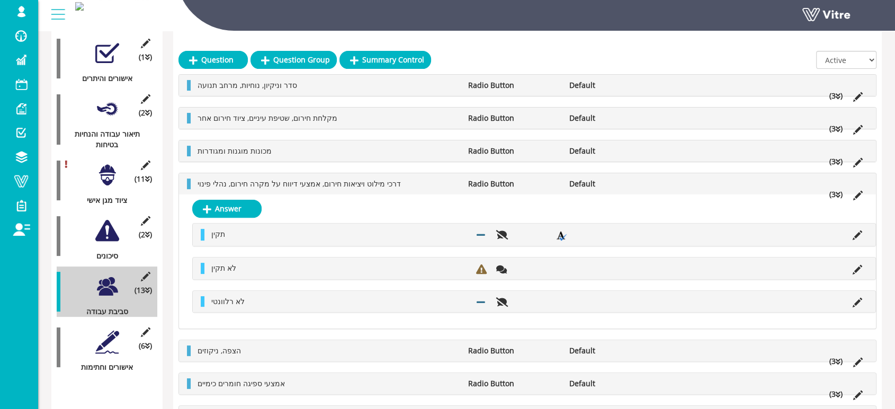
click at [840, 194] on li "(3 )" at bounding box center [836, 194] width 24 height 11
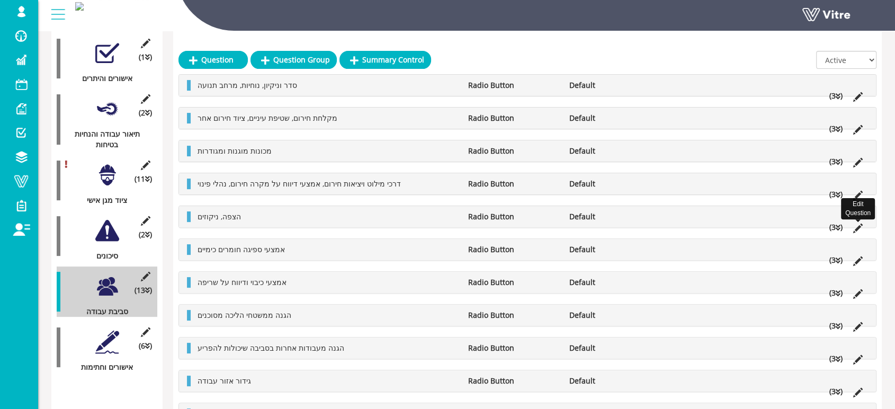
click at [855, 226] on icon at bounding box center [858, 228] width 10 height 10
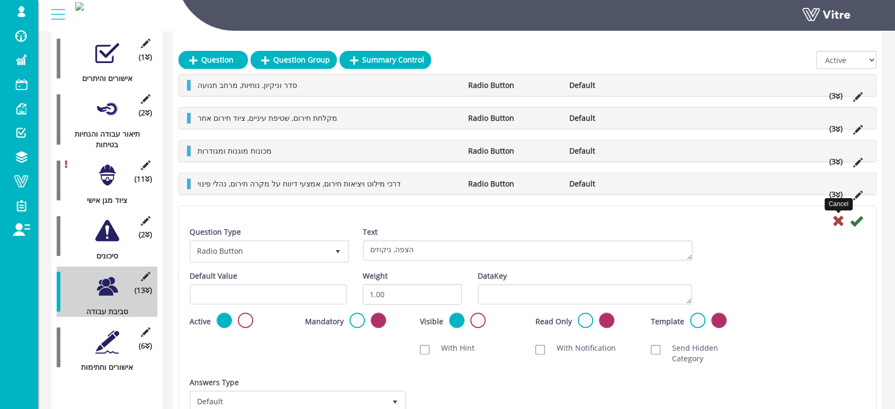
click at [836, 221] on icon at bounding box center [838, 220] width 13 height 13
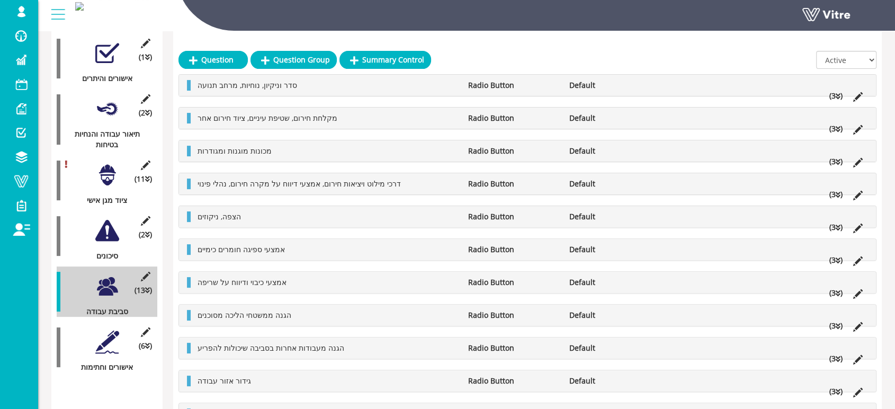
click at [839, 226] on icon at bounding box center [838, 227] width 5 height 7
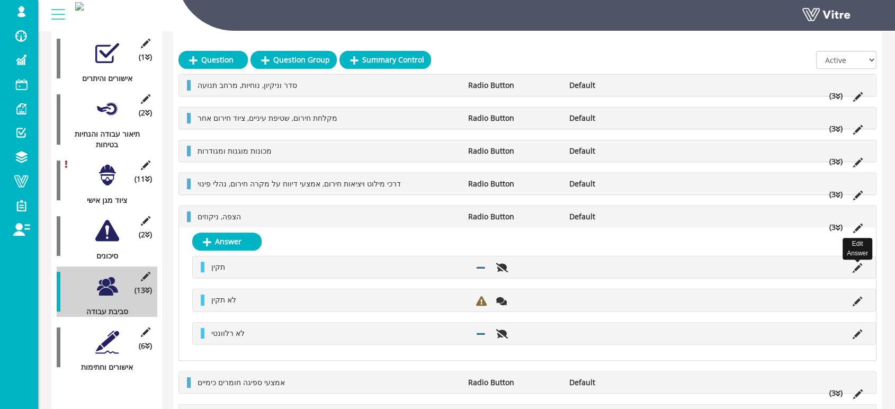
click at [856, 270] on icon at bounding box center [858, 268] width 10 height 10
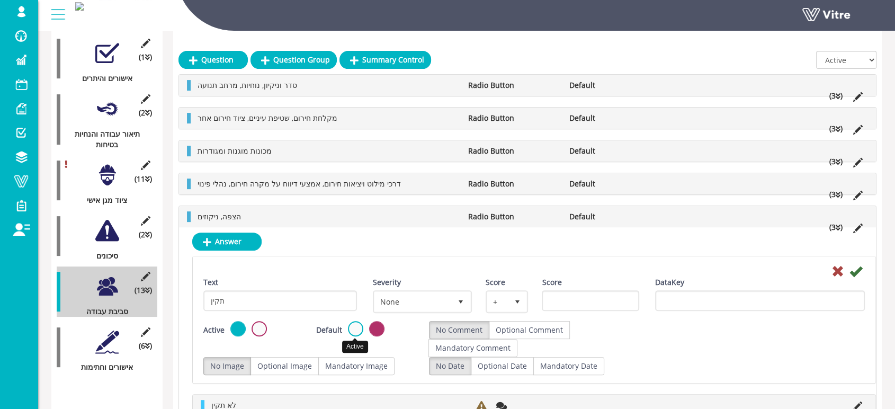
click at [356, 328] on label at bounding box center [355, 328] width 15 height 15
click at [0, 0] on input "radio" at bounding box center [0, 0] width 0 height 0
click at [855, 273] on icon at bounding box center [855, 271] width 13 height 13
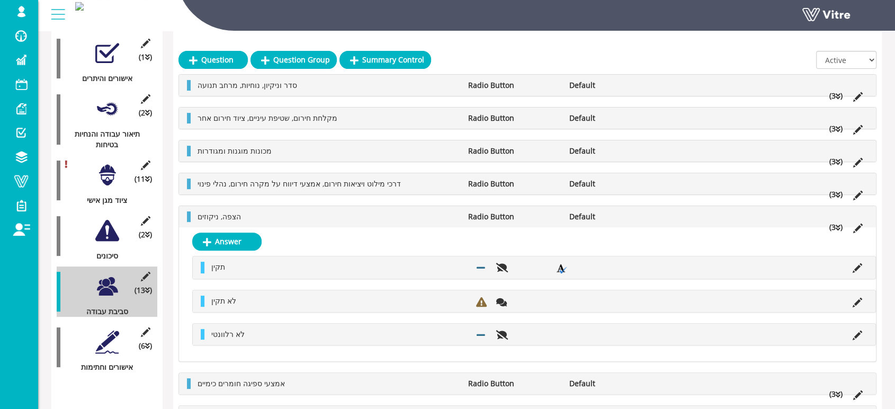
click at [839, 230] on icon at bounding box center [838, 227] width 5 height 7
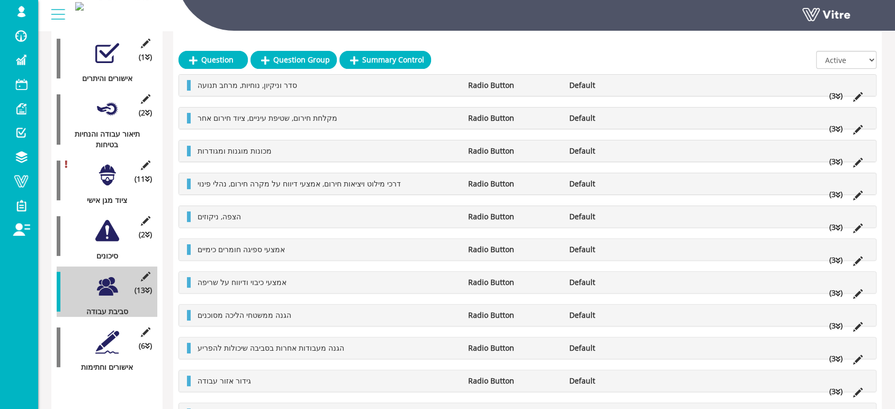
click at [838, 195] on icon at bounding box center [838, 194] width 5 height 7
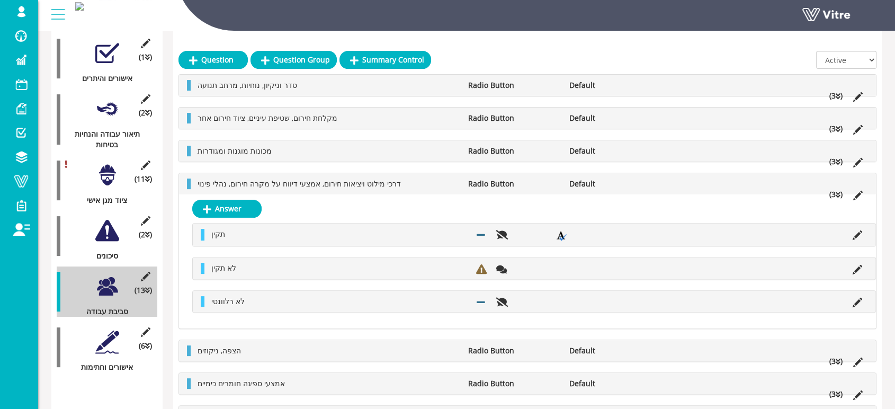
click at [838, 195] on icon at bounding box center [838, 194] width 5 height 7
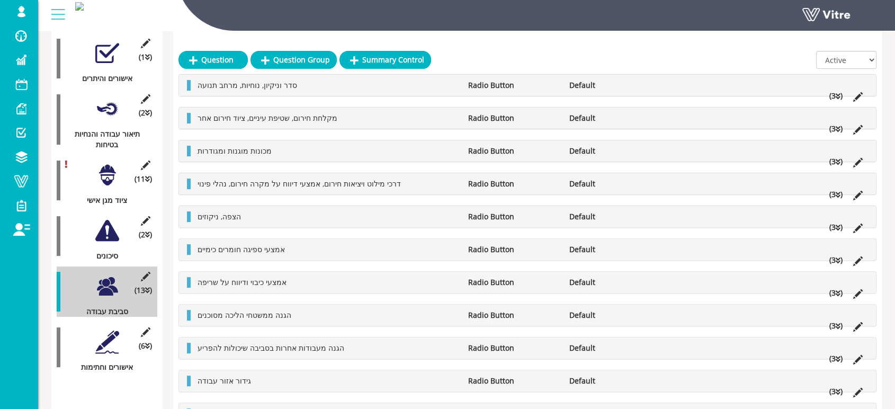
click at [839, 228] on icon at bounding box center [838, 227] width 5 height 7
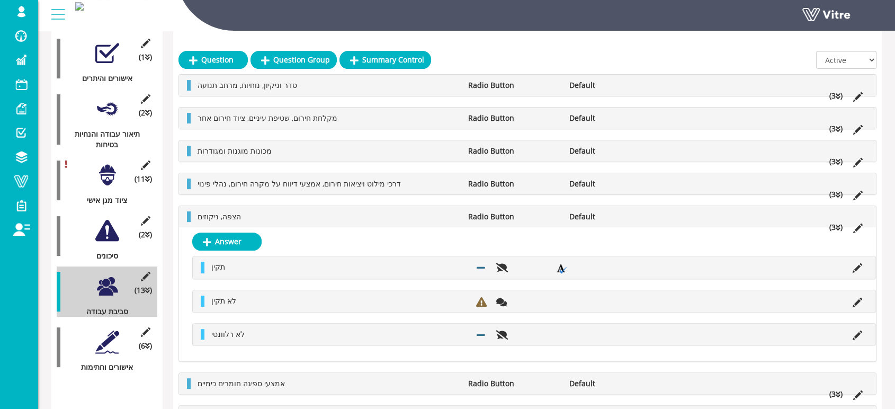
click at [839, 228] on icon at bounding box center [838, 227] width 5 height 7
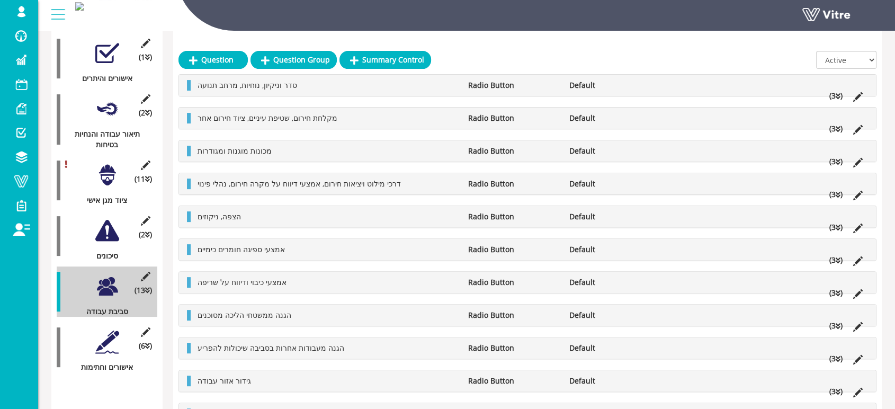
click at [836, 259] on icon at bounding box center [838, 260] width 5 height 7
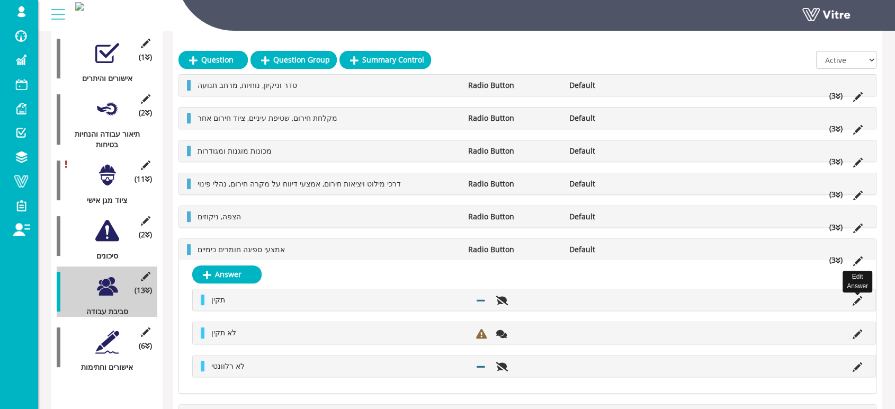
click at [857, 301] on icon at bounding box center [858, 301] width 10 height 10
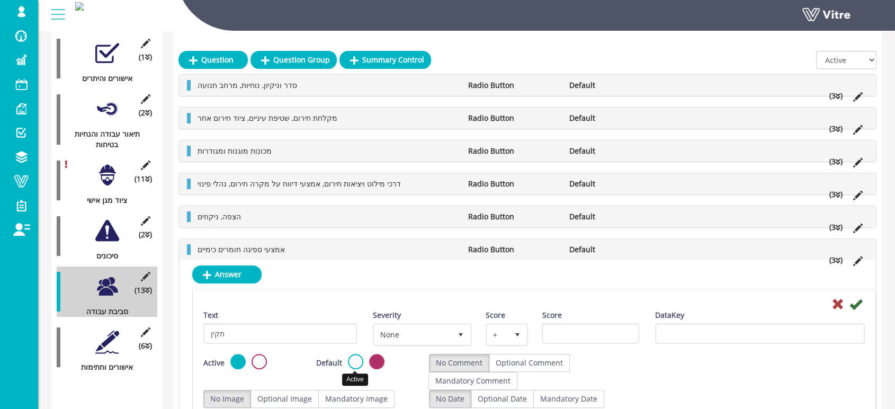
click at [359, 361] on label at bounding box center [355, 361] width 15 height 15
click at [0, 0] on input "radio" at bounding box center [0, 0] width 0 height 0
click at [852, 302] on icon at bounding box center [855, 304] width 13 height 13
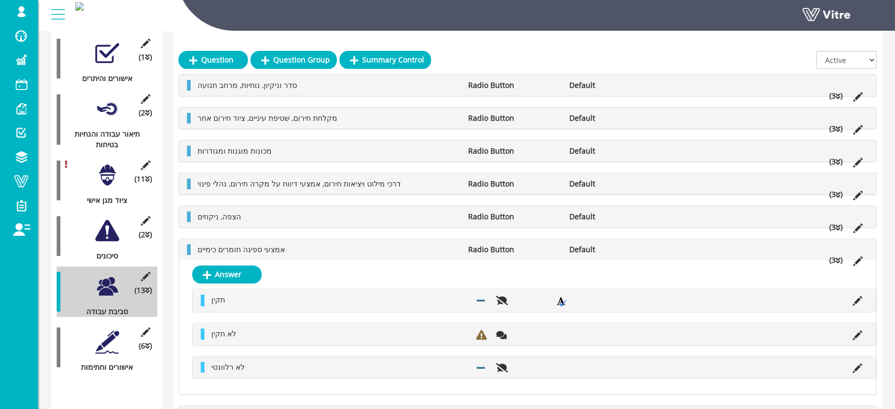
click at [835, 258] on li "(3 )" at bounding box center [836, 260] width 24 height 11
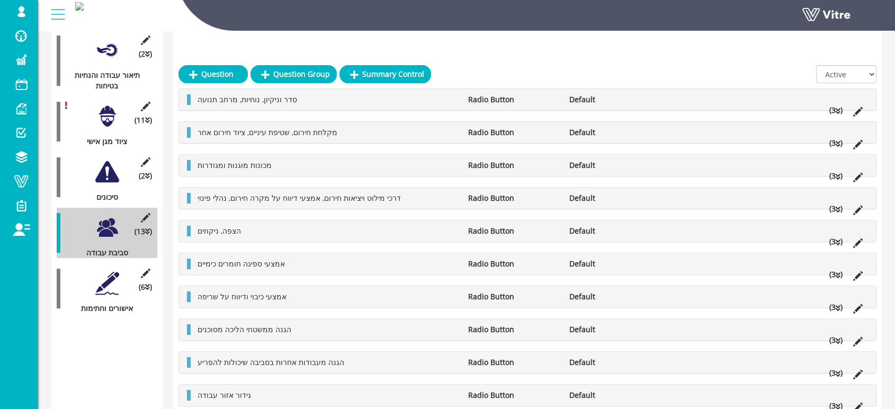
scroll to position [411, 0]
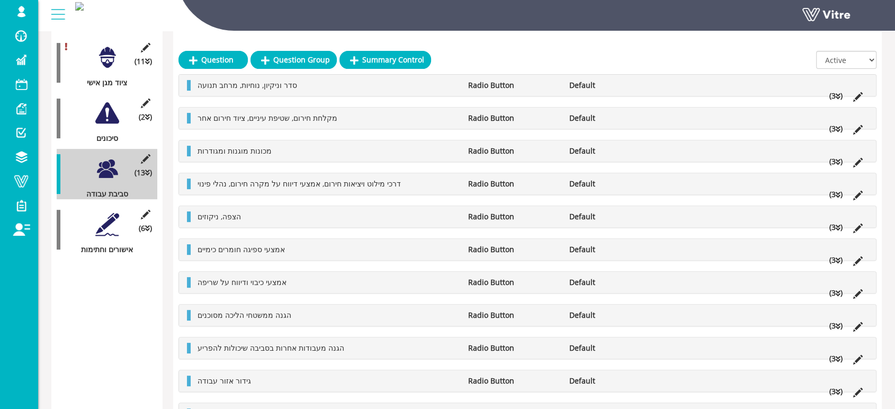
click at [837, 293] on icon at bounding box center [838, 293] width 5 height 7
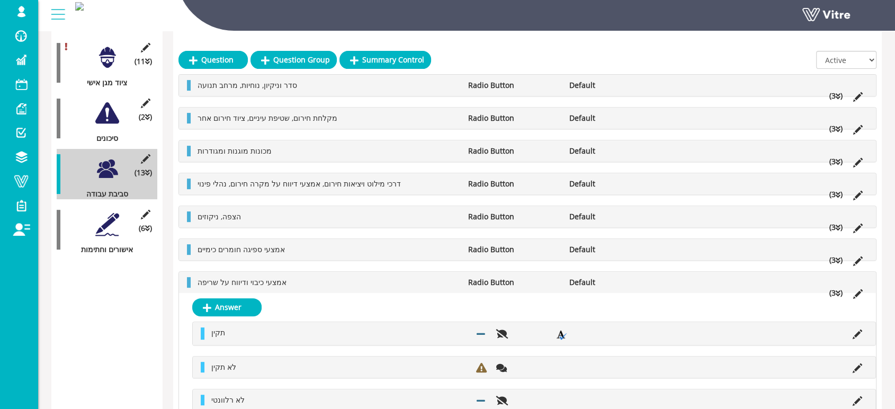
click at [839, 291] on icon at bounding box center [838, 293] width 5 height 7
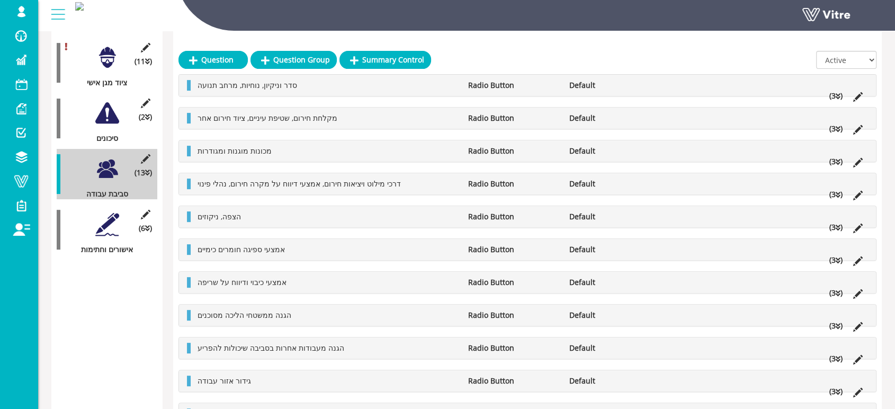
click at [839, 324] on icon at bounding box center [838, 326] width 5 height 7
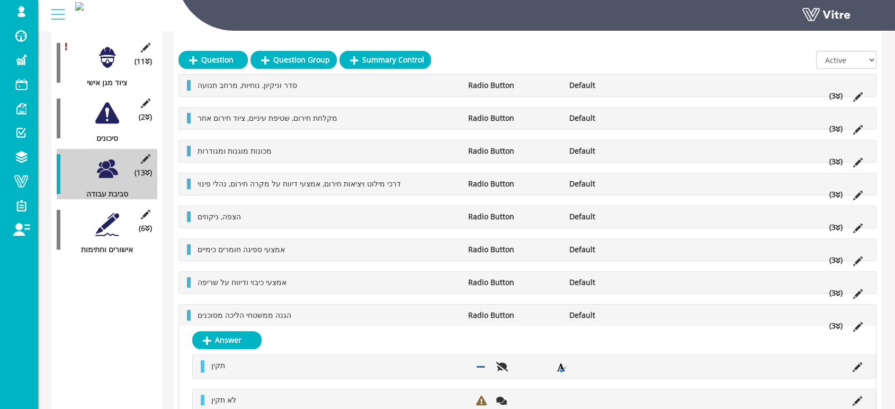
click at [839, 324] on icon at bounding box center [838, 326] width 5 height 7
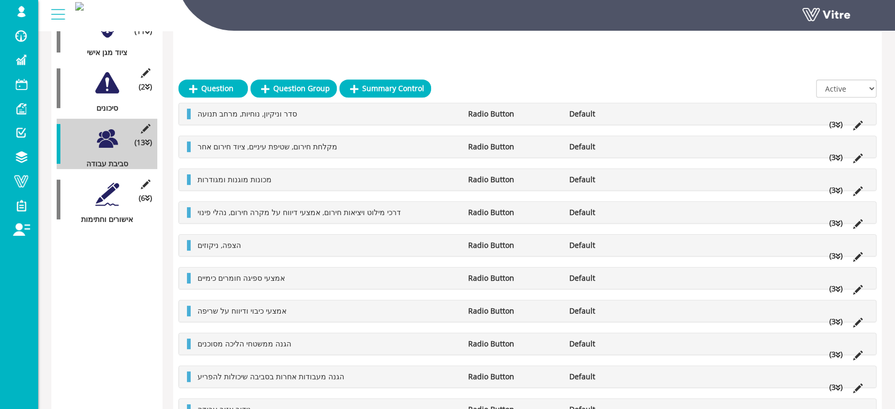
scroll to position [470, 0]
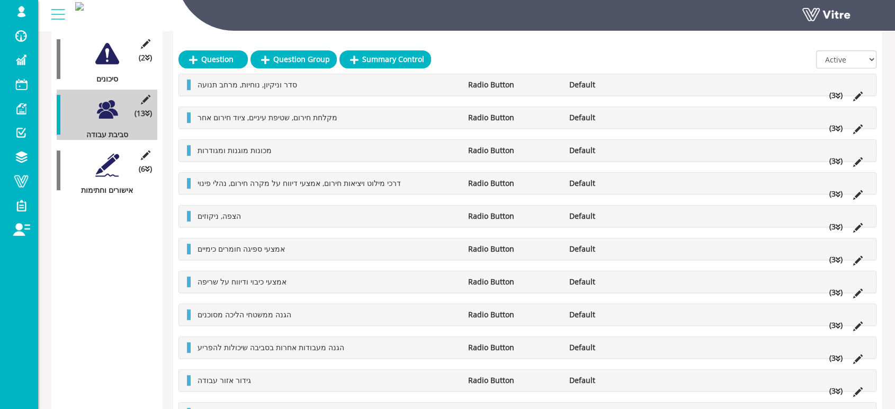
click at [840, 358] on li "(3 )" at bounding box center [836, 358] width 24 height 11
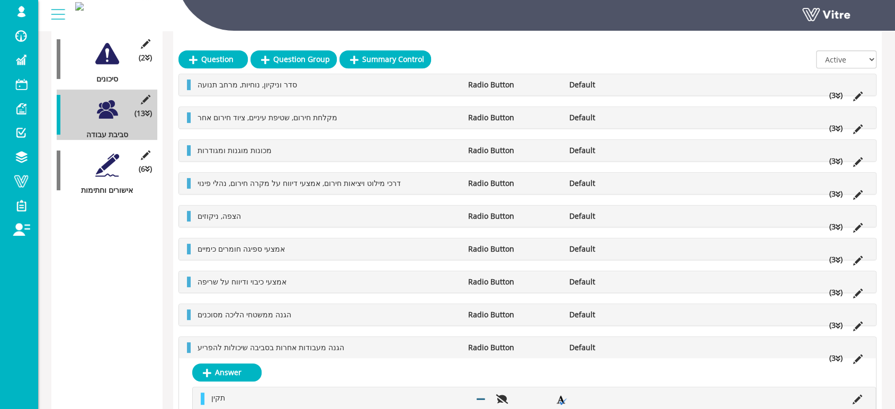
click at [840, 358] on li "(3 )" at bounding box center [836, 358] width 24 height 11
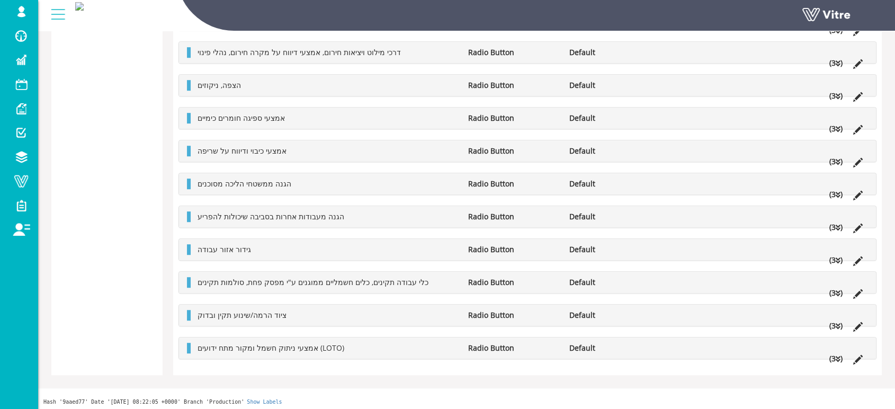
scroll to position [677, 0]
click at [835, 258] on li "(3 )" at bounding box center [836, 258] width 24 height 11
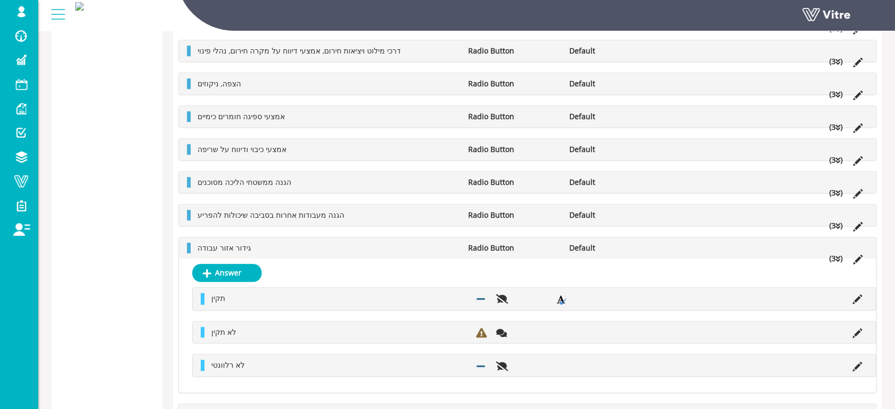
click at [835, 257] on li "(3 )" at bounding box center [836, 258] width 24 height 11
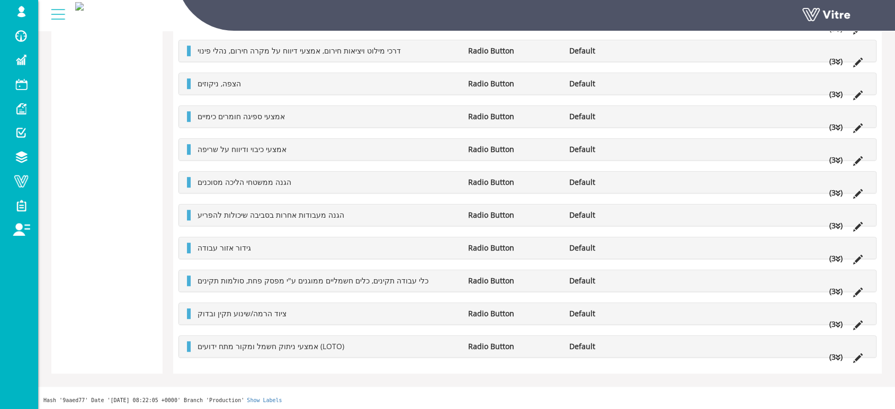
click at [836, 290] on icon at bounding box center [838, 291] width 5 height 7
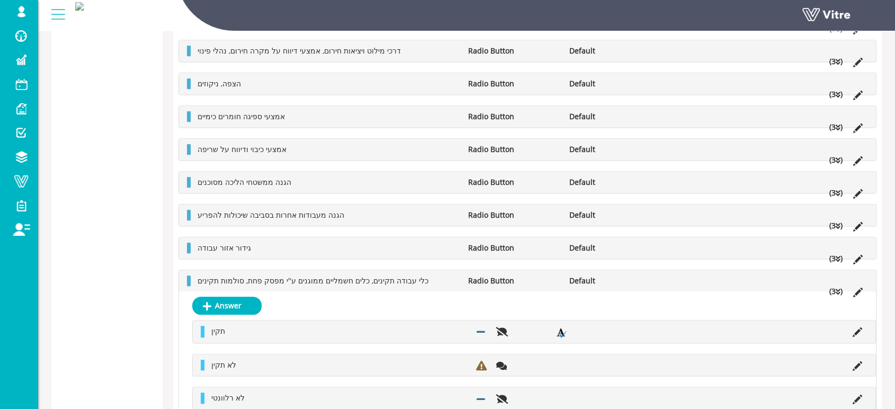
click at [836, 290] on icon at bounding box center [838, 291] width 5 height 7
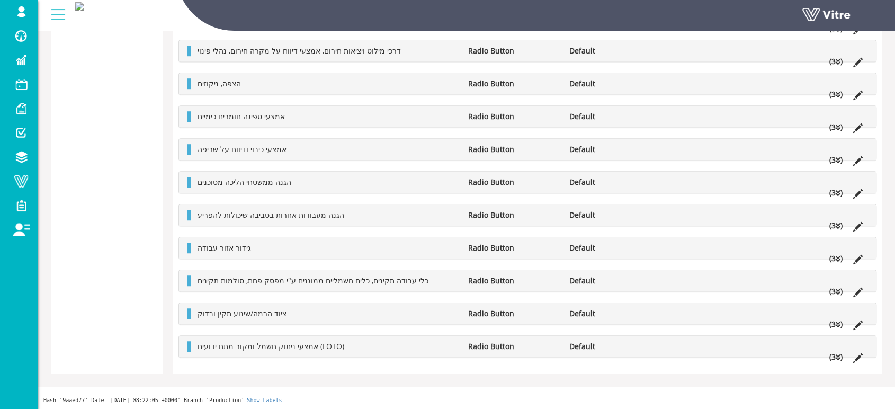
click at [835, 325] on li "(3 )" at bounding box center [836, 324] width 24 height 11
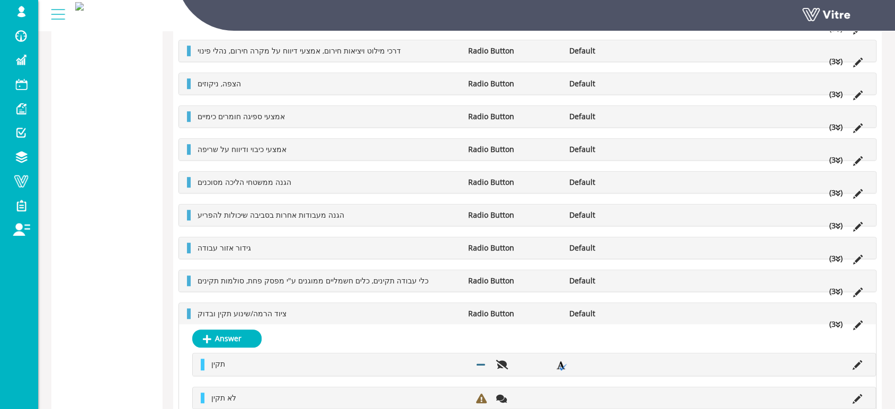
click at [835, 325] on li "(3 )" at bounding box center [836, 324] width 24 height 11
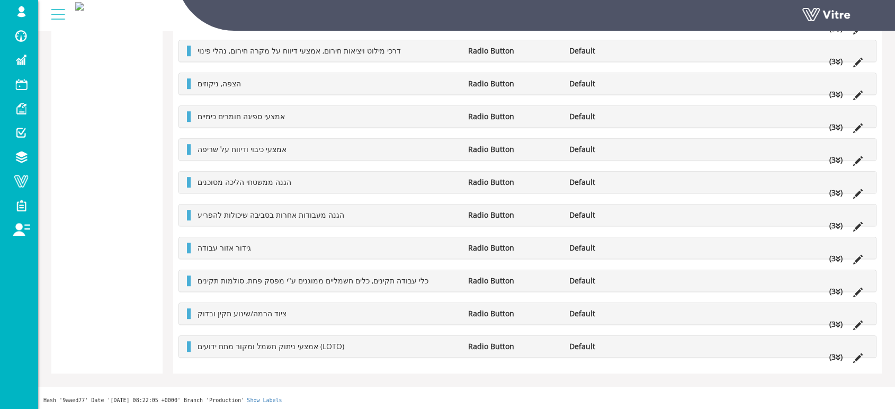
click at [836, 355] on icon at bounding box center [838, 357] width 5 height 7
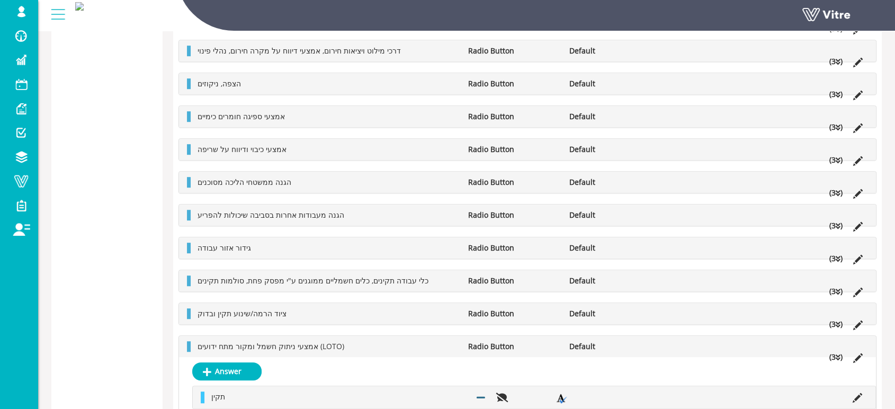
click at [837, 356] on icon at bounding box center [838, 357] width 5 height 7
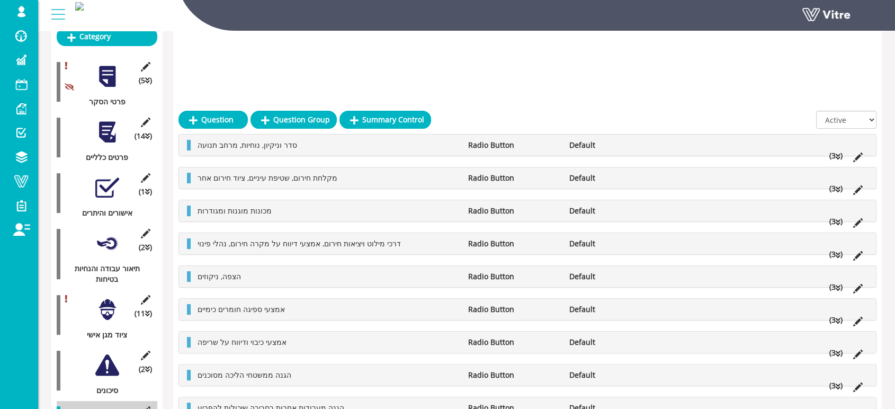
scroll to position [147, 0]
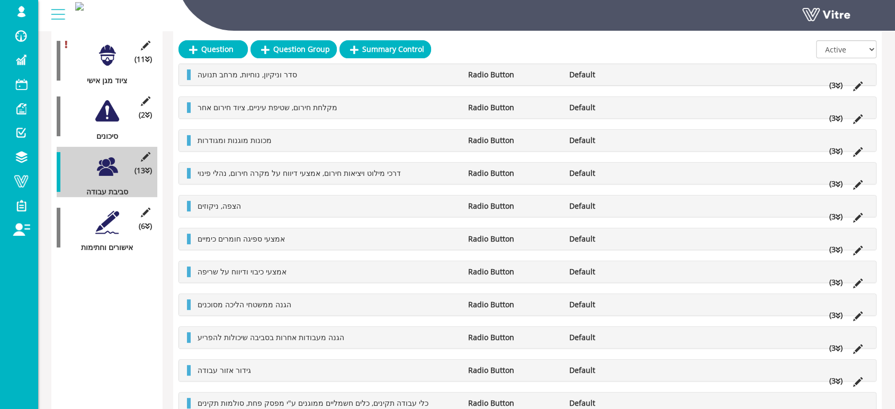
scroll to position [441, 0]
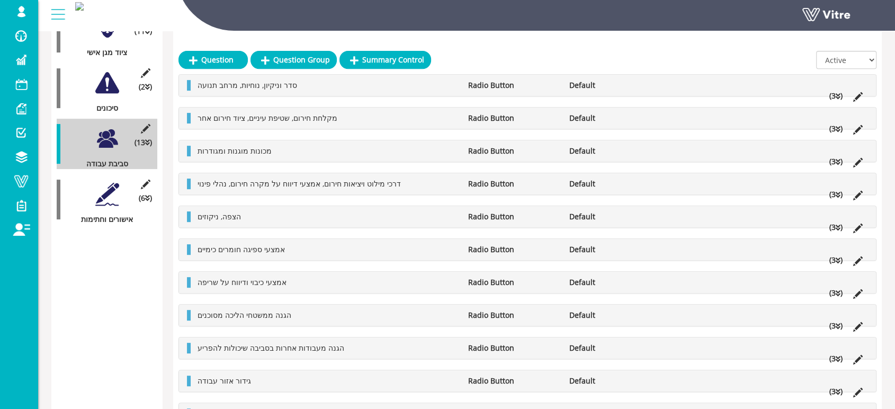
click at [102, 182] on div at bounding box center [107, 194] width 24 height 24
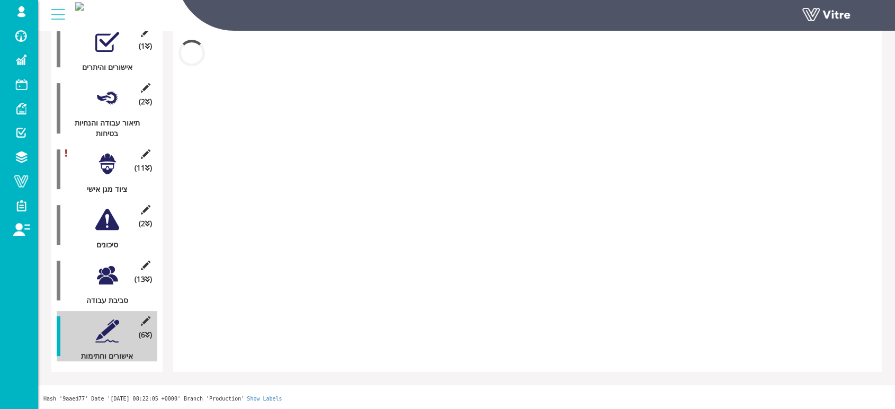
scroll to position [293, 0]
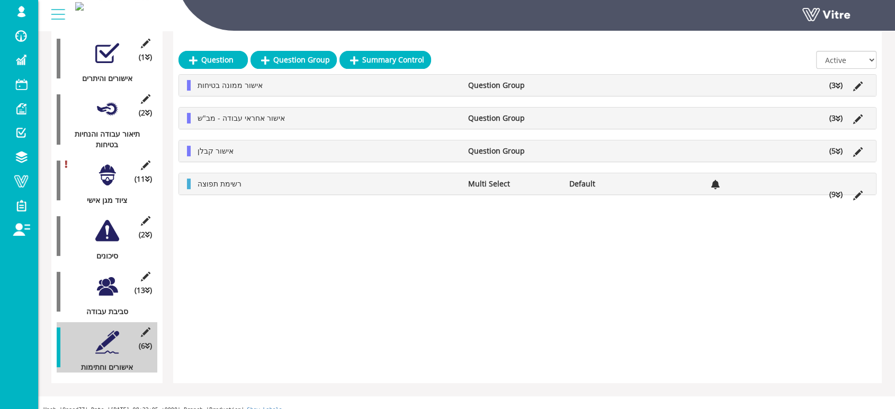
click at [838, 84] on icon at bounding box center [838, 85] width 5 height 7
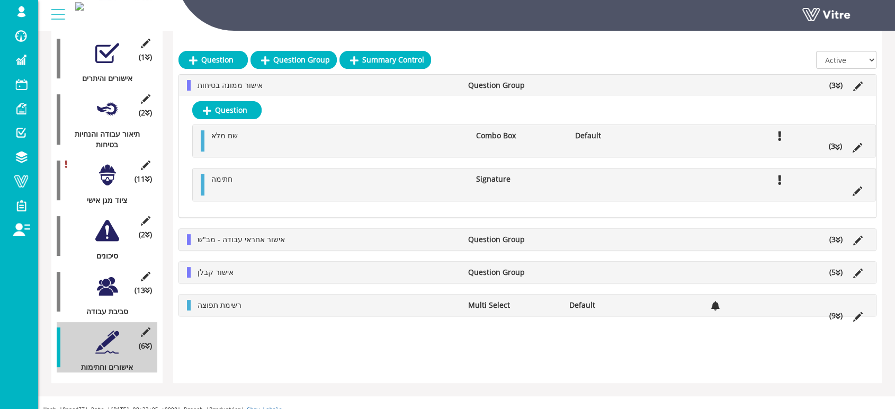
click at [838, 147] on icon at bounding box center [837, 147] width 5 height 7
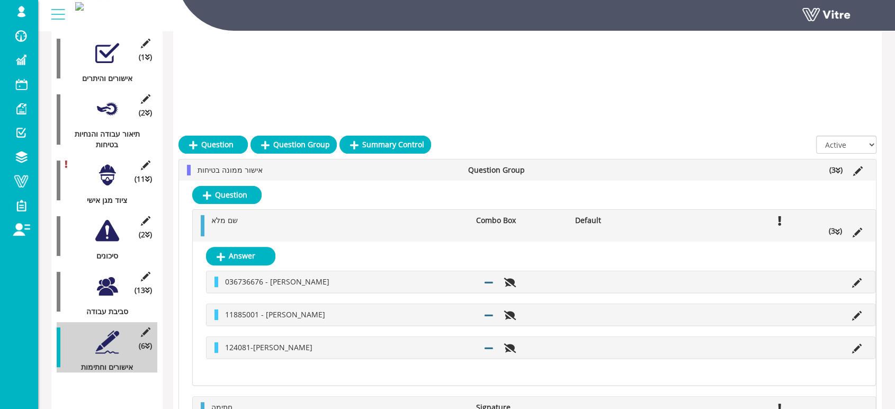
scroll to position [441, 0]
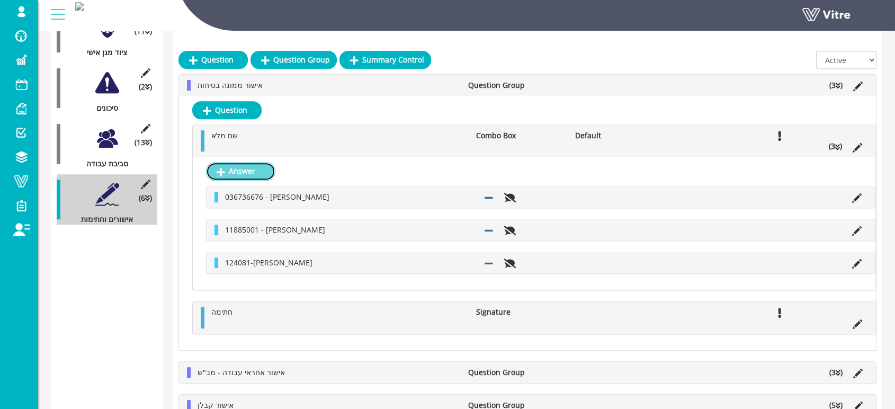
click at [257, 169] on link "Answer" at bounding box center [240, 171] width 69 height 18
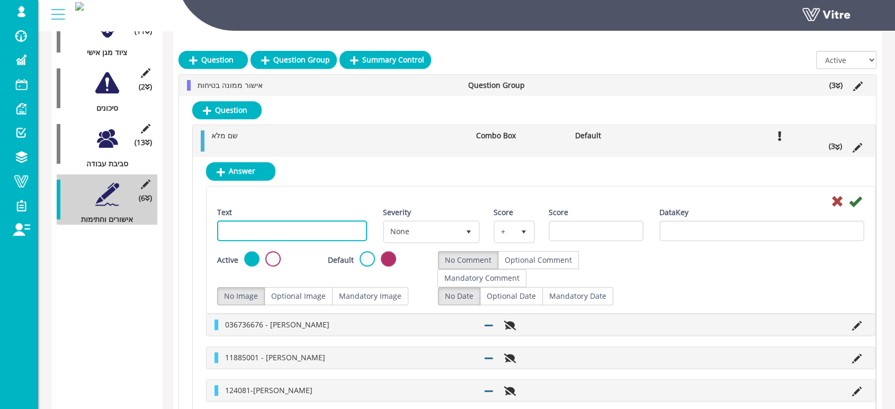
click at [338, 228] on input "Text" at bounding box center [292, 230] width 150 height 21
paste input "יהודה כהן"
paste input "057826000"
type input "[PERSON_NAME] - 057826000"
click at [854, 202] on icon at bounding box center [855, 201] width 13 height 13
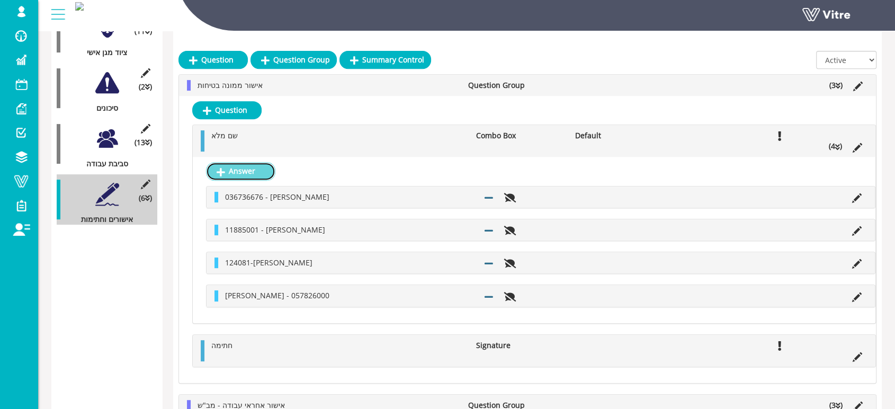
click at [252, 175] on link "Answer" at bounding box center [240, 171] width 69 height 18
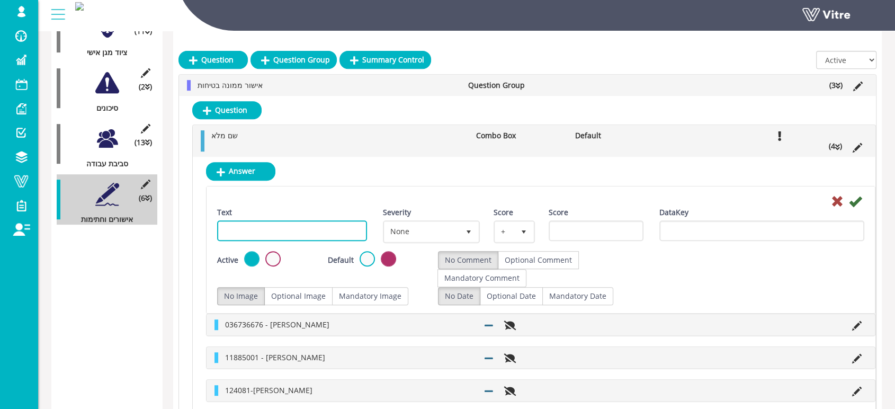
click at [336, 230] on input "Text" at bounding box center [292, 230] width 150 height 21
paste input "שמחה אביוב"
click at [333, 231] on input "שמחה אביוב -" at bounding box center [292, 230] width 150 height 21
paste input "014817415"
type input "שמחה אביוב - 014817415"
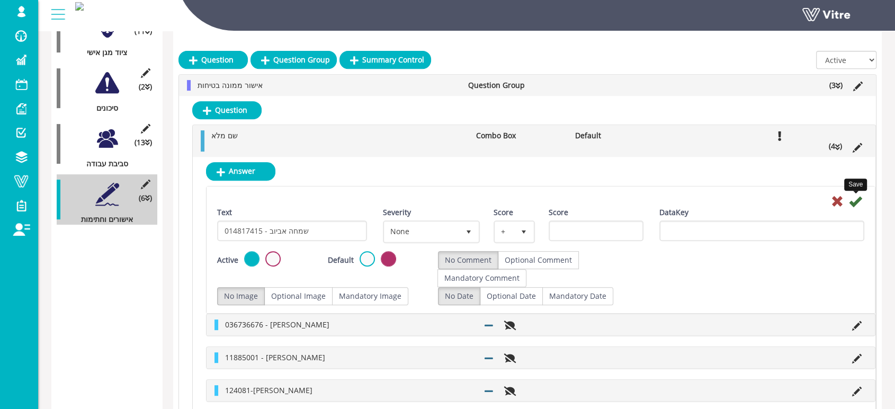
click at [853, 202] on icon at bounding box center [855, 201] width 13 height 13
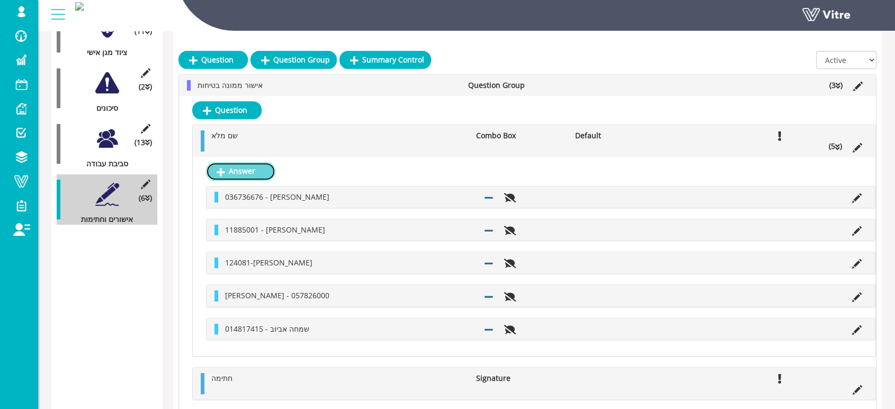
click at [247, 168] on link "Answer" at bounding box center [240, 171] width 69 height 18
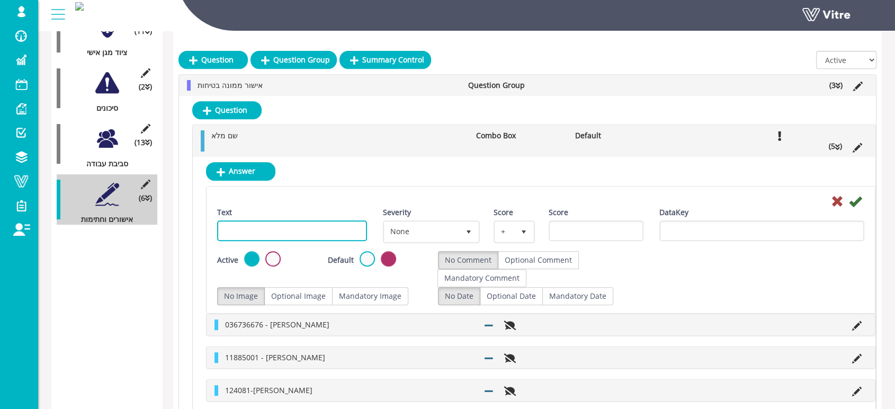
click at [341, 232] on input "Text" at bounding box center [292, 230] width 150 height 21
paste input "עמרי צברי"
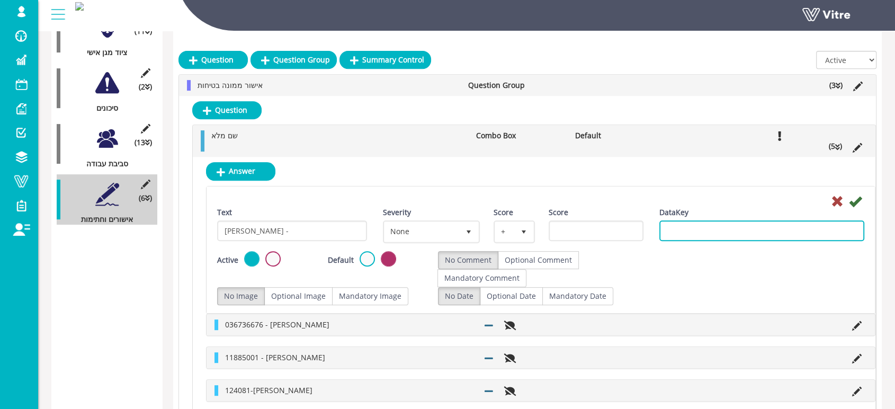
click at [690, 227] on input "DataKey" at bounding box center [761, 230] width 205 height 21
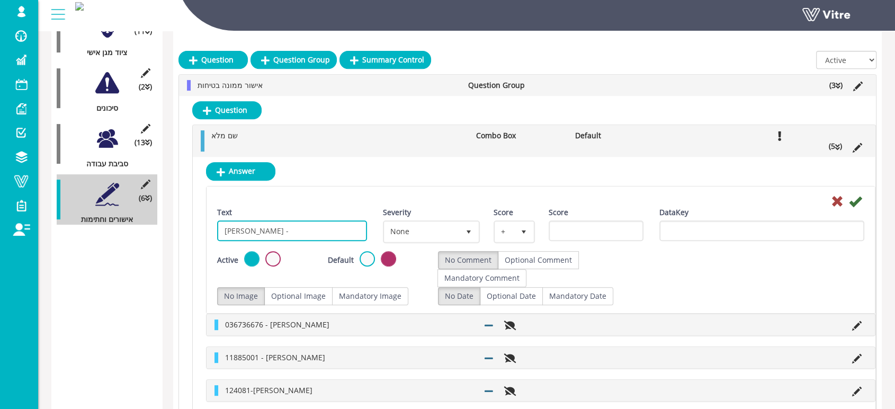
click at [291, 228] on input "עמרי צברי -" at bounding box center [292, 230] width 150 height 21
paste input "305544405"
type input "[PERSON_NAME] - 305544405"
click at [855, 201] on icon at bounding box center [855, 201] width 13 height 13
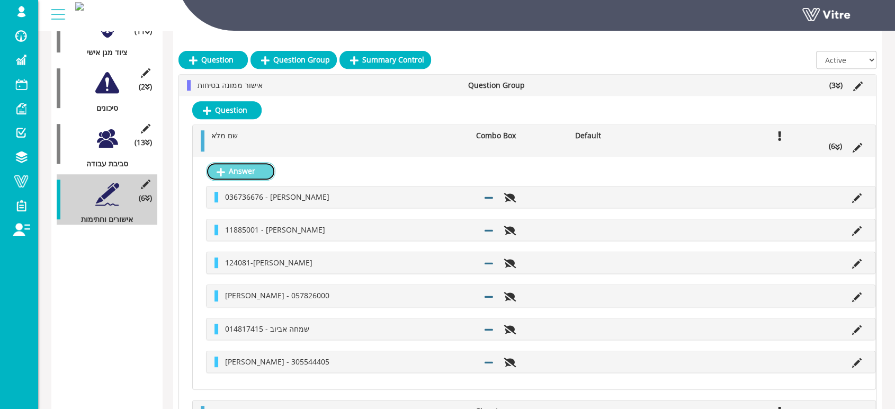
click at [252, 167] on link "Answer" at bounding box center [240, 171] width 69 height 18
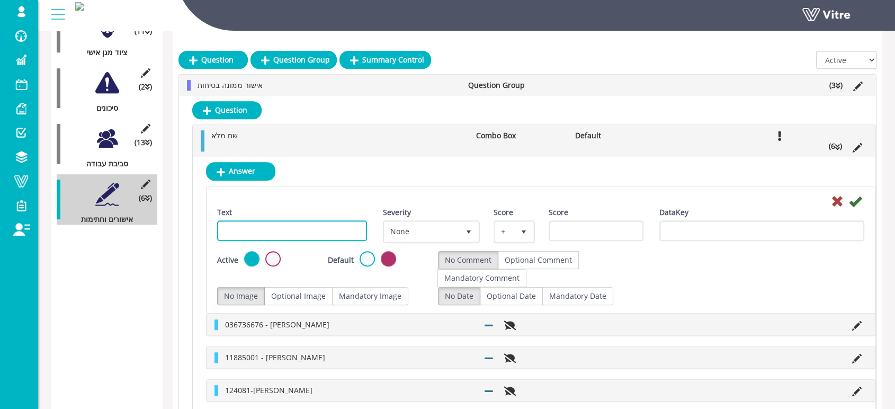
click at [336, 223] on input "Text" at bounding box center [292, 230] width 150 height 21
paste input "רון לוגסי"
paste input "313126815"
type input "רון לוגסי - 313126815"
click at [854, 202] on icon at bounding box center [855, 201] width 13 height 13
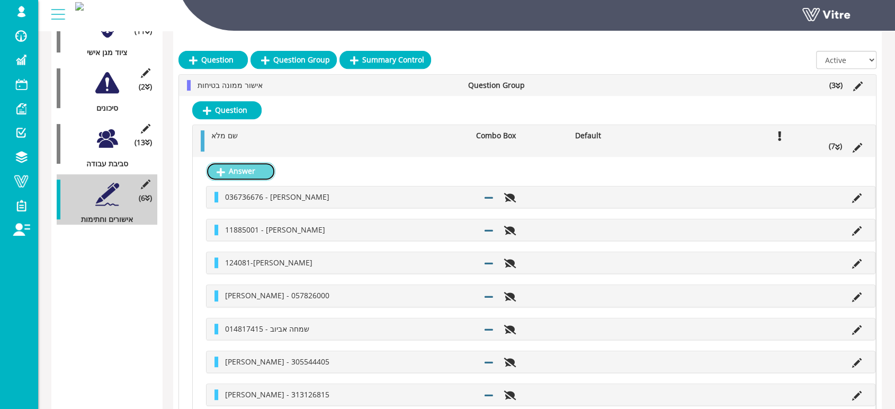
click at [263, 173] on link "Answer" at bounding box center [240, 171] width 69 height 18
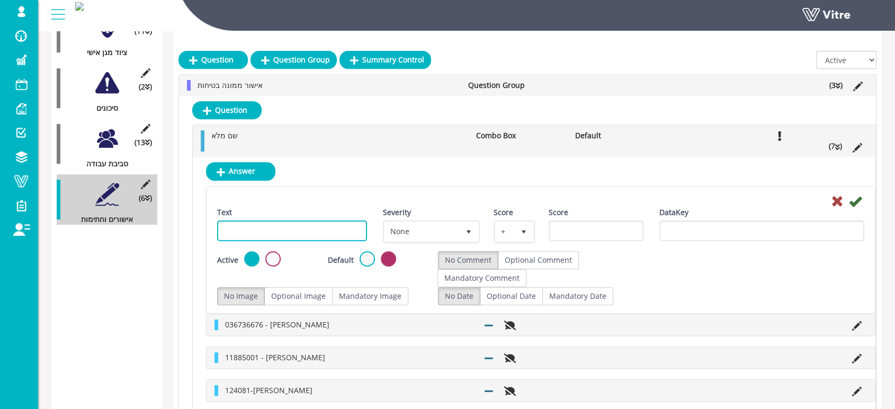
click at [345, 226] on input "Text" at bounding box center [292, 230] width 150 height 21
paste input "אלכס יעקובוב"
paste input "310952445"
type input "[PERSON_NAME] - 310952445"
click at [854, 202] on icon at bounding box center [855, 201] width 13 height 13
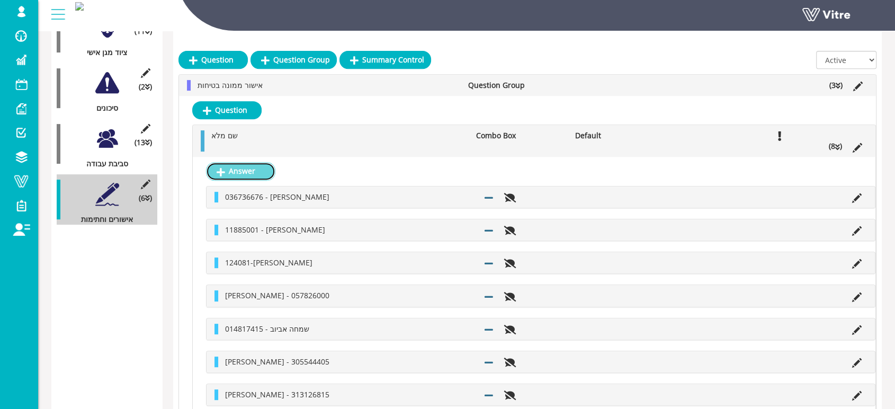
click at [246, 169] on link "Answer" at bounding box center [240, 171] width 69 height 18
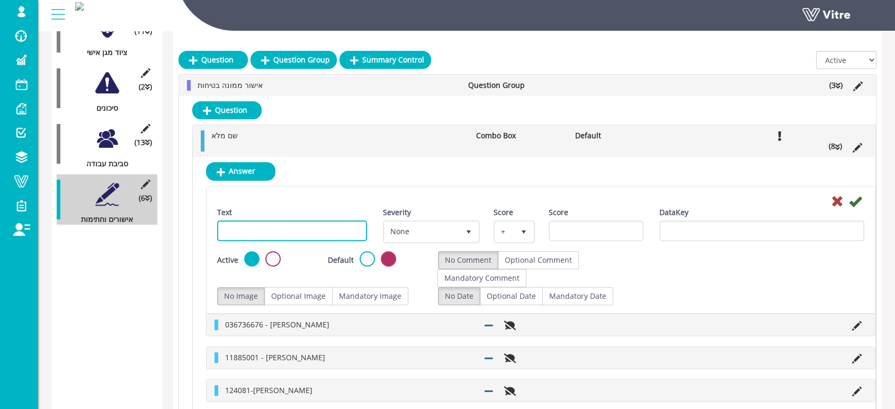
click at [347, 228] on input "Text" at bounding box center [292, 230] width 150 height 21
paste input "עמנואל קדושים"
paste input "021370424"
type input "[PERSON_NAME] - 021370424"
click at [855, 199] on icon at bounding box center [855, 201] width 13 height 13
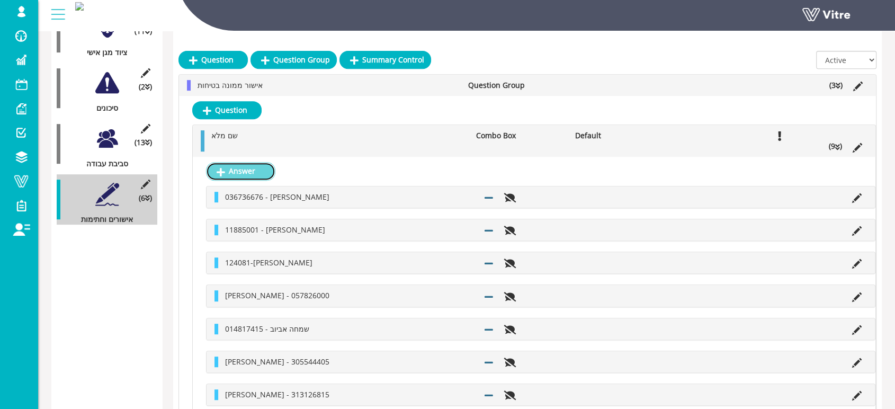
click at [250, 172] on link "Answer" at bounding box center [240, 171] width 69 height 18
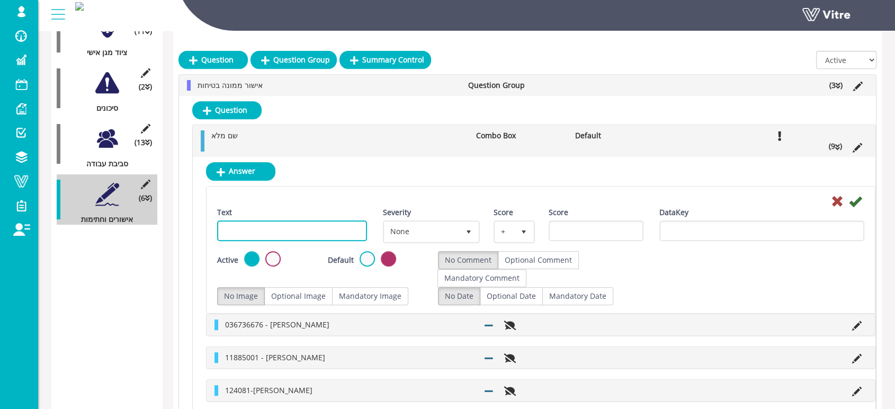
click at [326, 231] on input "Text" at bounding box center [292, 230] width 150 height 21
paste input "רועי מוצ'ה"
paste input "323685933"
type input "רועי מוצ'ה - 323685933"
click at [854, 204] on icon at bounding box center [855, 201] width 13 height 13
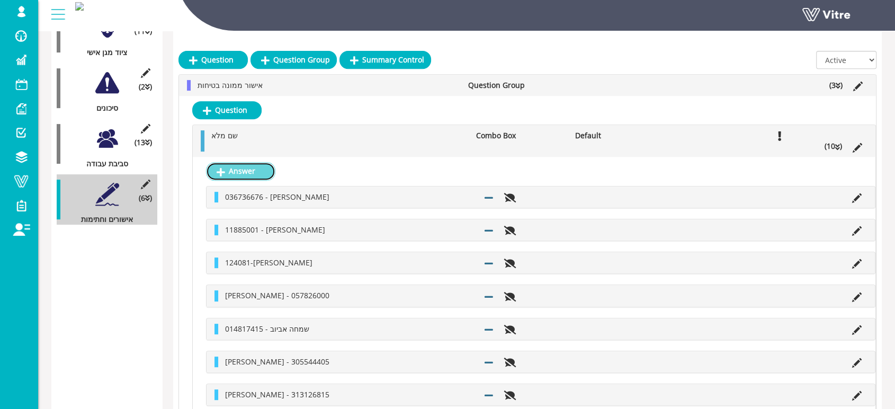
click at [254, 169] on link "Answer" at bounding box center [240, 171] width 69 height 18
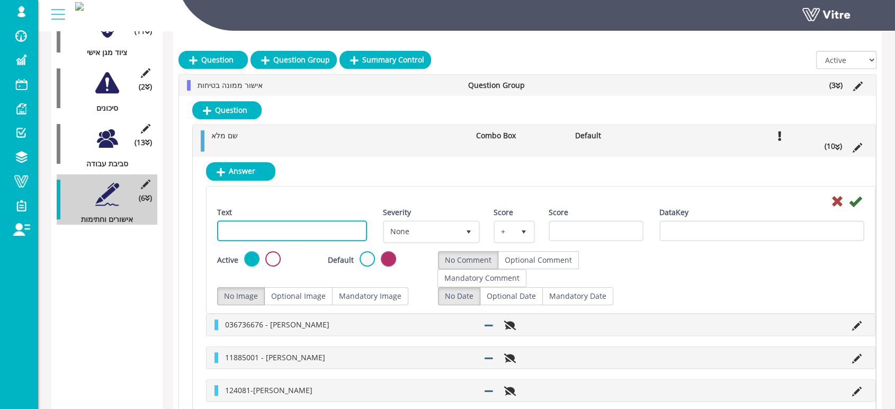
click at [320, 231] on input "Text" at bounding box center [292, 230] width 150 height 21
click at [348, 229] on input "Text" at bounding box center [292, 230] width 150 height 21
paste input "ישראל חיים"
paste input "057896672"
type input "ישראל חיים - 057896672"
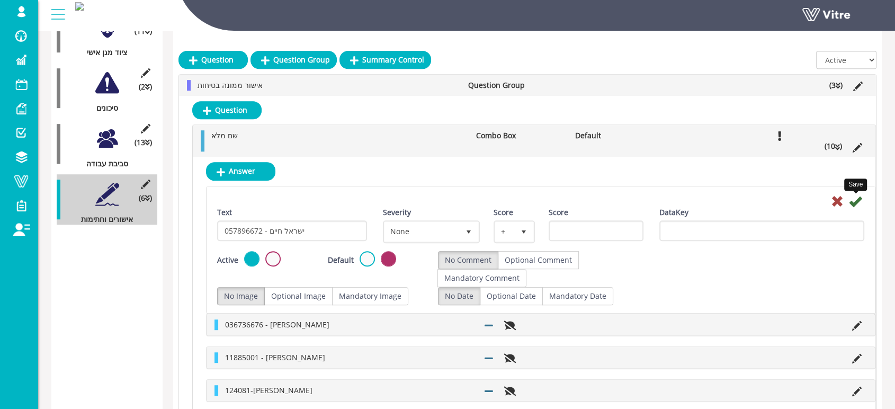
click at [854, 200] on icon at bounding box center [855, 201] width 13 height 13
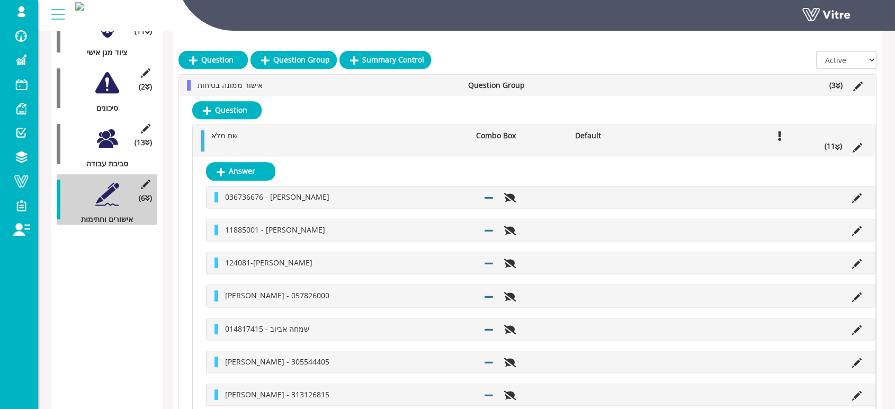
click at [836, 147] on icon at bounding box center [837, 147] width 5 height 7
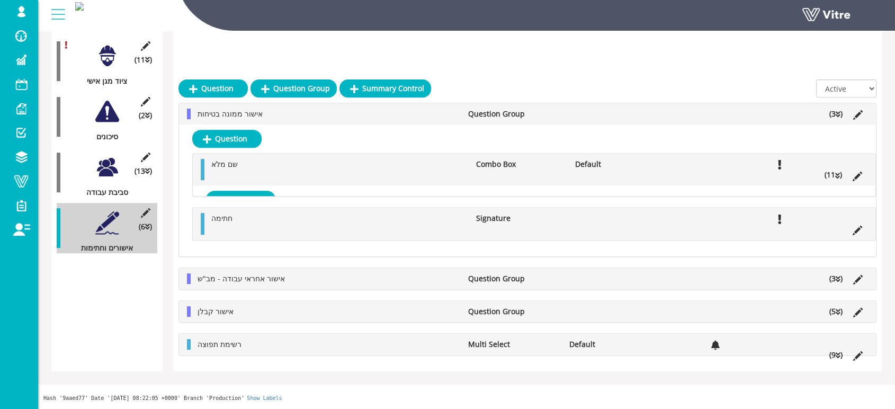
scroll to position [293, 0]
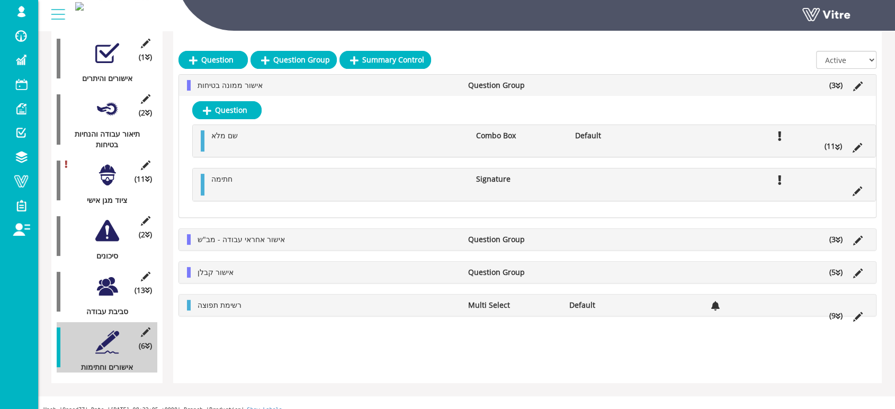
click at [837, 238] on icon at bounding box center [838, 239] width 5 height 7
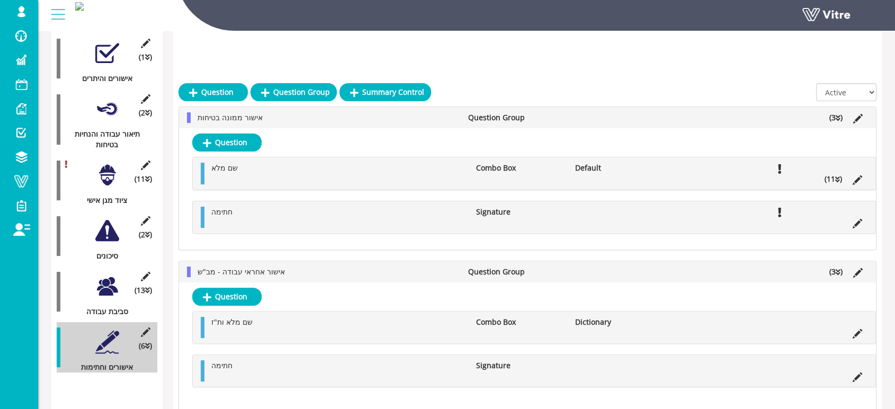
scroll to position [441, 0]
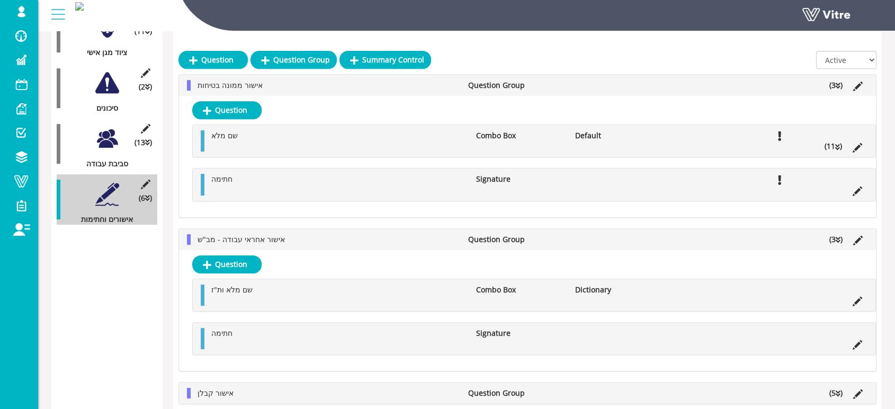
click at [837, 238] on icon at bounding box center [838, 239] width 5 height 7
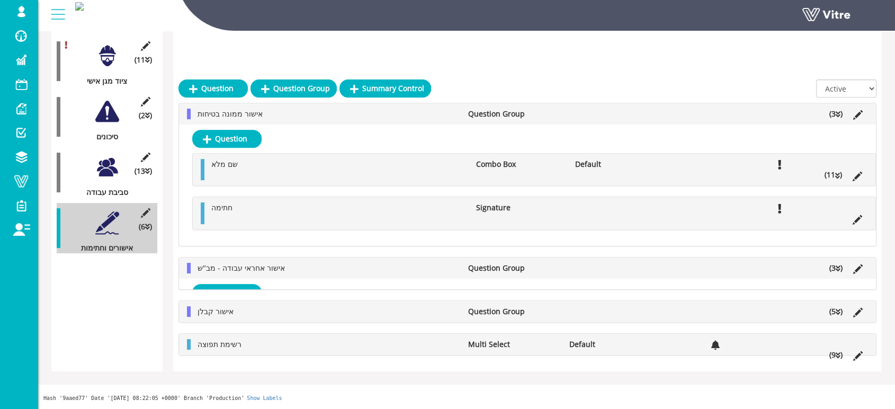
scroll to position [293, 0]
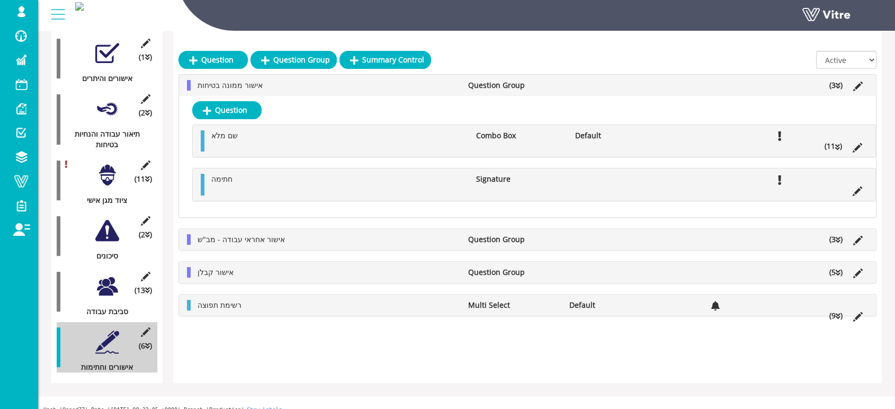
click at [837, 239] on icon at bounding box center [838, 239] width 5 height 7
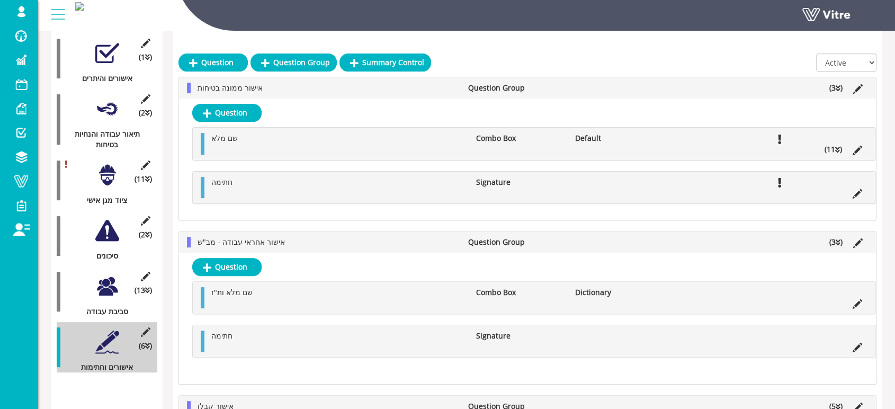
scroll to position [441, 0]
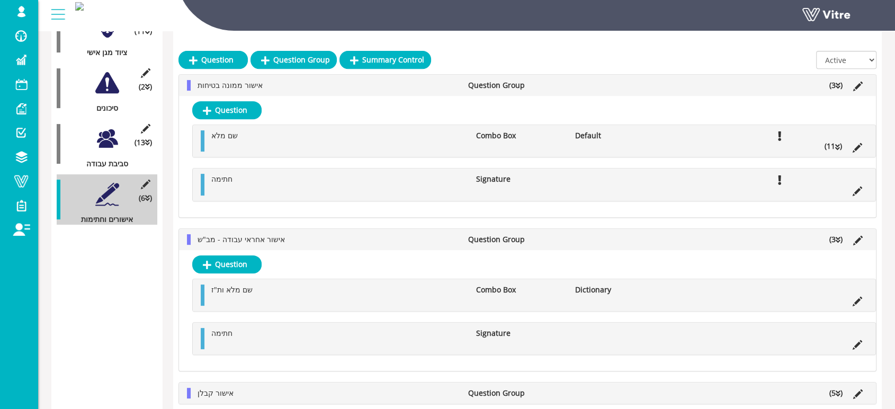
click at [836, 240] on icon at bounding box center [838, 239] width 5 height 7
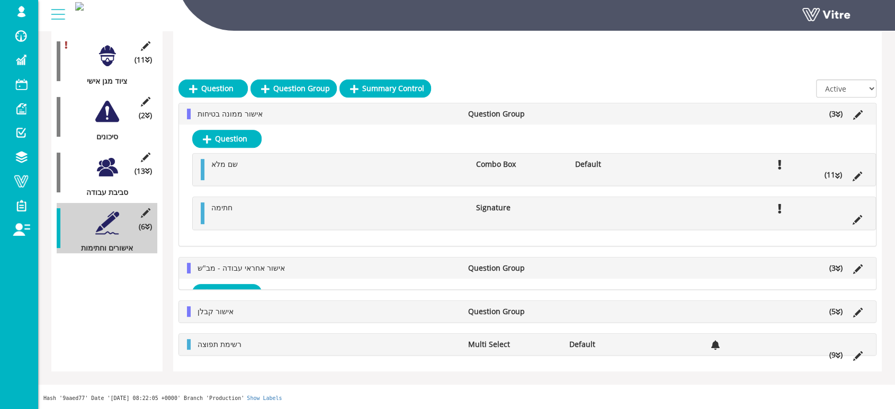
scroll to position [293, 0]
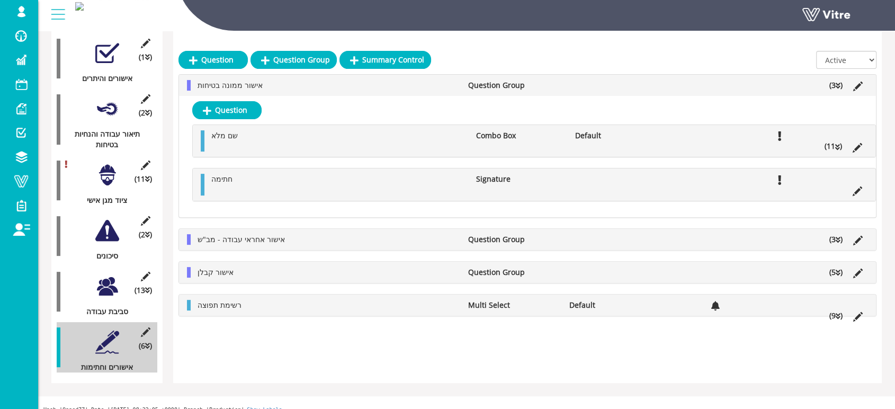
click at [835, 146] on icon at bounding box center [837, 147] width 5 height 7
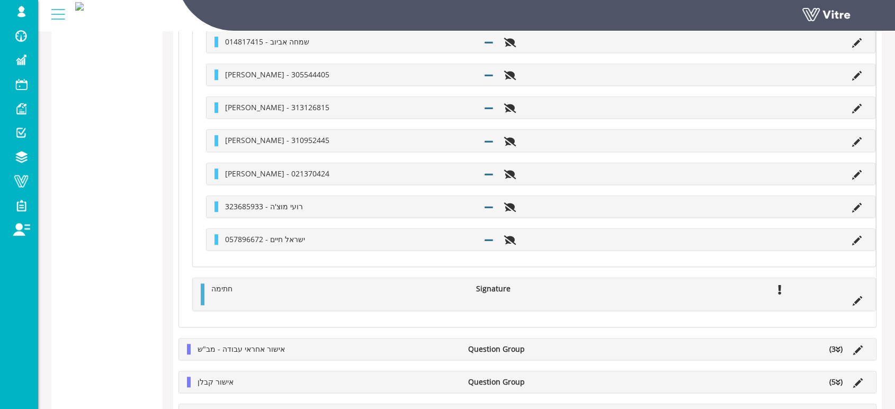
scroll to position [853, 0]
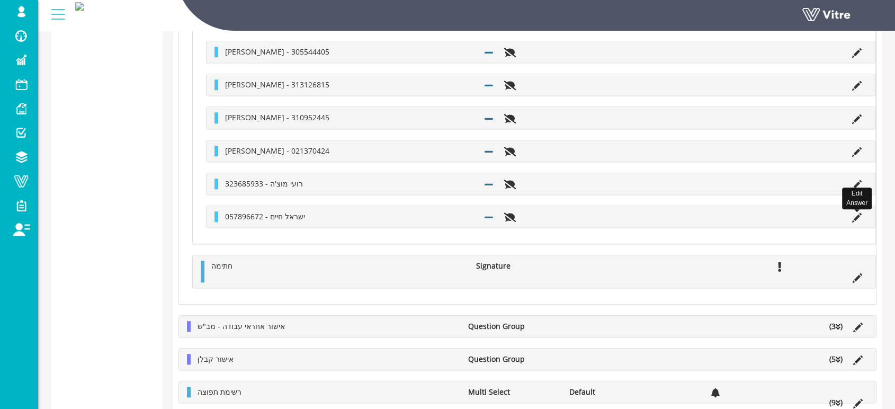
click at [856, 219] on icon at bounding box center [857, 218] width 10 height 10
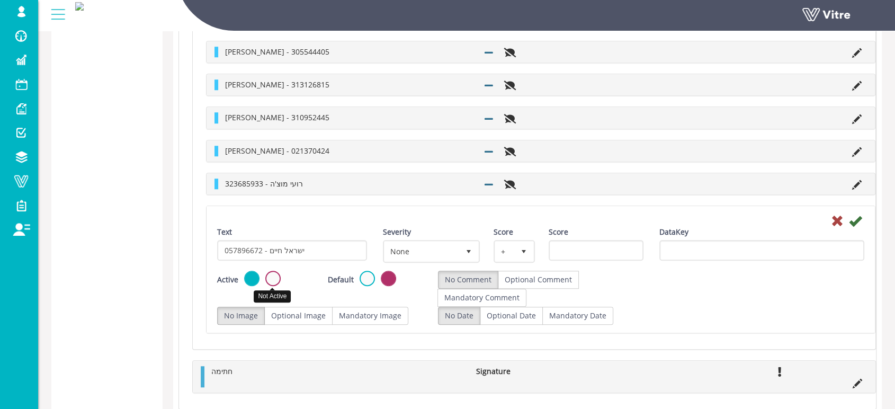
click at [270, 279] on label at bounding box center [272, 278] width 15 height 15
click at [0, 0] on input "radio" at bounding box center [0, 0] width 0 height 0
click at [852, 219] on icon at bounding box center [855, 220] width 13 height 13
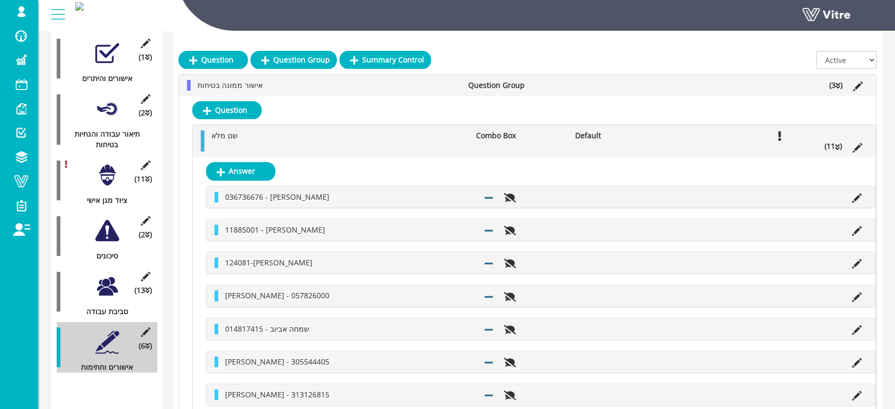
scroll to position [616, 0]
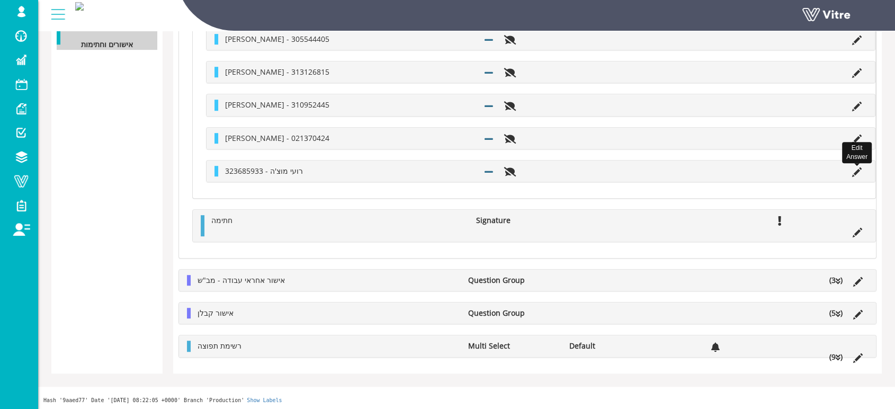
click at [856, 172] on icon at bounding box center [857, 172] width 10 height 10
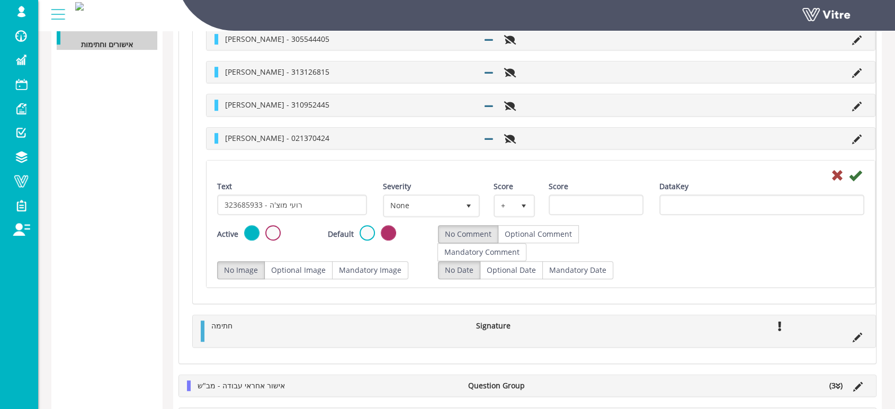
scroll to position [720, 0]
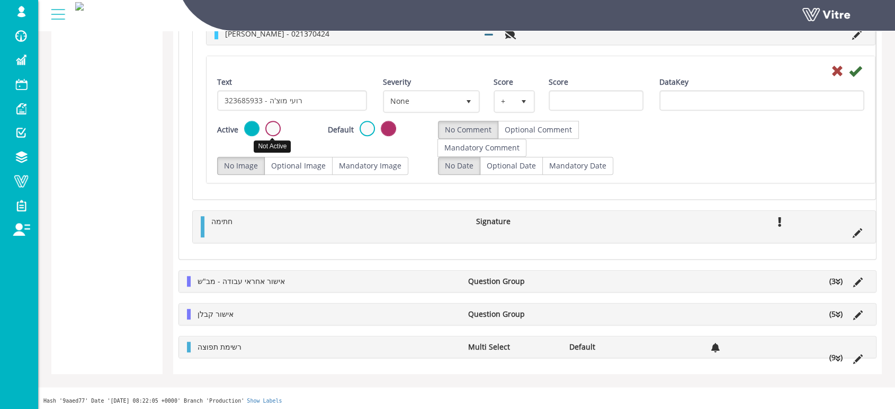
click at [277, 127] on label at bounding box center [272, 128] width 15 height 15
click at [0, 0] on input "radio" at bounding box center [0, 0] width 0 height 0
click at [857, 70] on icon at bounding box center [855, 71] width 13 height 13
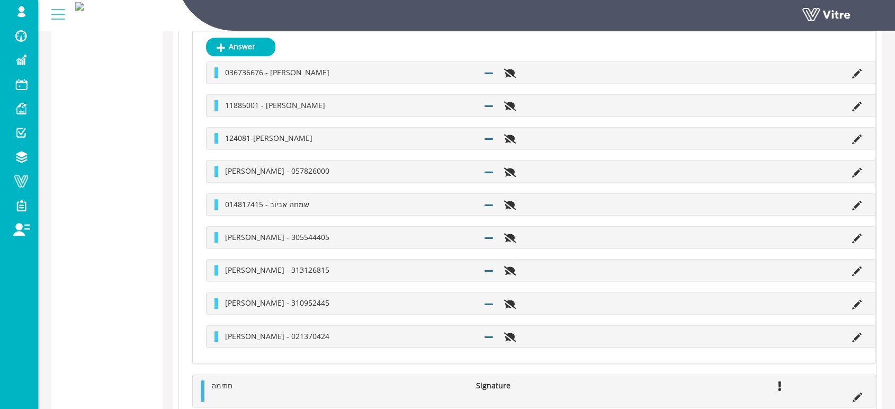
scroll to position [701, 0]
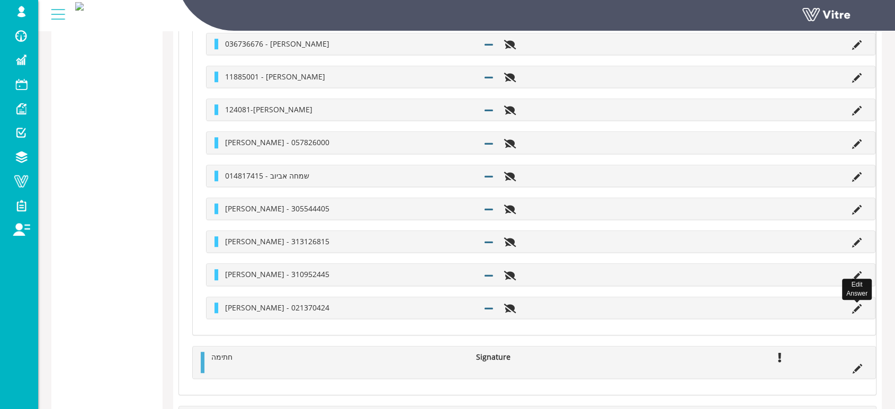
click at [857, 305] on icon at bounding box center [857, 309] width 10 height 10
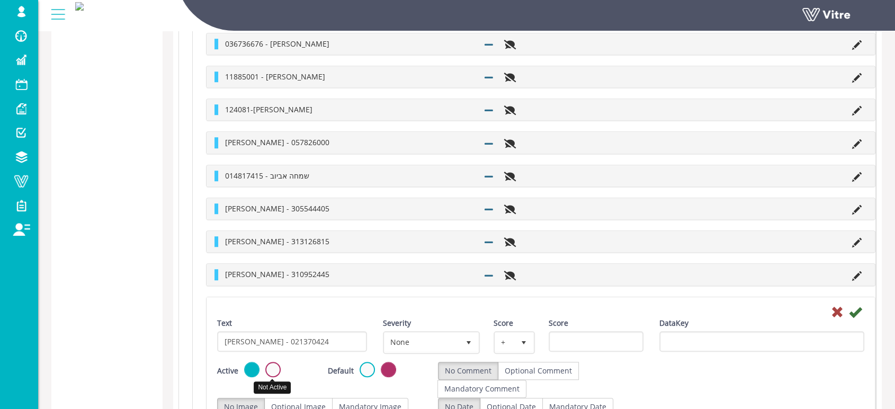
click at [275, 368] on label at bounding box center [272, 369] width 15 height 15
click at [0, 0] on input "radio" at bounding box center [0, 0] width 0 height 0
click at [856, 312] on icon at bounding box center [855, 312] width 13 height 13
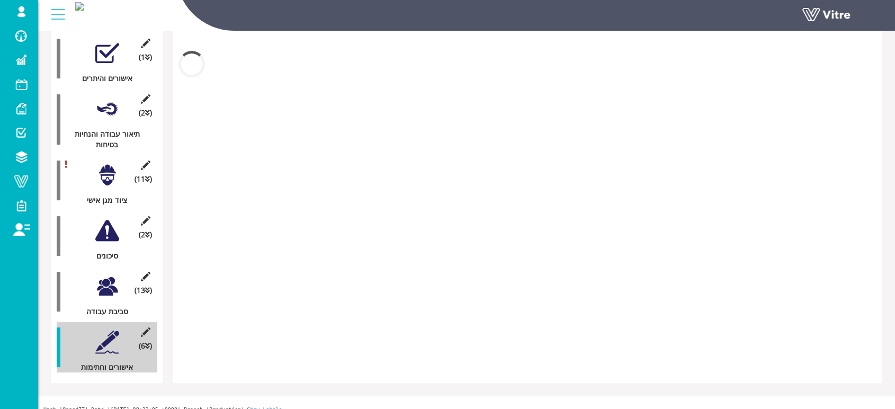
scroll to position [550, 0]
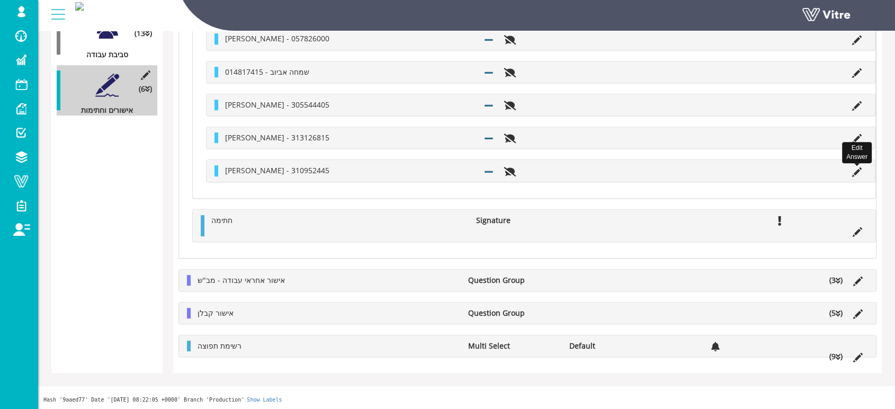
click at [854, 172] on icon at bounding box center [857, 172] width 10 height 10
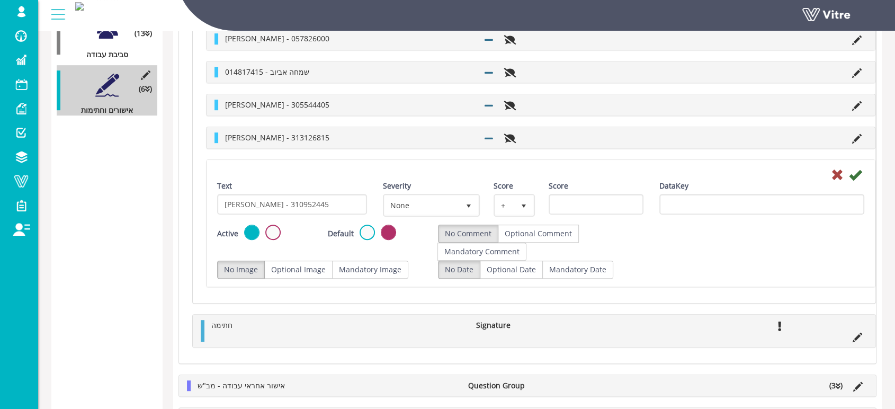
scroll to position [655, 0]
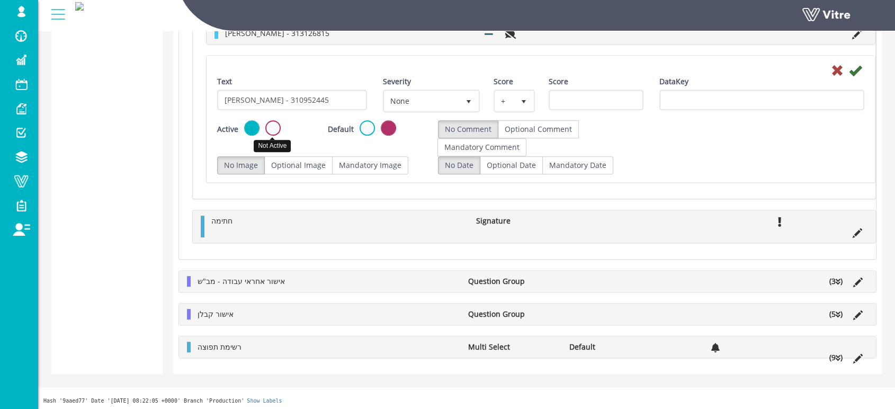
click at [271, 129] on label at bounding box center [272, 127] width 15 height 15
click at [0, 0] on input "radio" at bounding box center [0, 0] width 0 height 0
click at [854, 67] on icon at bounding box center [855, 70] width 13 height 13
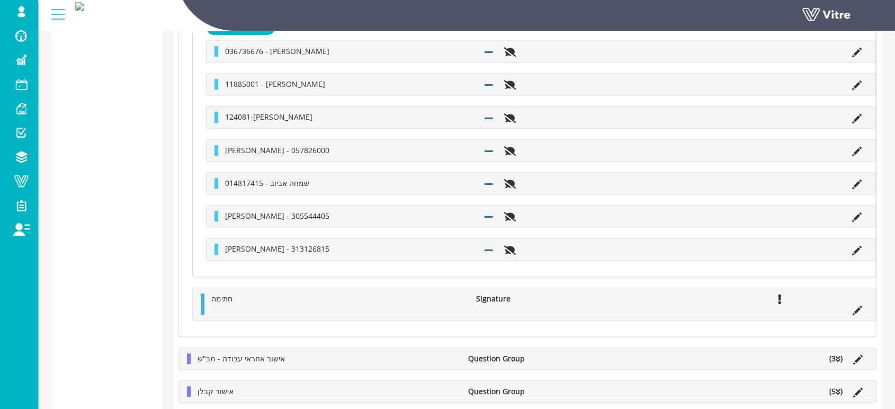
scroll to position [642, 0]
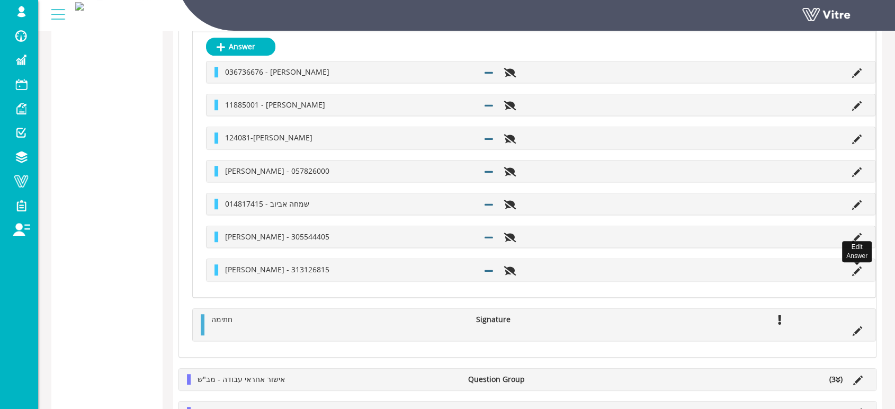
click at [856, 270] on icon at bounding box center [857, 271] width 10 height 10
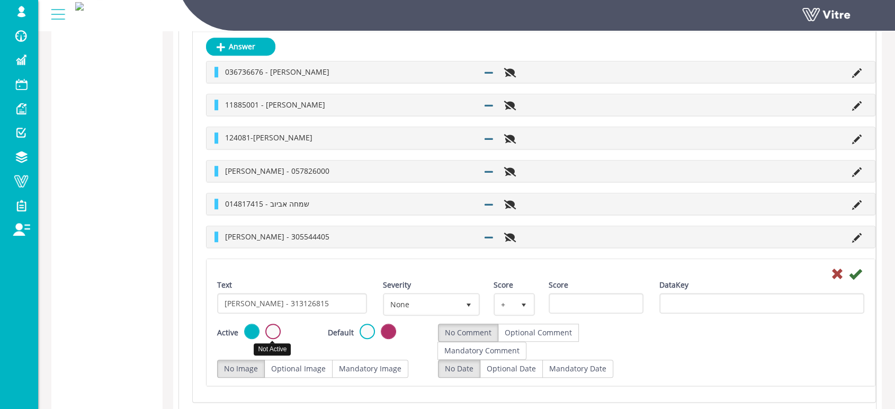
click at [271, 332] on label at bounding box center [272, 331] width 15 height 15
click at [0, 0] on input "radio" at bounding box center [0, 0] width 0 height 0
click at [856, 274] on icon at bounding box center [855, 273] width 13 height 13
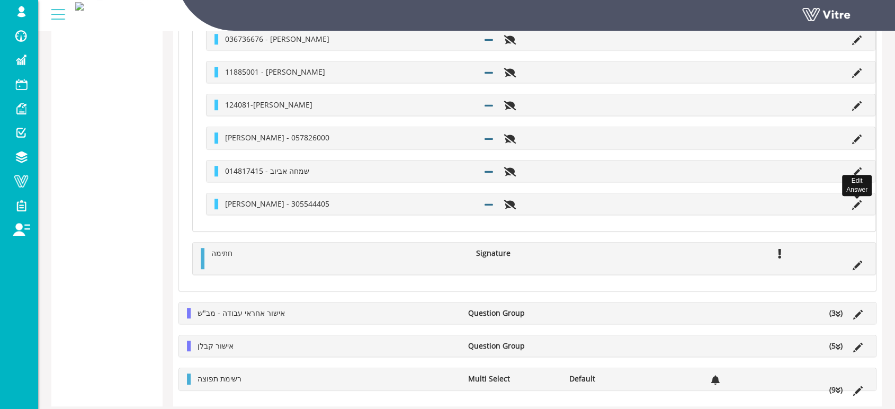
click at [856, 205] on icon at bounding box center [857, 205] width 10 height 10
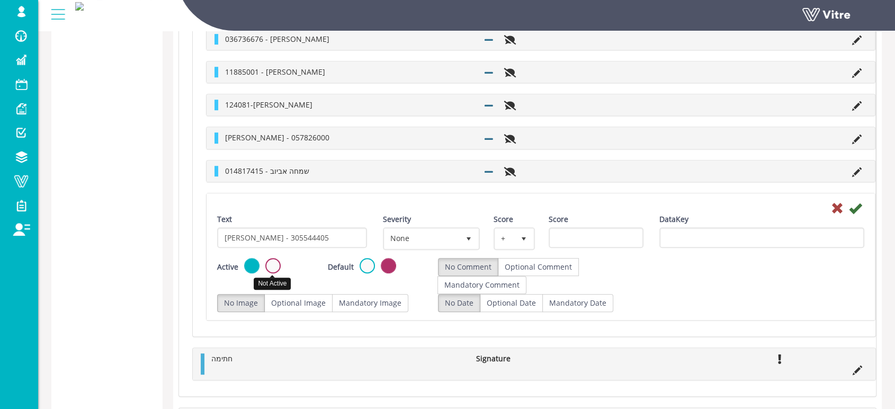
click at [272, 263] on label at bounding box center [272, 265] width 15 height 15
click at [0, 0] on input "radio" at bounding box center [0, 0] width 0 height 0
click at [856, 207] on icon at bounding box center [855, 208] width 13 height 13
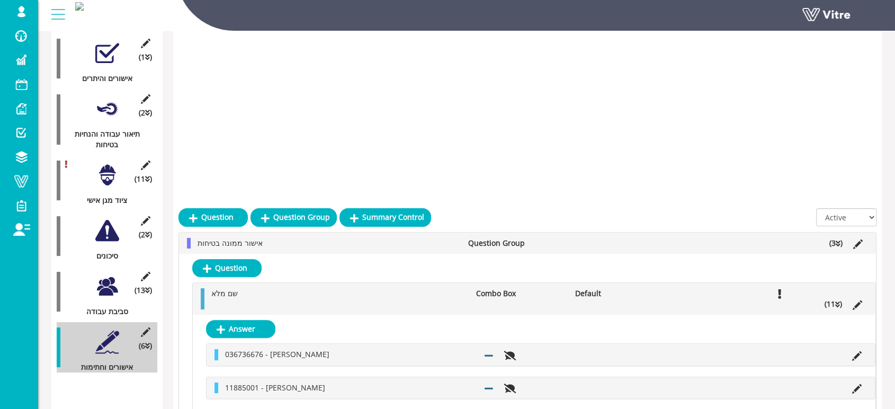
scroll to position [609, 0]
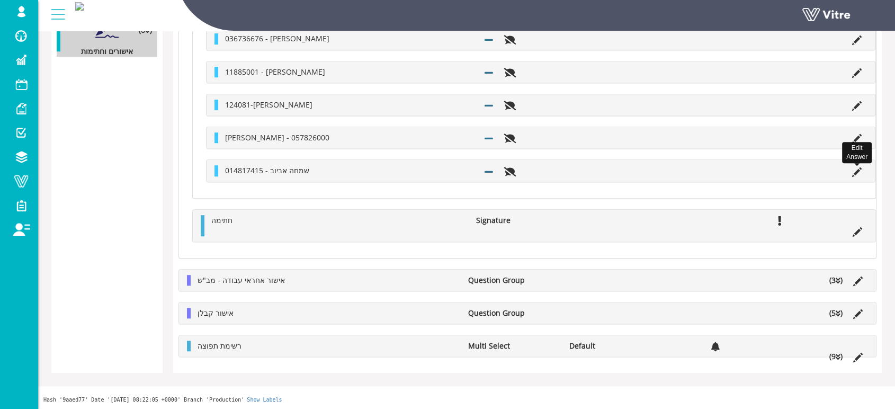
click at [854, 173] on icon at bounding box center [857, 172] width 10 height 10
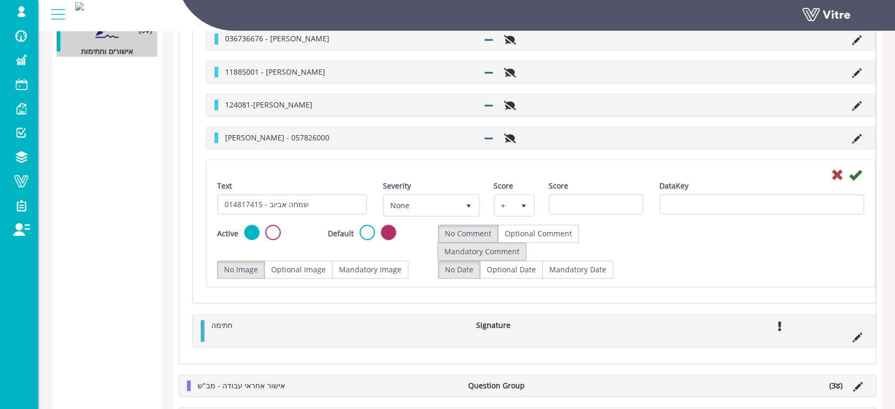
scroll to position [642, 0]
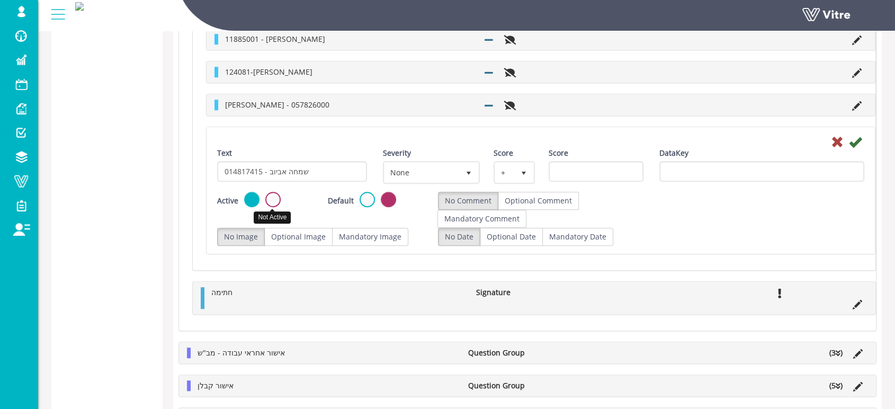
click at [277, 196] on label at bounding box center [272, 199] width 15 height 15
click at [0, 0] on input "radio" at bounding box center [0, 0] width 0 height 0
click at [854, 143] on icon at bounding box center [855, 142] width 13 height 13
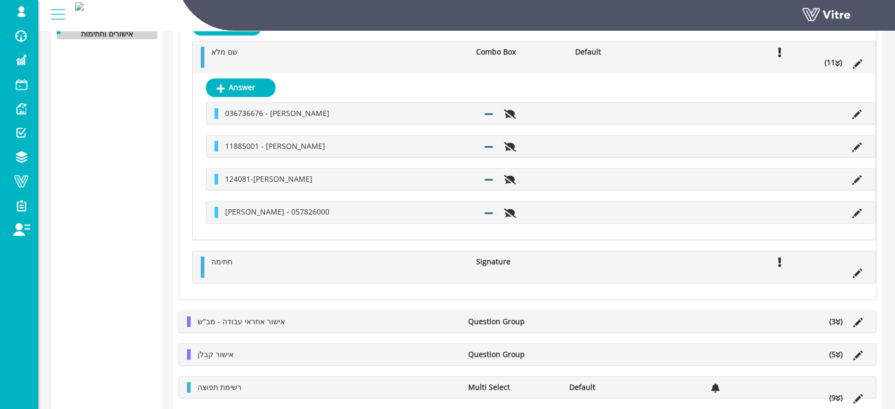
scroll to position [583, 0]
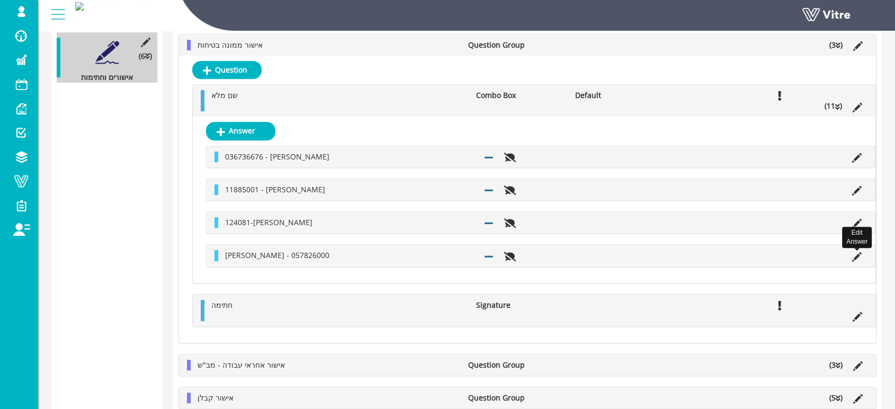
click at [855, 254] on icon at bounding box center [857, 257] width 10 height 10
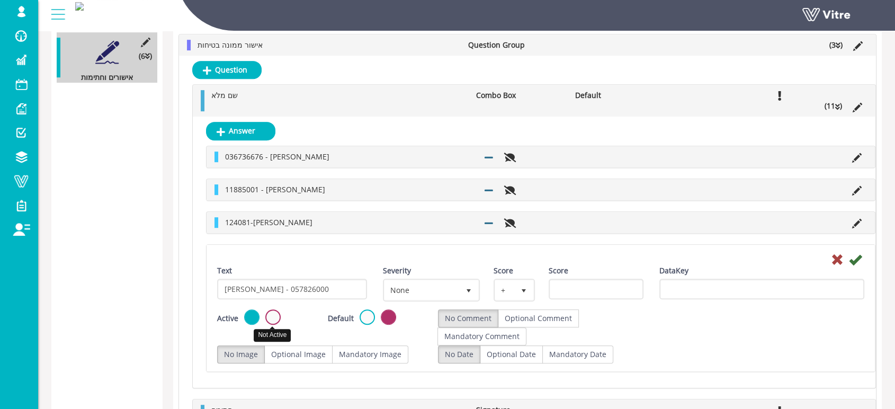
click at [275, 317] on label at bounding box center [272, 316] width 15 height 15
click at [0, 0] on input "radio" at bounding box center [0, 0] width 0 height 0
click at [856, 259] on icon at bounding box center [855, 259] width 13 height 13
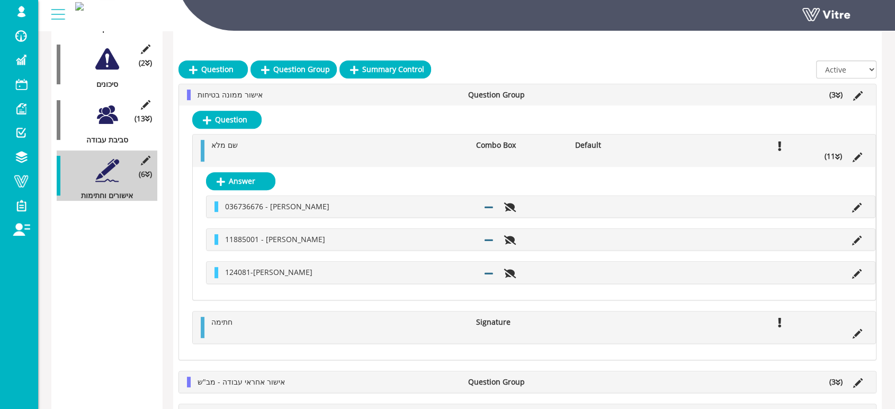
scroll to position [451, 0]
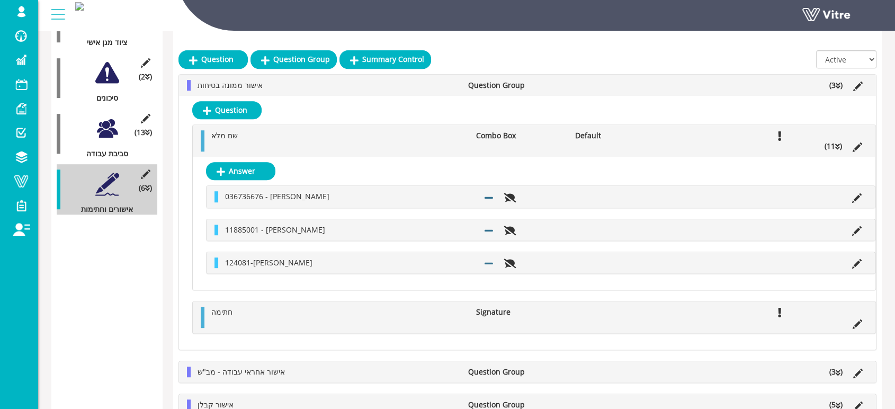
click at [837, 146] on icon at bounding box center [837, 146] width 5 height 7
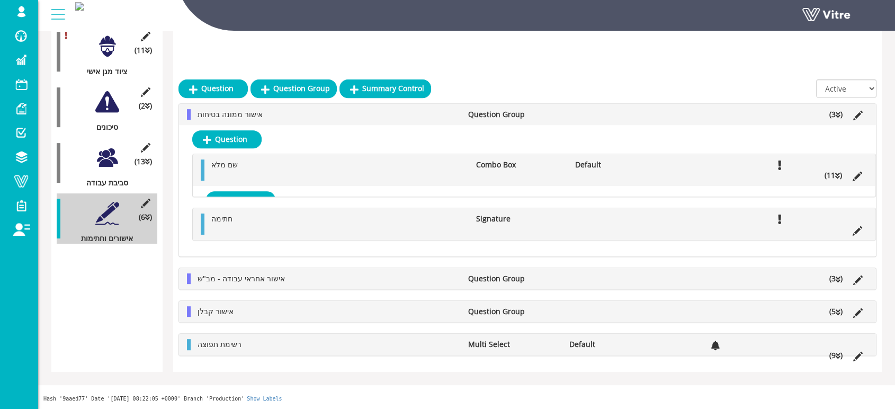
scroll to position [293, 0]
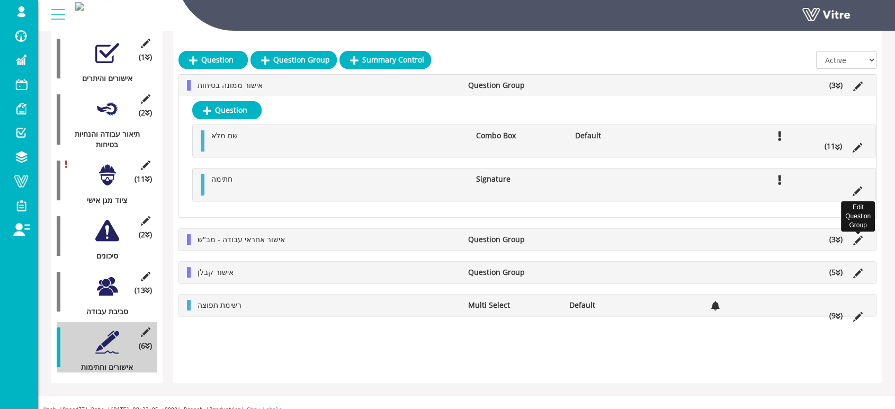
click at [858, 239] on icon at bounding box center [858, 241] width 10 height 10
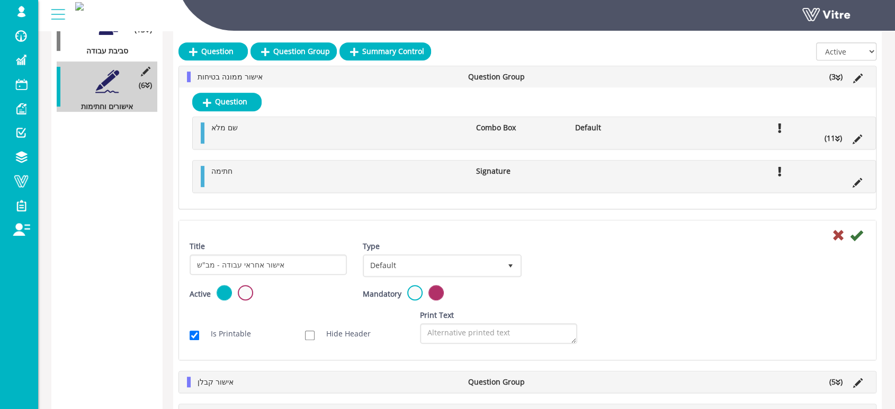
scroll to position [569, 0]
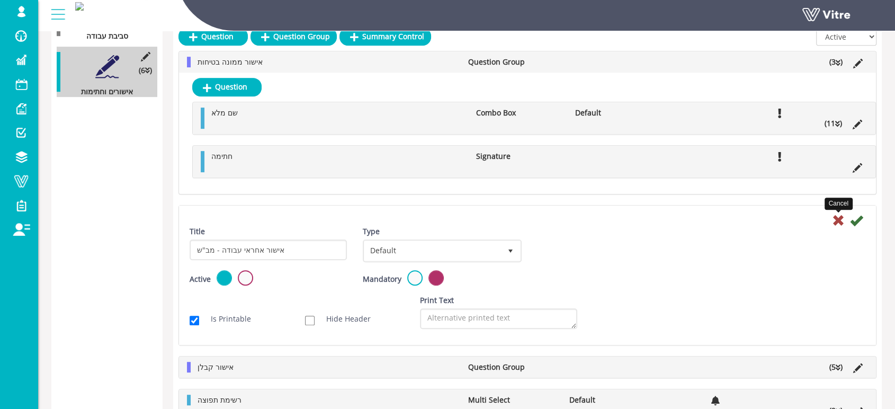
click at [835, 219] on icon at bounding box center [838, 220] width 13 height 13
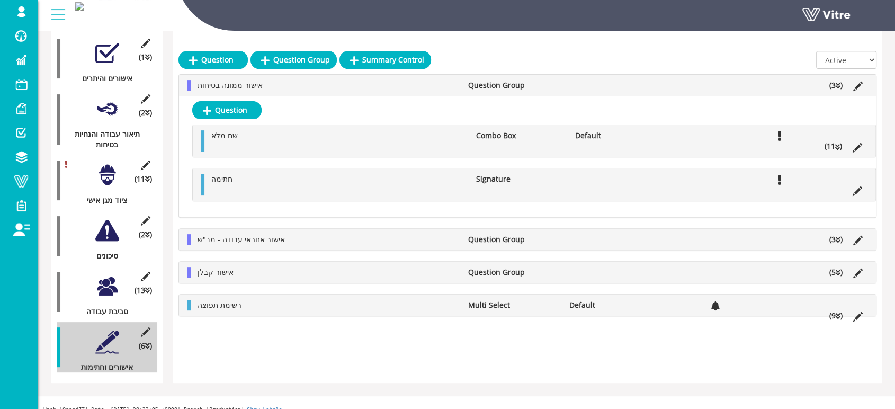
click at [837, 239] on icon at bounding box center [838, 239] width 5 height 7
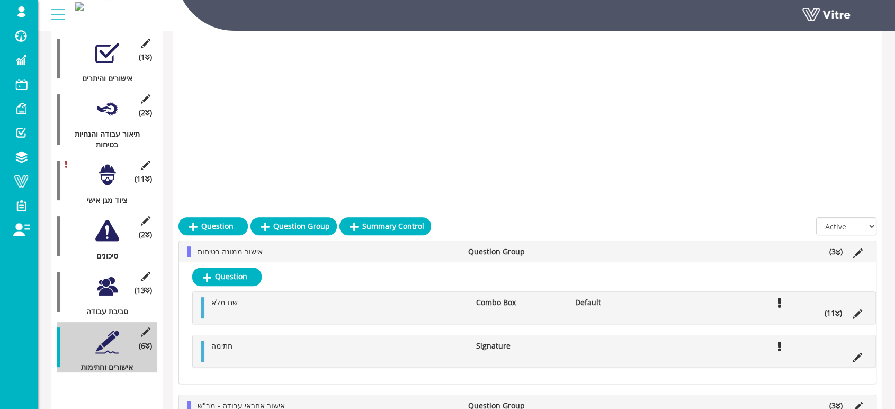
scroll to position [569, 0]
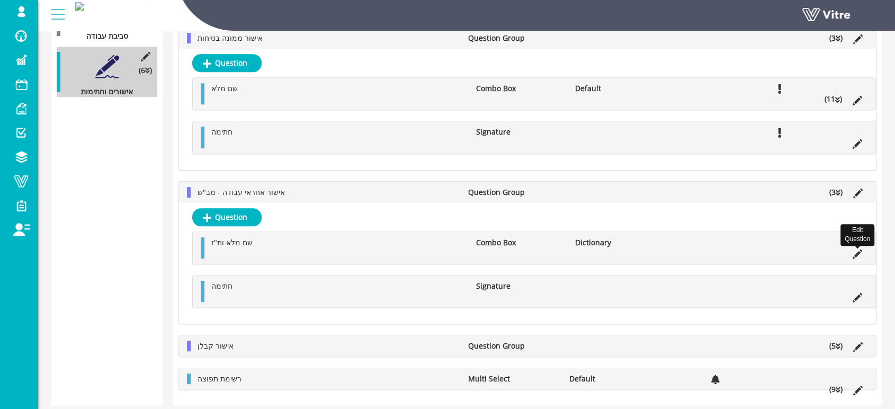
click at [855, 254] on icon at bounding box center [858, 254] width 10 height 10
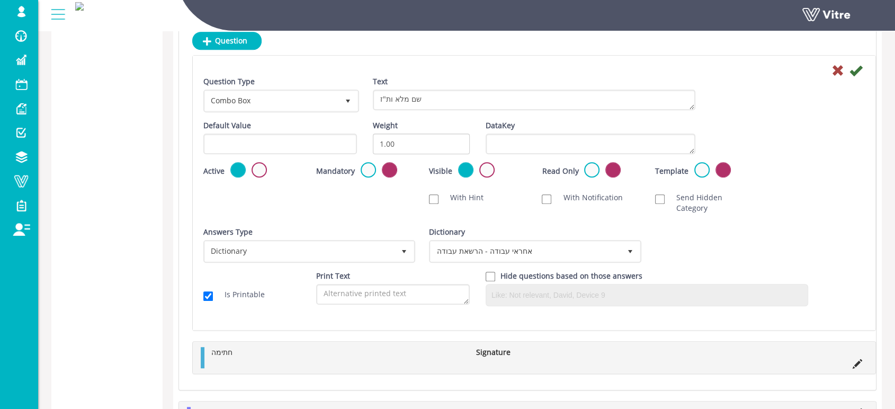
scroll to position [746, 0]
click at [835, 70] on icon at bounding box center [837, 70] width 13 height 13
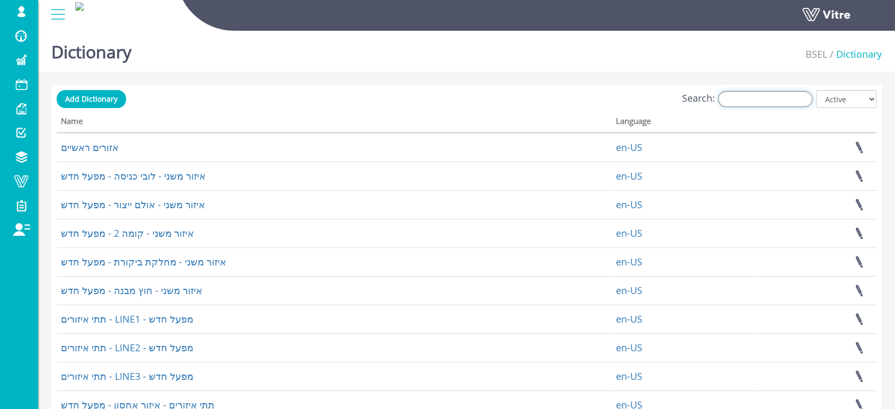
click at [766, 92] on input "Search:" at bounding box center [765, 99] width 94 height 16
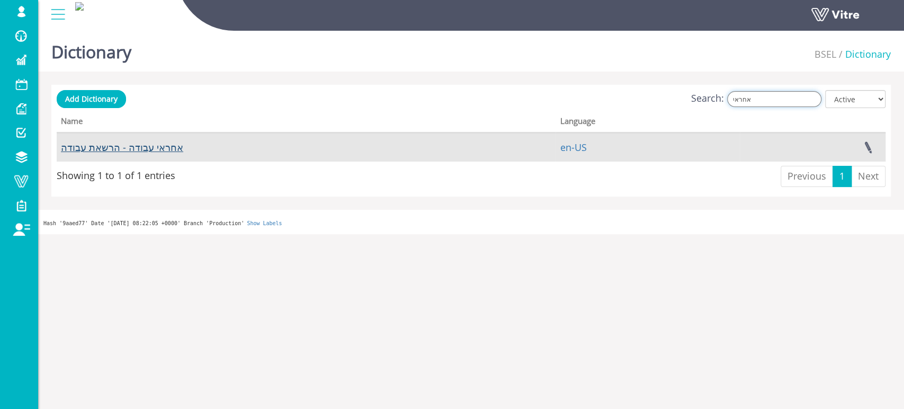
type input "אחראי"
click at [120, 150] on link "אחראי עבודה - הרשאת עבודה" at bounding box center [122, 147] width 122 height 13
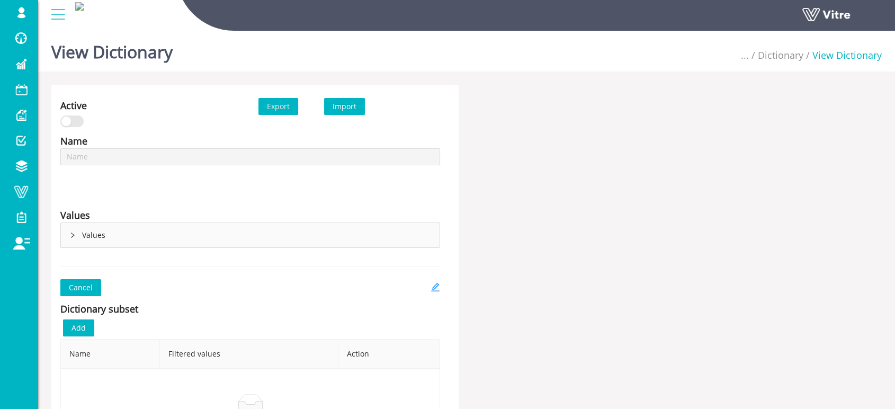
type input "אחראי עבודה - הרשאת עבודה"
click at [74, 235] on icon "right" at bounding box center [72, 234] width 3 height 5
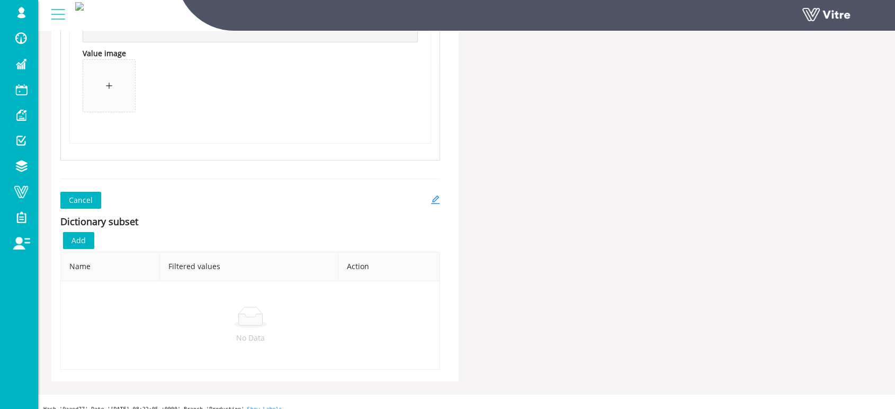
scroll to position [3577, 0]
